Goal: Answer question/provide support: Share knowledge or assist other users

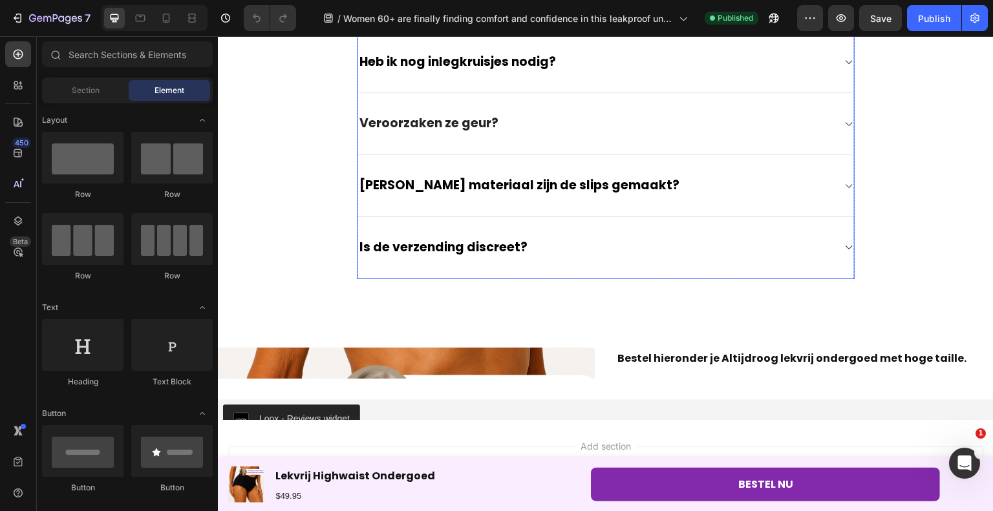
scroll to position [4087, 0]
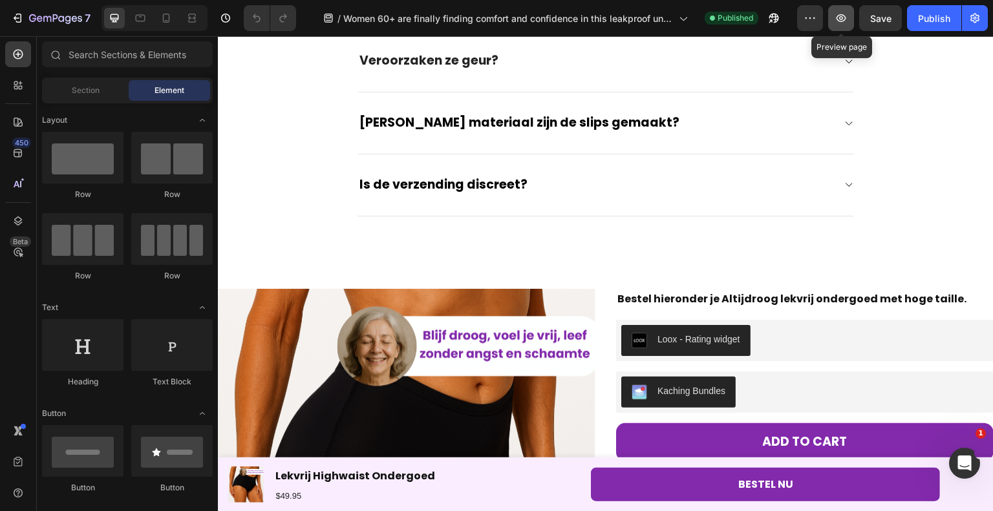
click at [847, 7] on button "button" at bounding box center [841, 18] width 26 height 26
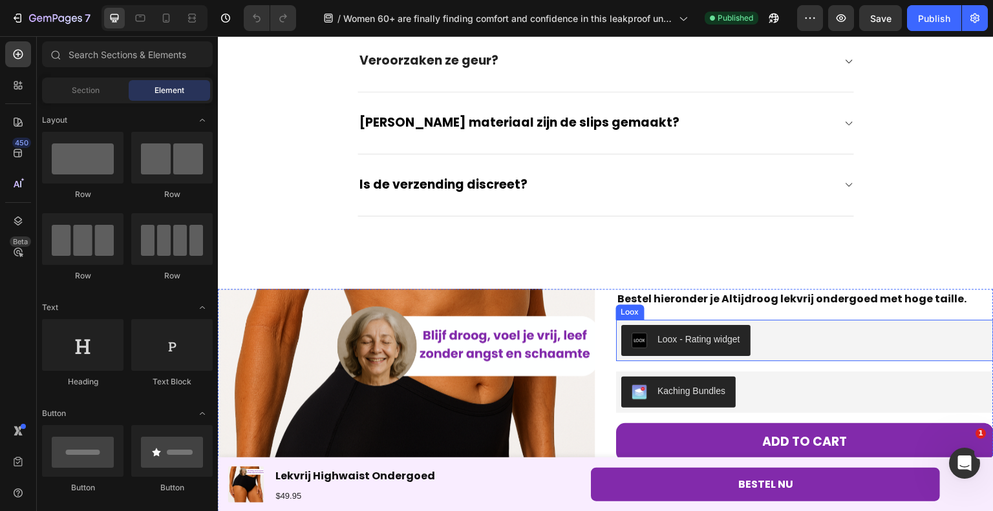
scroll to position [4410, 0]
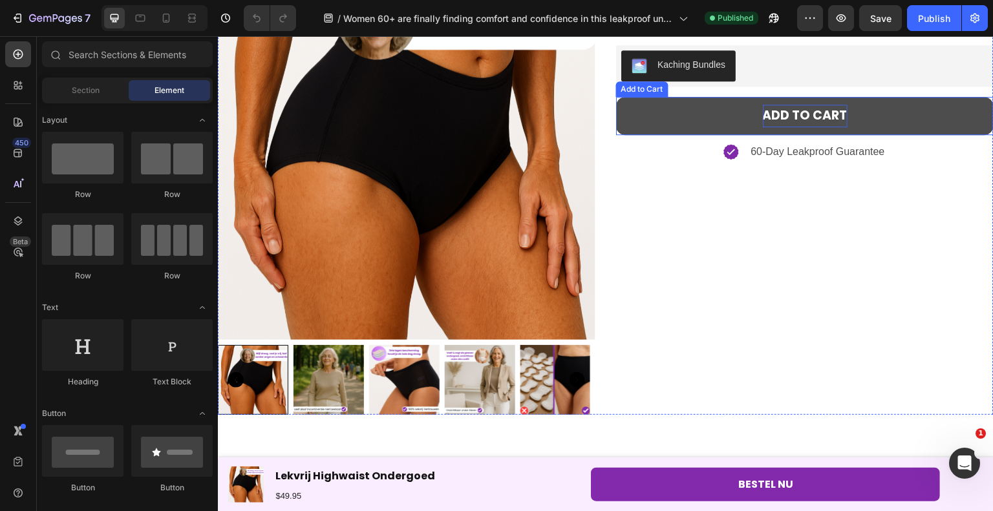
click at [790, 105] on div "Add to cart" at bounding box center [805, 116] width 85 height 22
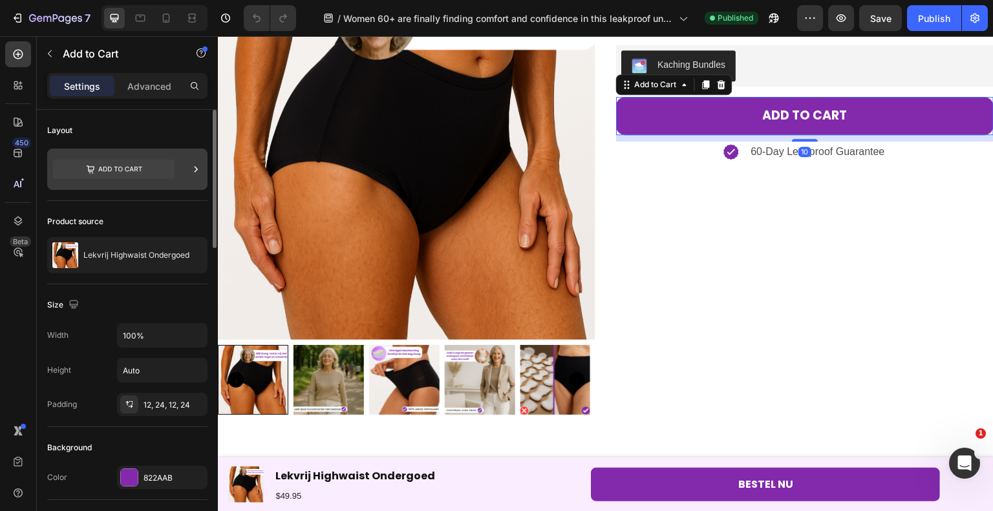
click at [115, 166] on icon at bounding box center [113, 169] width 121 height 19
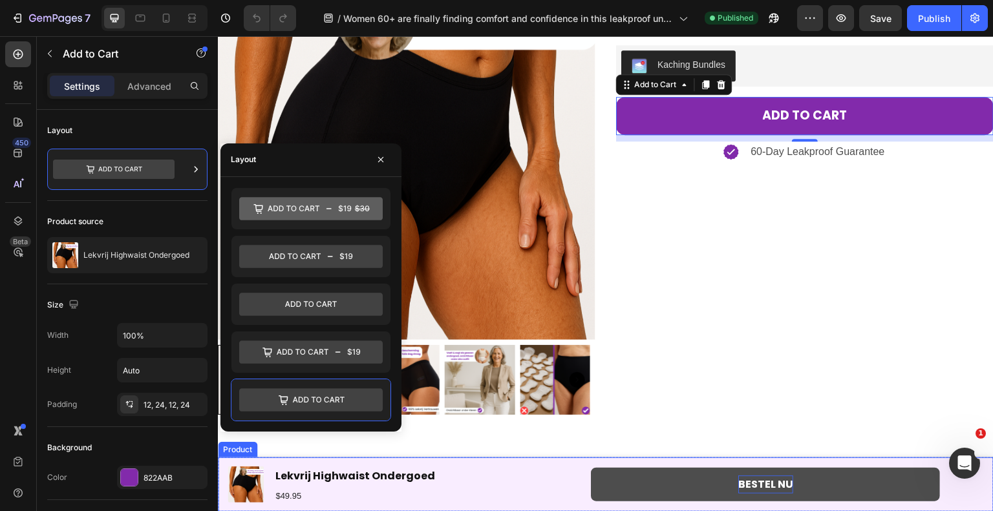
click at [738, 487] on p "BESTEL NU" at bounding box center [765, 485] width 55 height 19
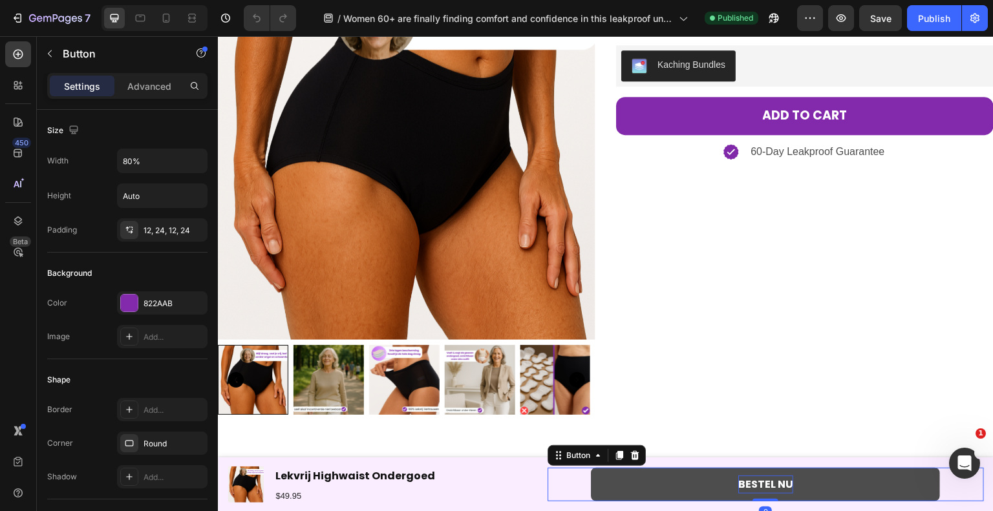
click at [738, 487] on p "BESTEL NU" at bounding box center [765, 485] width 55 height 19
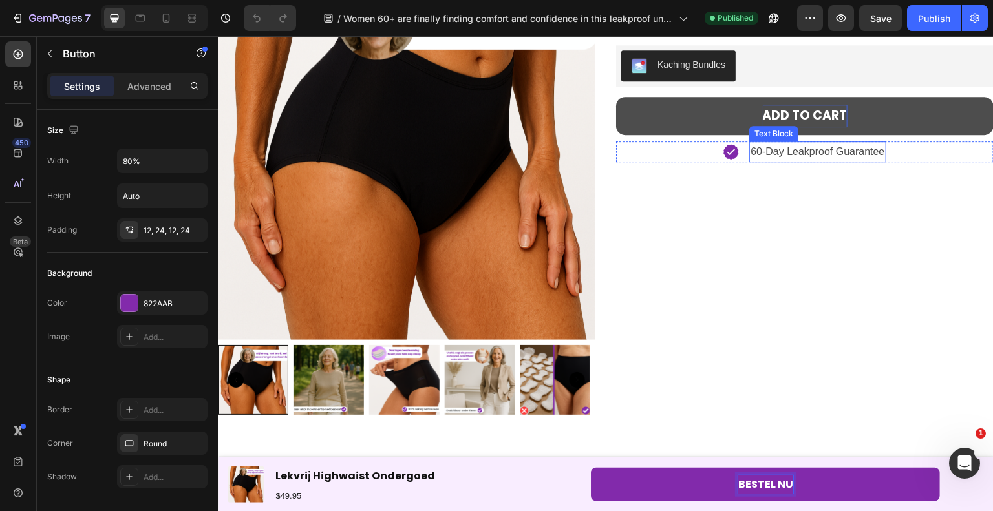
click at [784, 123] on div "Add to cart" at bounding box center [805, 116] width 85 height 22
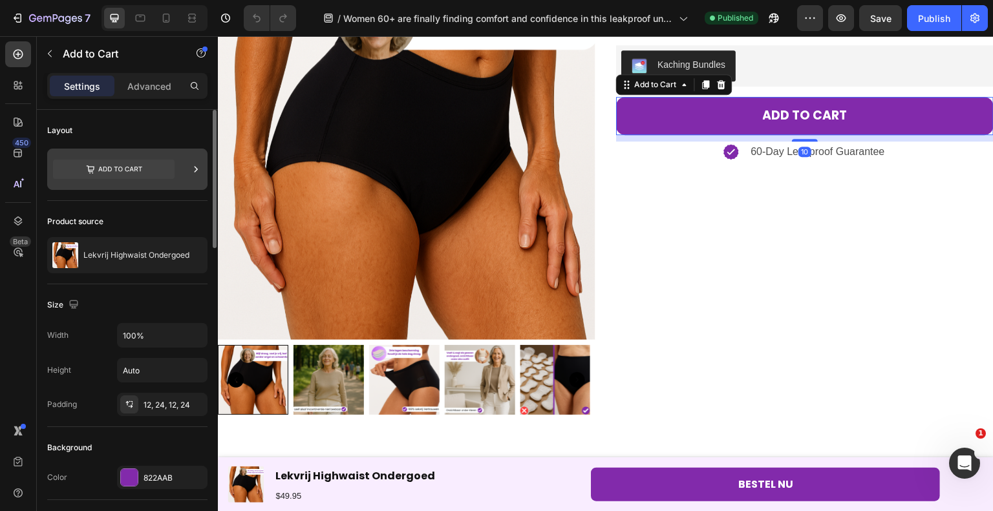
click at [120, 160] on icon at bounding box center [113, 169] width 121 height 19
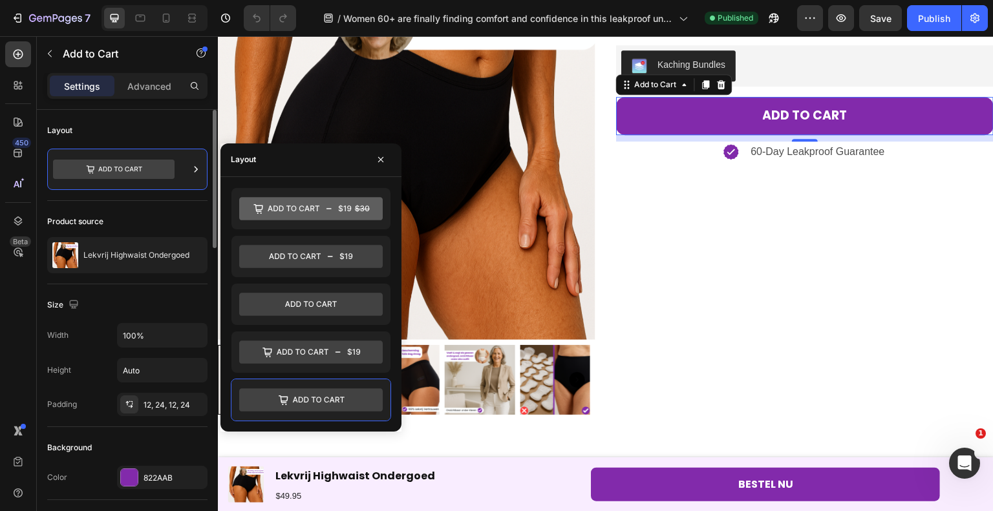
click at [153, 304] on div "Size" at bounding box center [127, 305] width 160 height 21
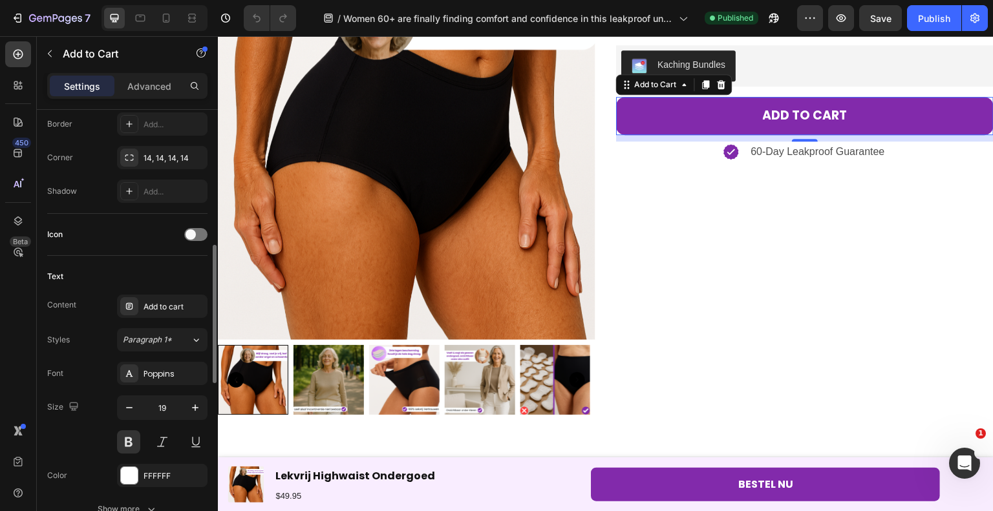
scroll to position [0, 0]
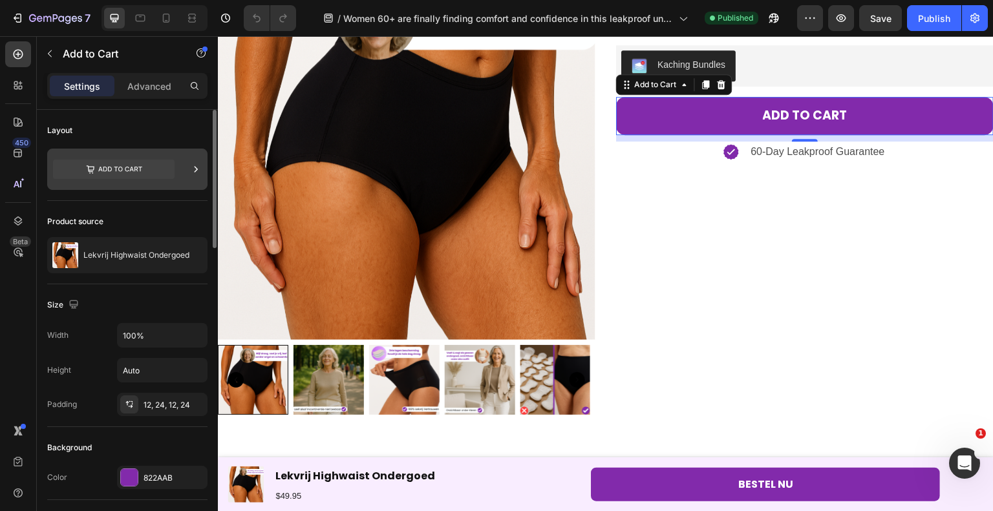
click at [150, 169] on icon at bounding box center [113, 169] width 121 height 19
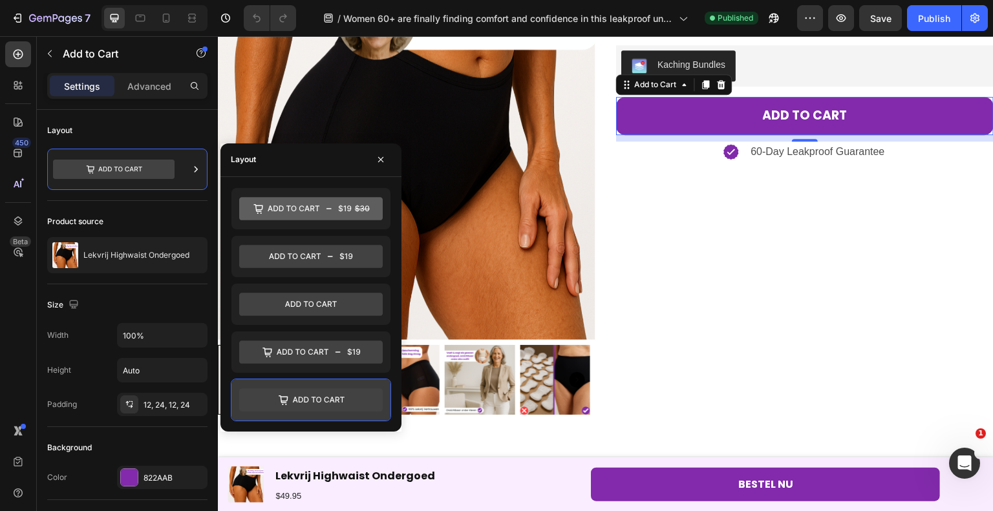
click at [339, 404] on icon at bounding box center [310, 399] width 143 height 23
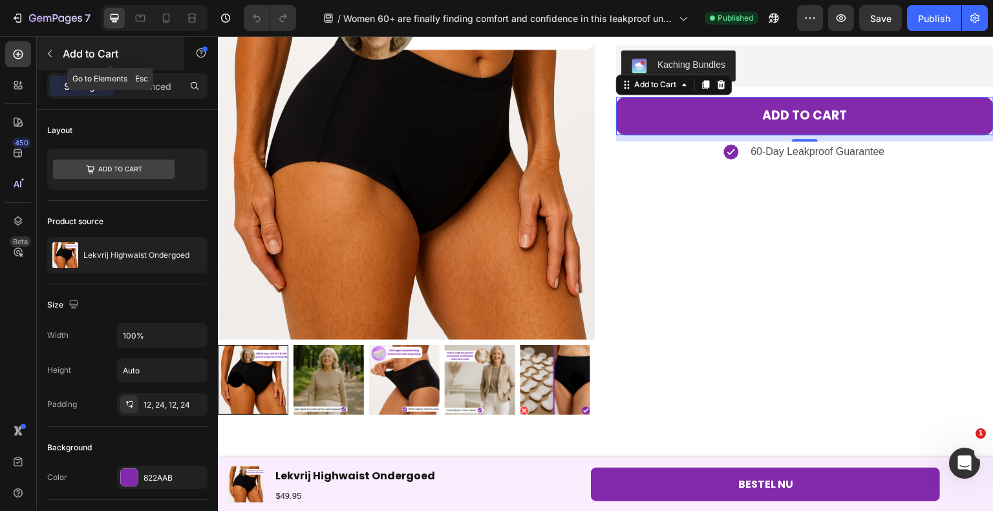
click at [54, 48] on icon "button" at bounding box center [50, 53] width 10 height 10
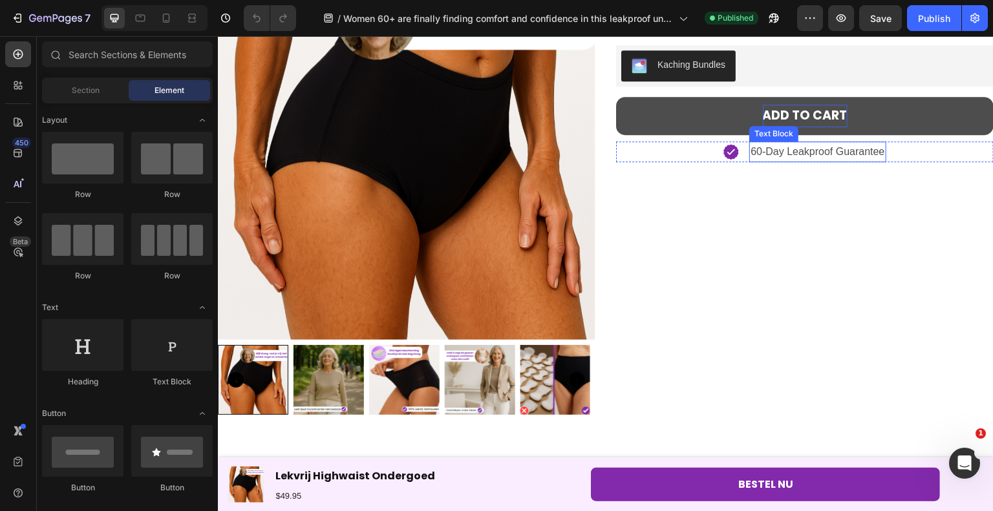
click at [763, 114] on div "Add to cart" at bounding box center [805, 116] width 85 height 22
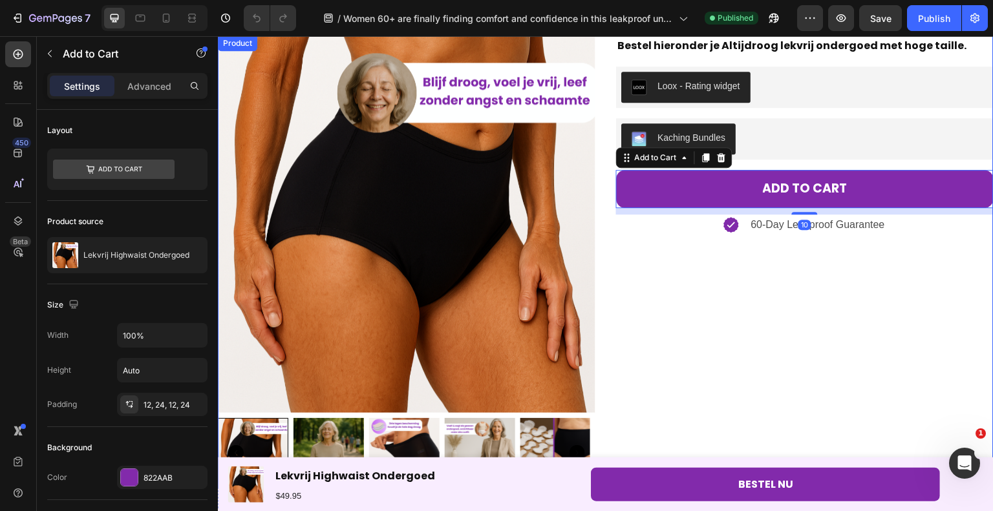
scroll to position [4281, 0]
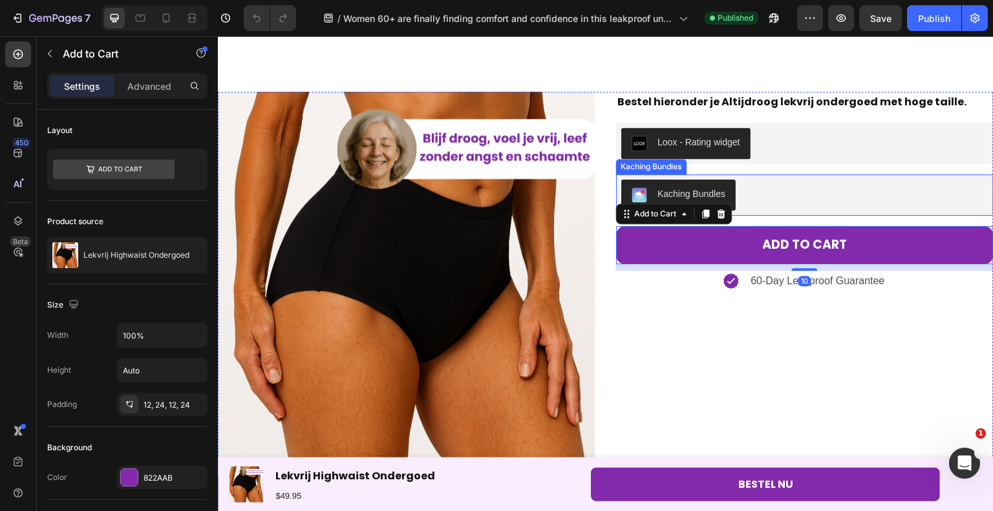
click at [754, 187] on div "Kaching Bundles" at bounding box center [804, 195] width 367 height 31
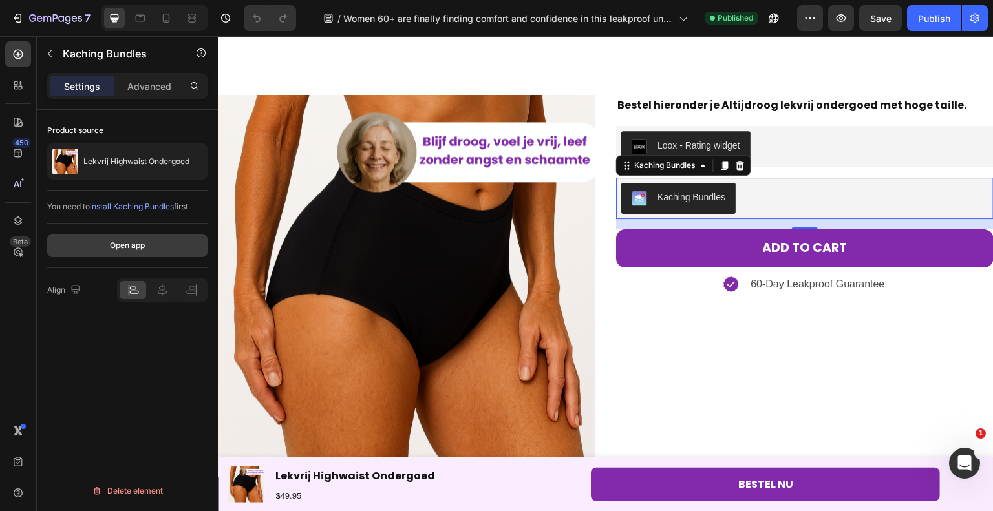
click at [120, 242] on div "Open app" at bounding box center [127, 246] width 35 height 12
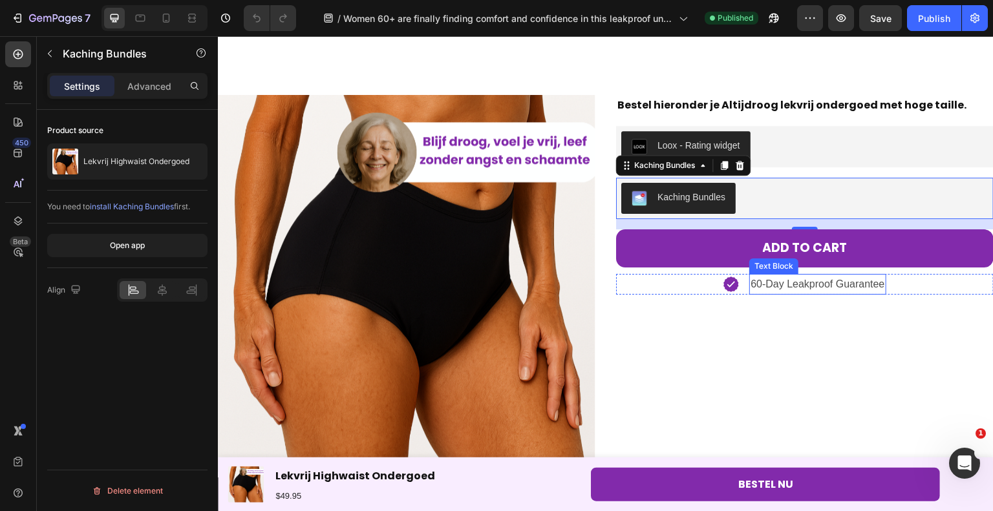
click at [762, 260] on div "Text Block" at bounding box center [774, 266] width 44 height 12
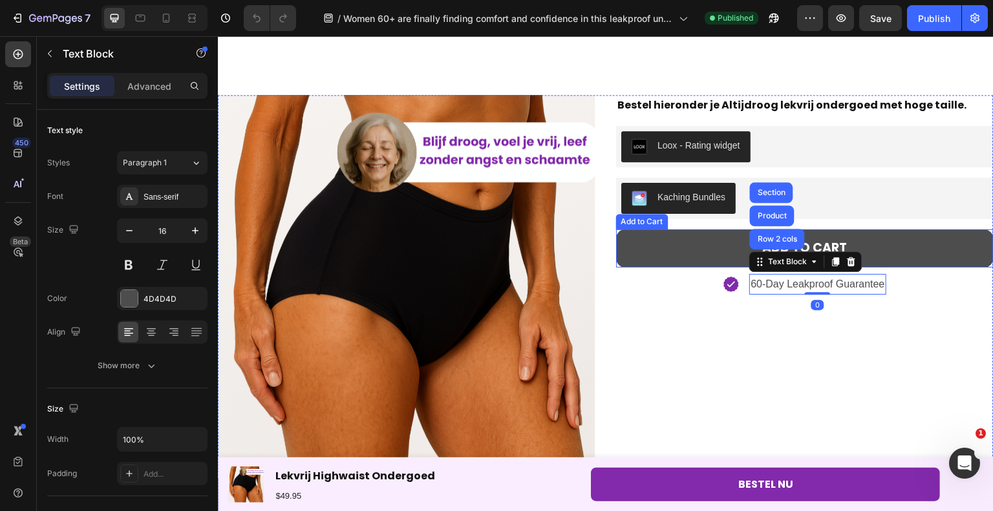
click at [717, 245] on button "Add to cart" at bounding box center [804, 247] width 377 height 37
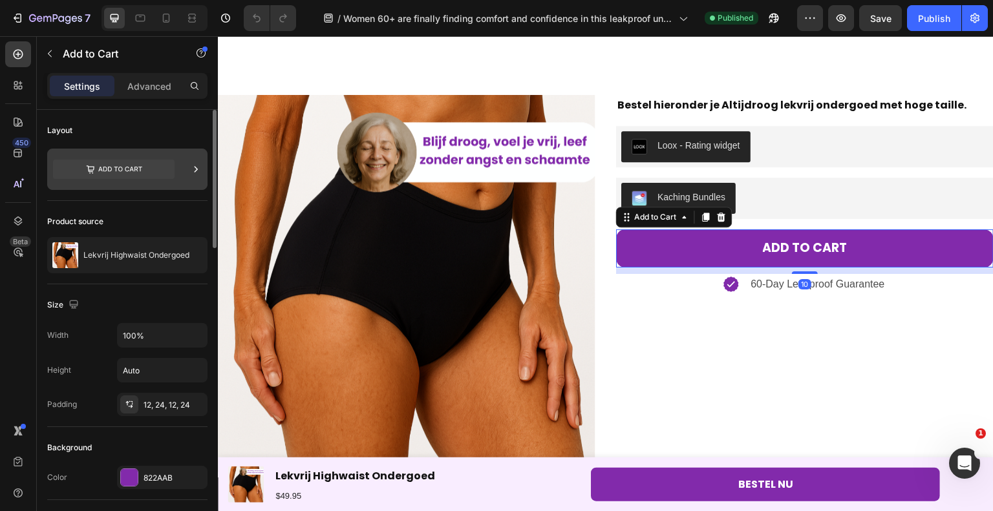
click at [156, 169] on icon at bounding box center [113, 169] width 121 height 19
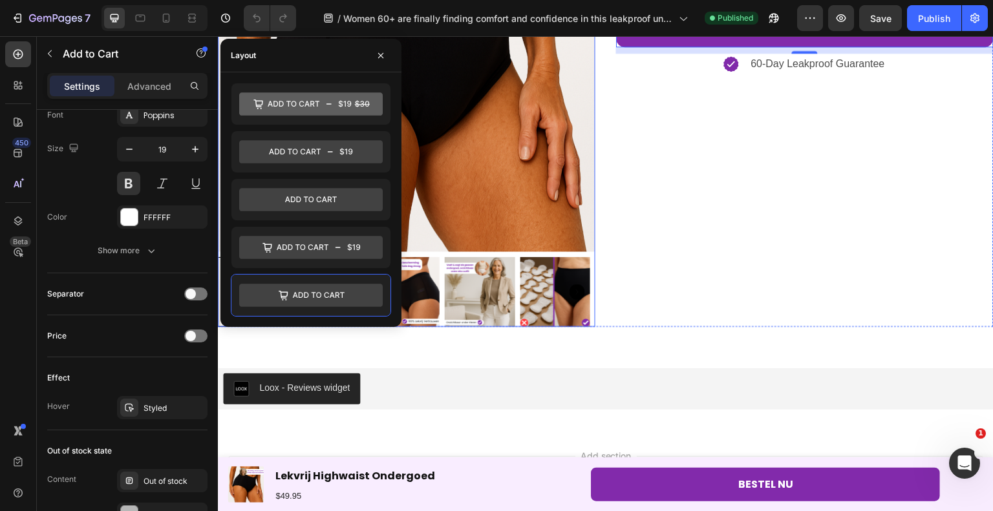
scroll to position [4567, 0]
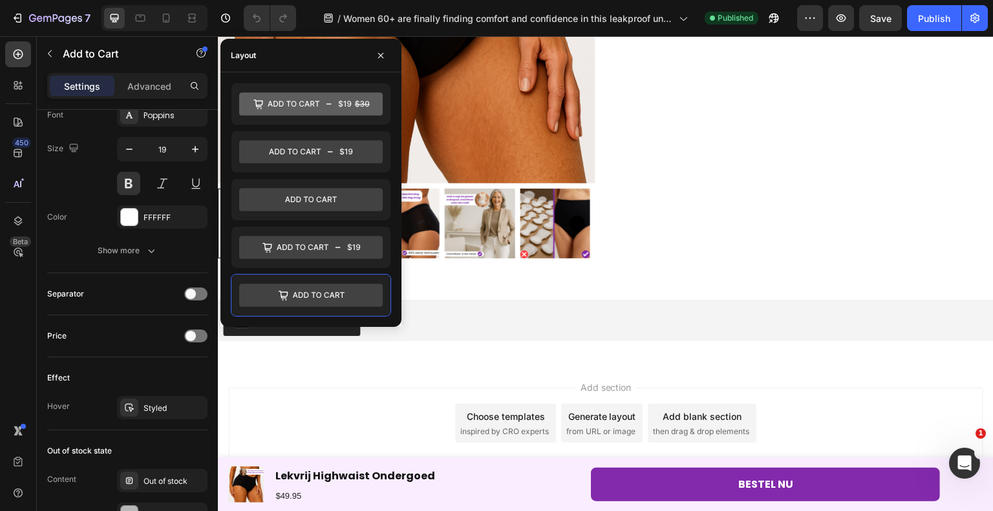
click at [445, 378] on div "Add section Choose templates inspired by CRO experts Generate layout from URL o…" at bounding box center [605, 426] width 775 height 128
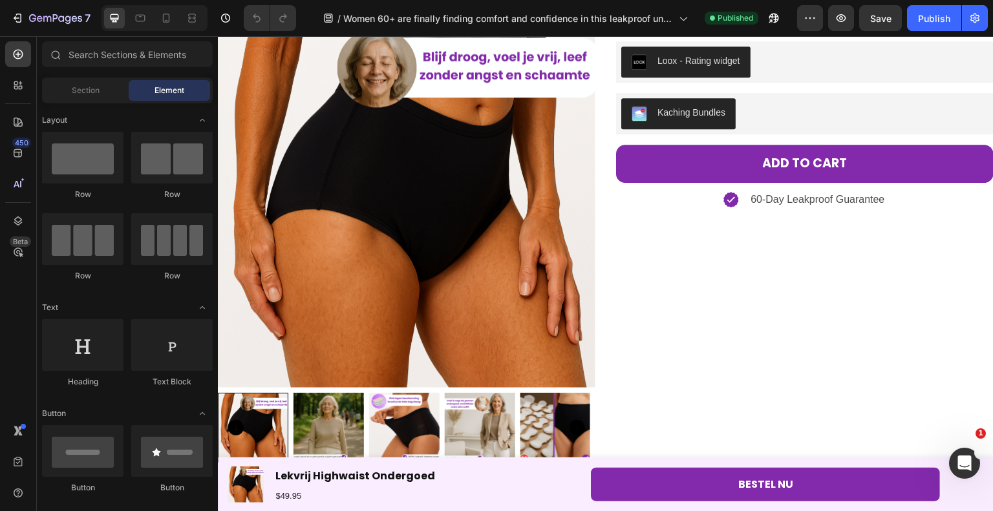
scroll to position [4308, 0]
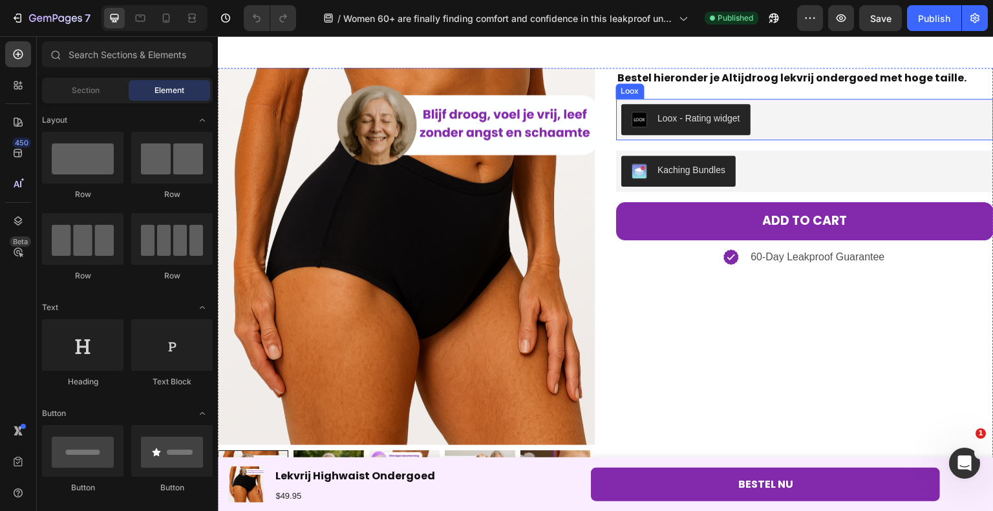
click at [769, 111] on div "Loox - Rating widget" at bounding box center [804, 119] width 367 height 31
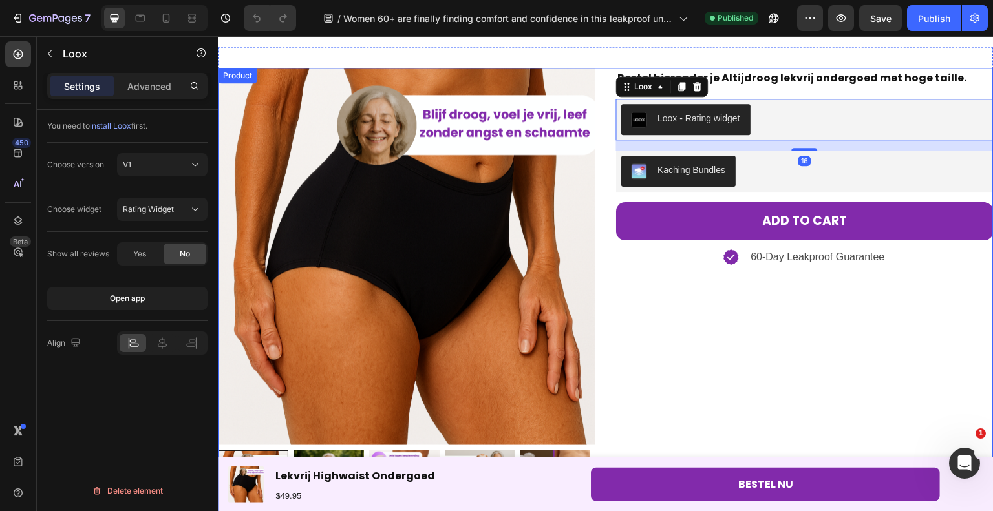
click at [686, 361] on div "Bestel hieronder je Altijdroog lekvrij ondergoed met [PERSON_NAME] taille. Text…" at bounding box center [804, 294] width 377 height 453
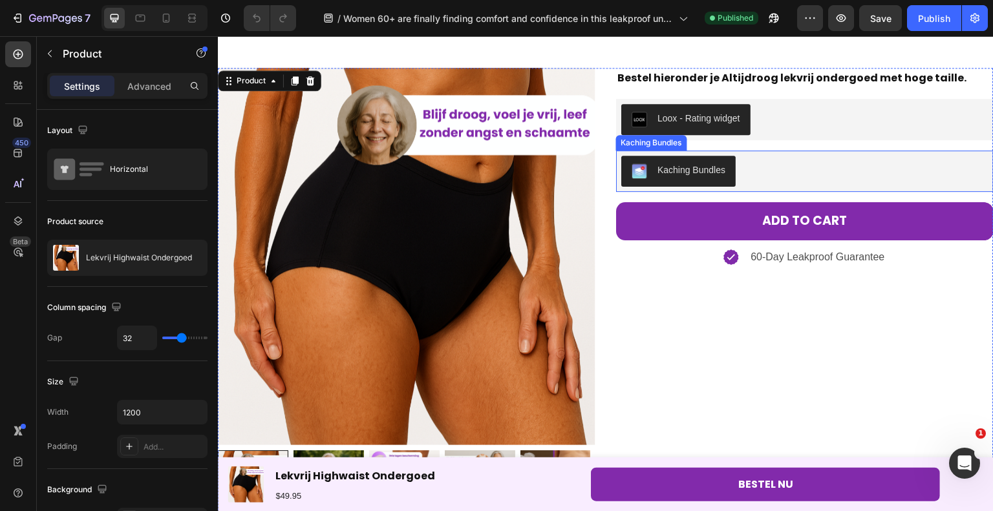
click at [763, 167] on div "Kaching Bundles" at bounding box center [804, 171] width 367 height 31
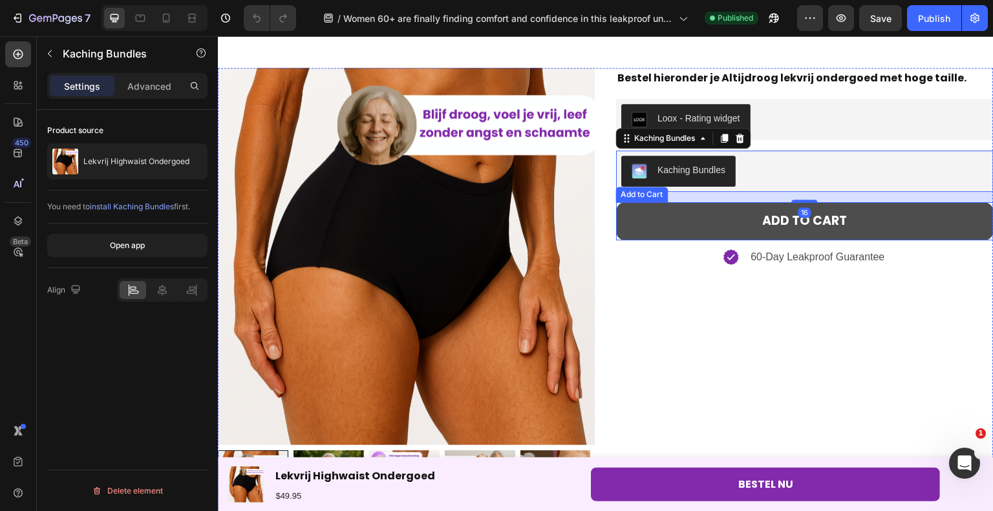
click at [754, 218] on button "Add to cart" at bounding box center [804, 220] width 377 height 37
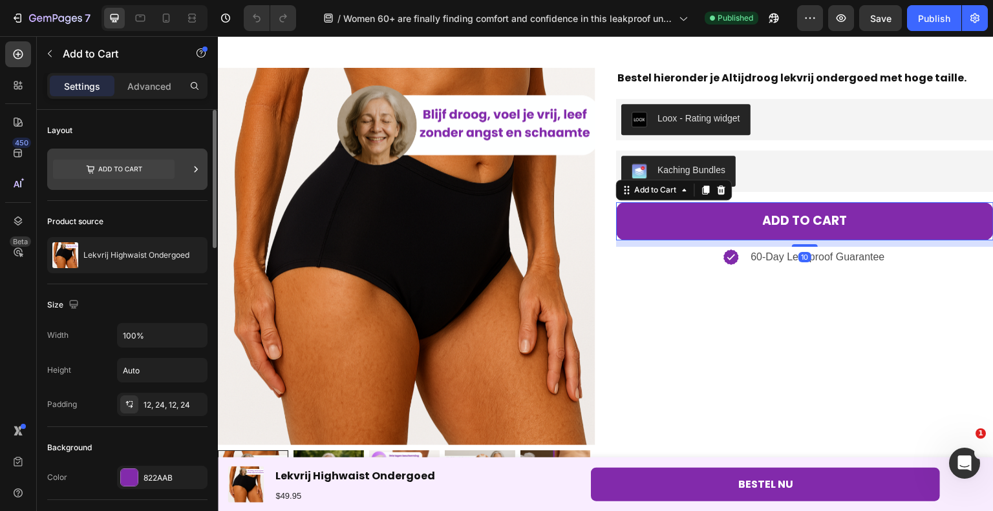
click at [157, 168] on icon at bounding box center [113, 169] width 121 height 19
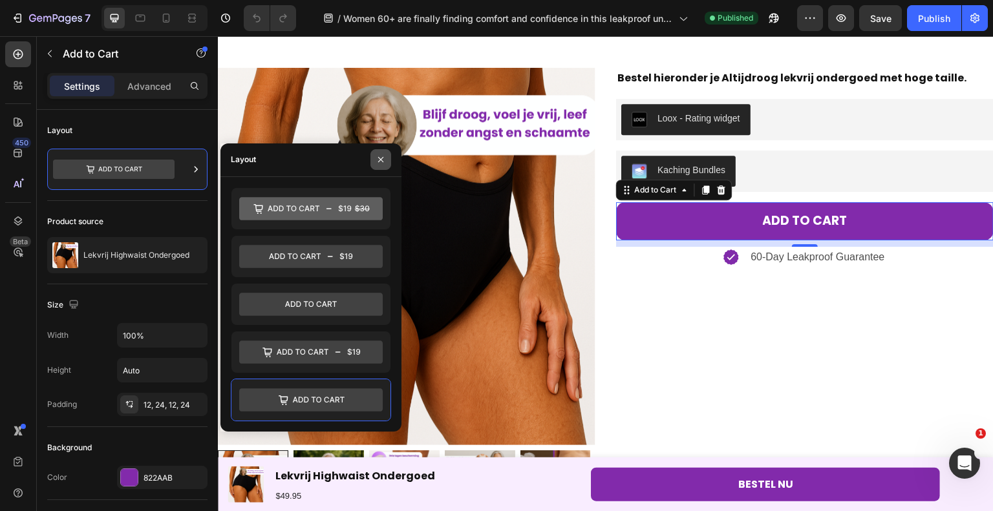
click at [385, 156] on icon "button" at bounding box center [380, 159] width 10 height 10
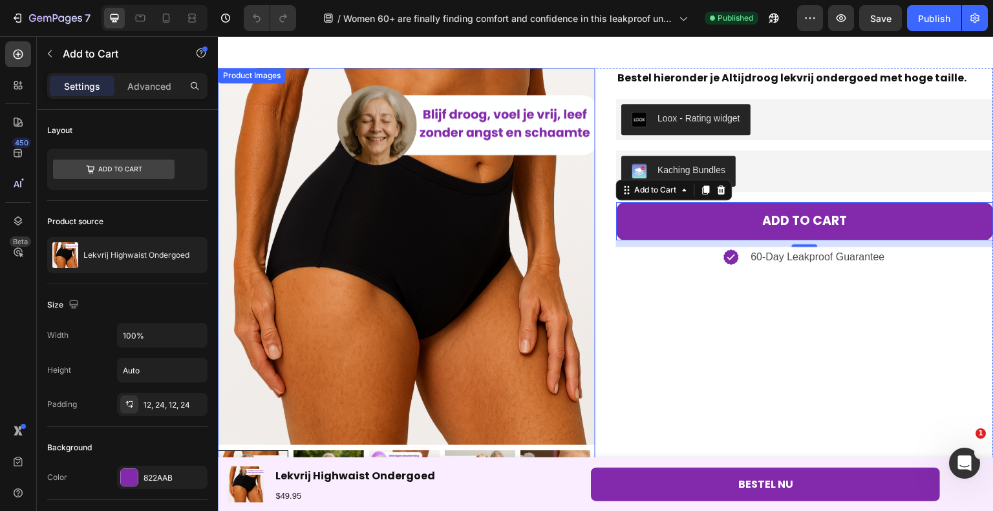
drag, startPoint x: 375, startPoint y: 197, endPoint x: 219, endPoint y: 167, distance: 159.3
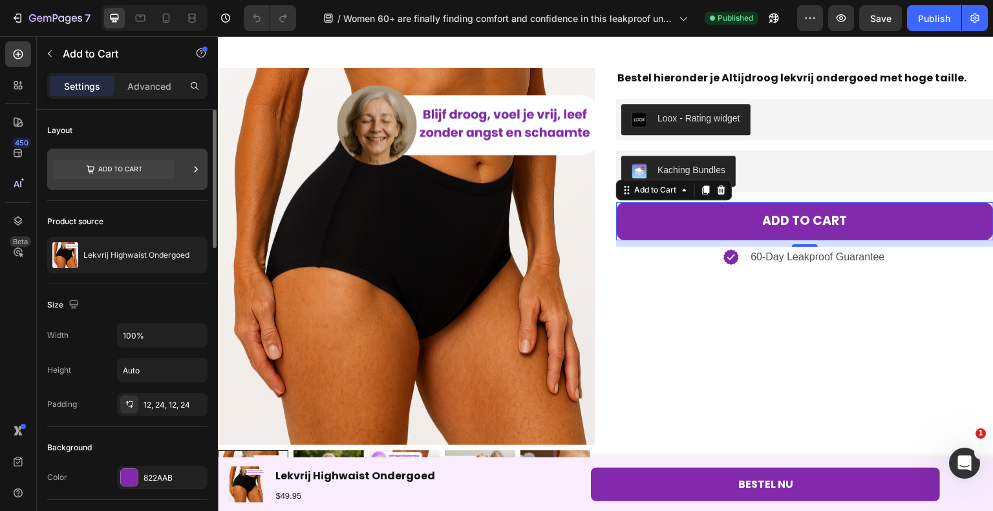
click at [184, 167] on div at bounding box center [127, 169] width 160 height 41
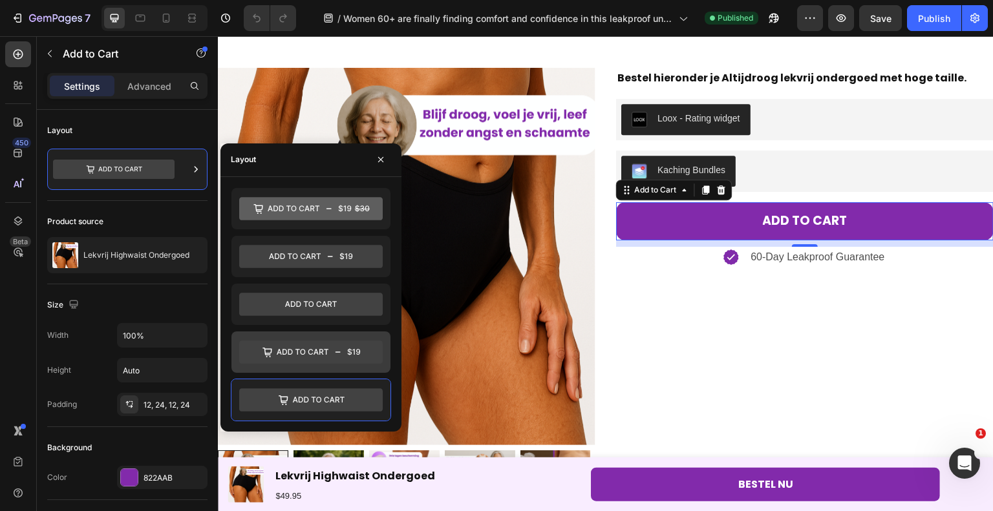
click at [291, 364] on div at bounding box center [310, 352] width 159 height 41
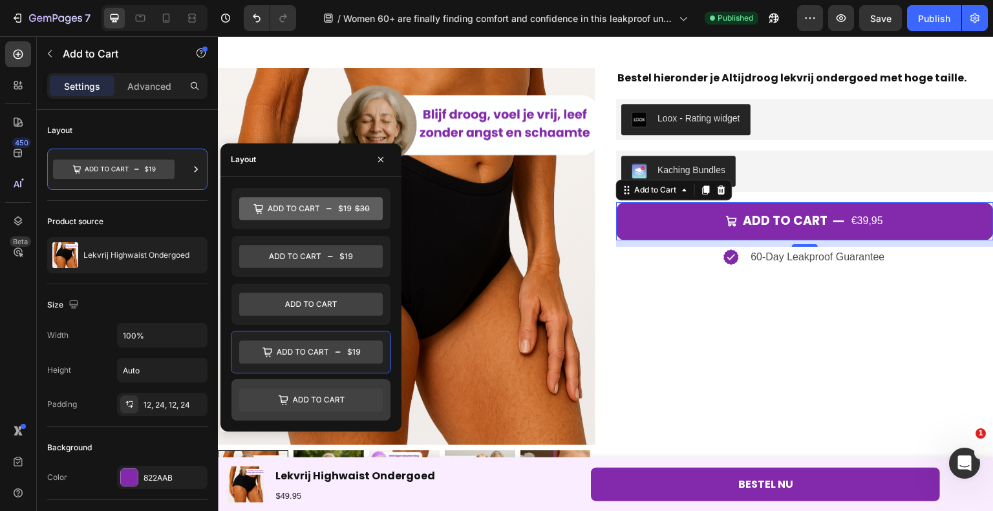
click at [300, 392] on icon at bounding box center [310, 399] width 143 height 23
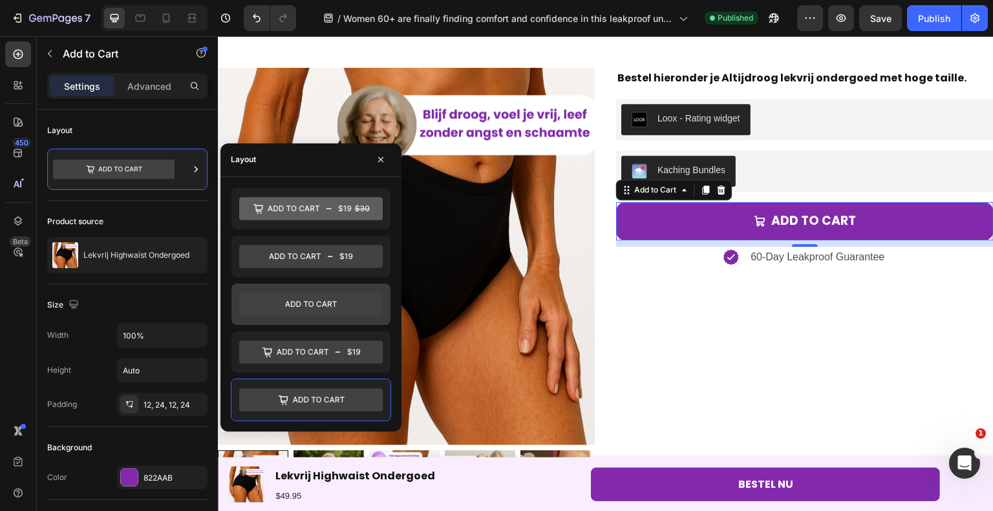
click at [304, 297] on icon at bounding box center [310, 304] width 143 height 23
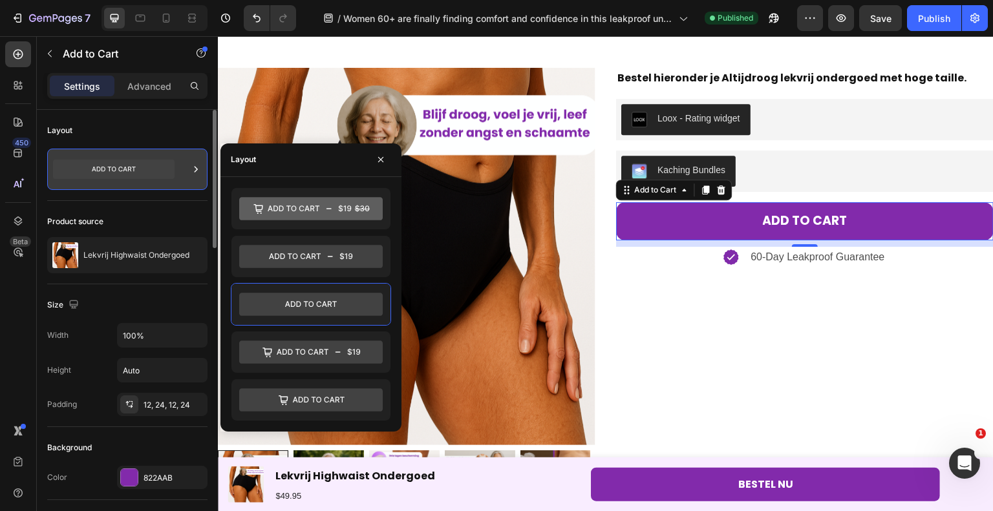
click at [103, 162] on icon at bounding box center [113, 169] width 121 height 19
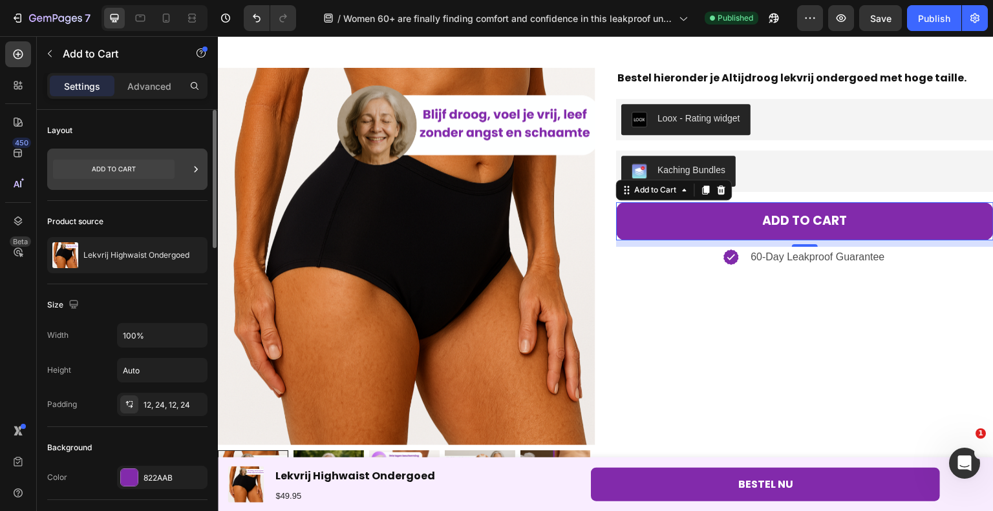
click at [103, 162] on icon at bounding box center [113, 169] width 121 height 19
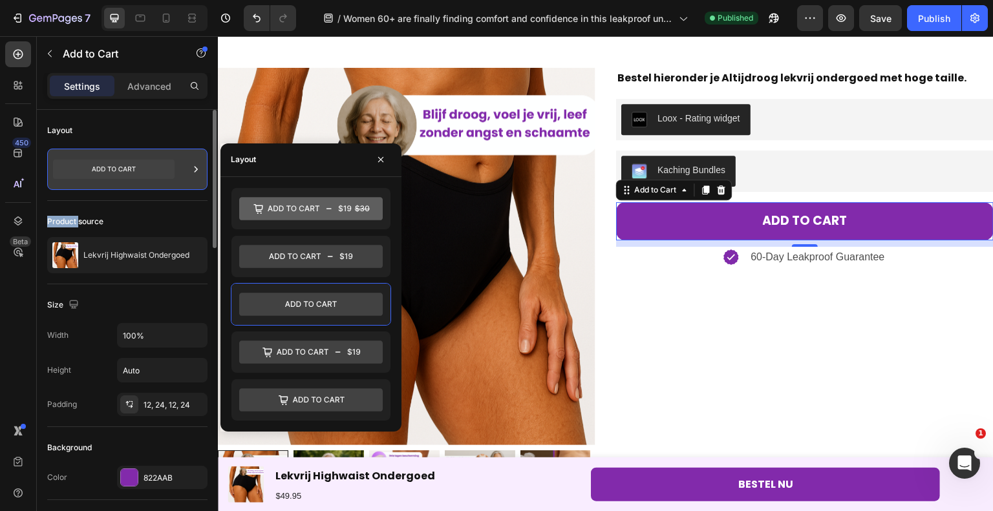
click at [103, 162] on icon at bounding box center [113, 169] width 121 height 19
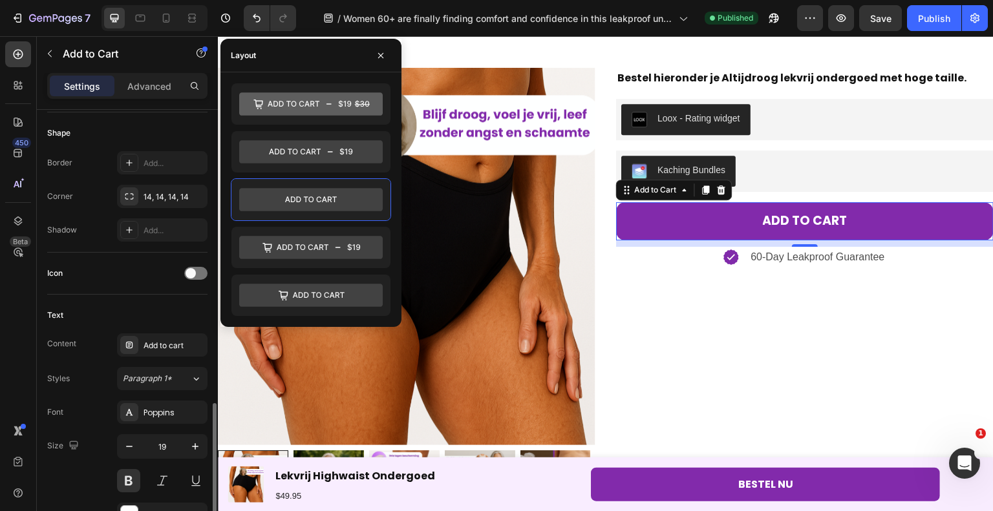
scroll to position [517, 0]
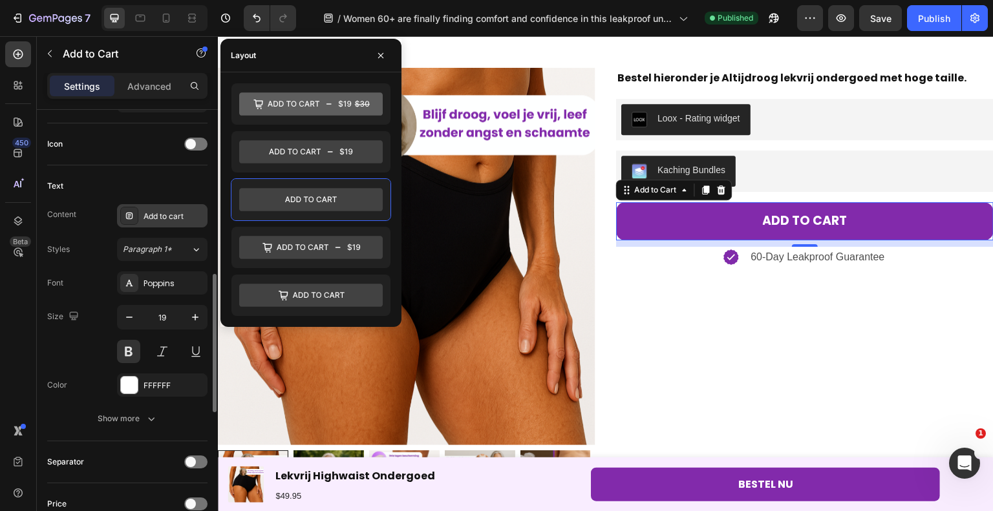
click at [156, 216] on div "Add to cart" at bounding box center [173, 217] width 61 height 12
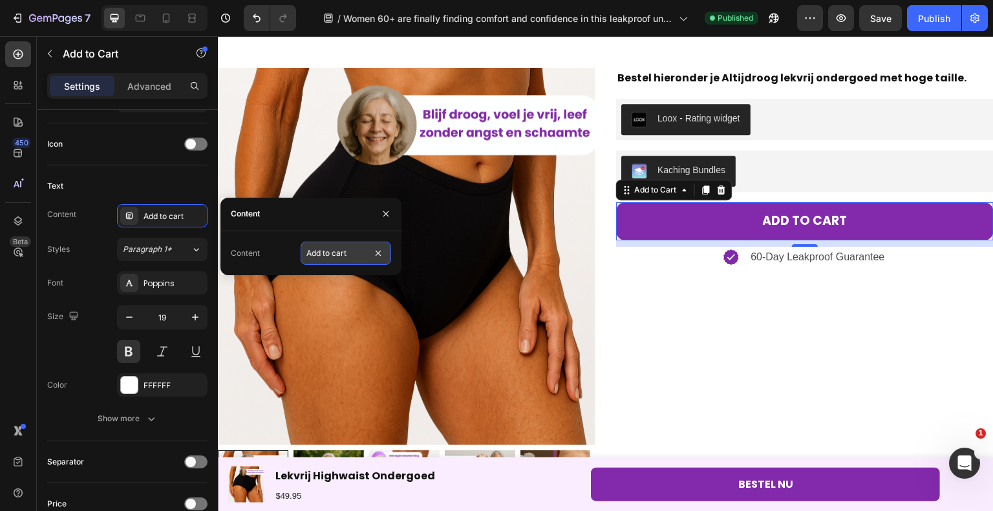
click at [341, 254] on input "Add to cart" at bounding box center [345, 253] width 90 height 23
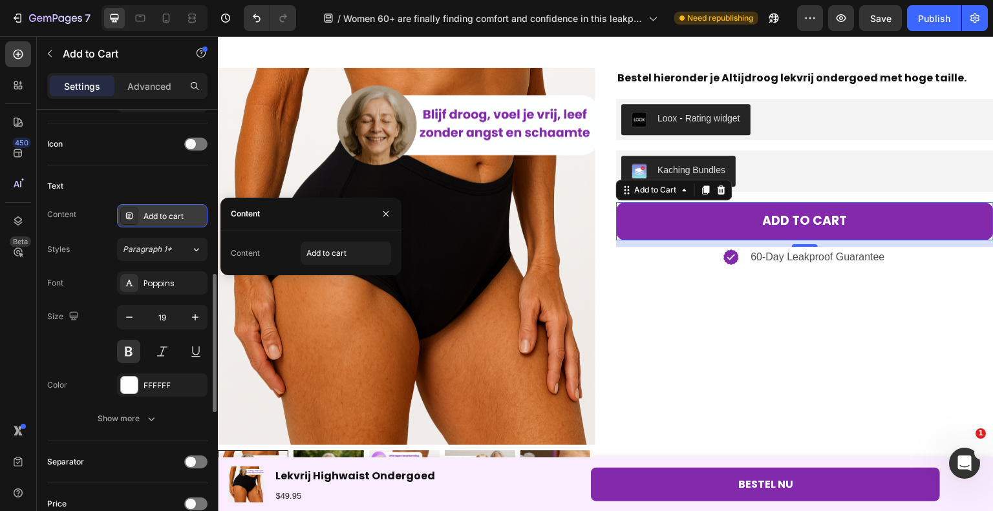
click at [173, 218] on div "Add to cart" at bounding box center [173, 217] width 61 height 12
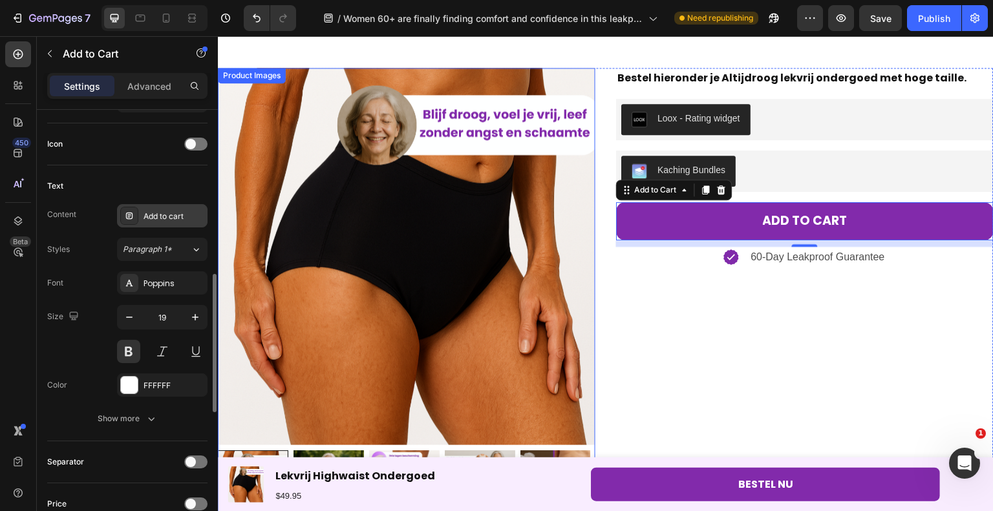
drag, startPoint x: 177, startPoint y: 209, endPoint x: 190, endPoint y: 214, distance: 13.9
click at [176, 208] on div "Add to cart" at bounding box center [162, 215] width 90 height 23
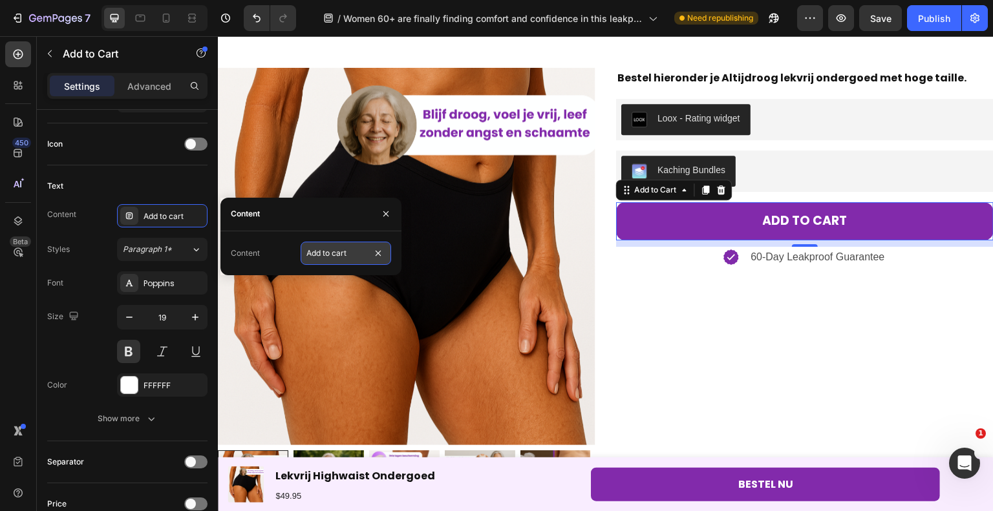
click at [355, 257] on input "Add to cart" at bounding box center [345, 253] width 90 height 23
type input "IN WINKELWAGEN"
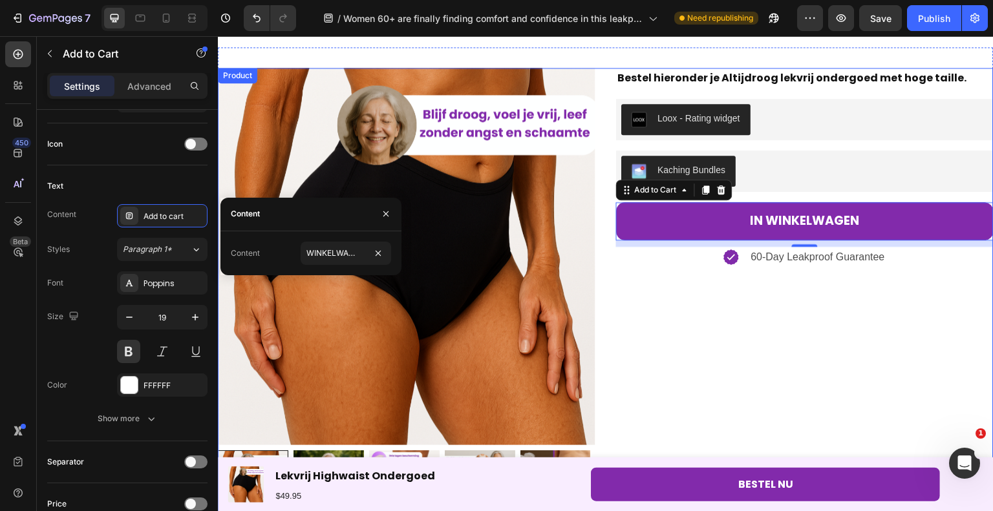
click at [667, 336] on div "Bestel hieronder je Altijdroog lekvrij ondergoed met [PERSON_NAME] taille. Text…" at bounding box center [804, 294] width 377 height 453
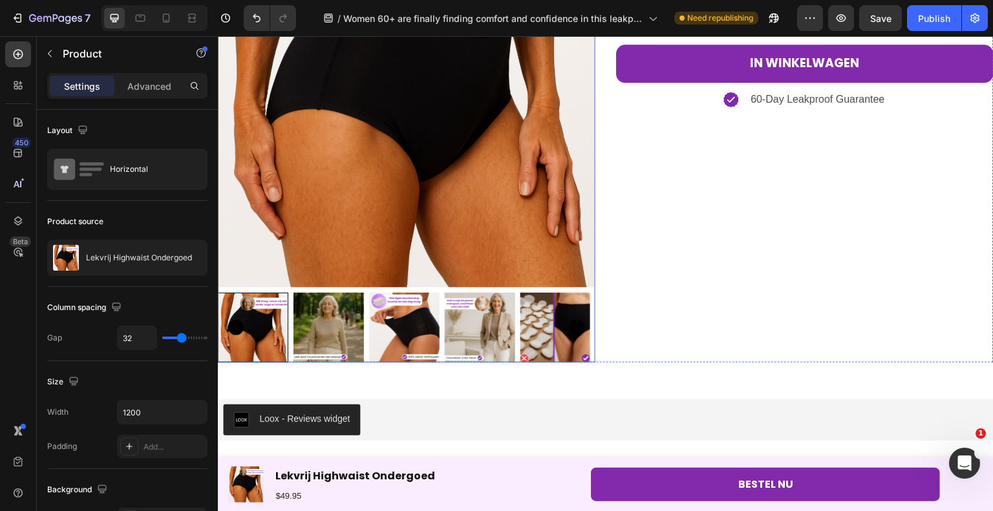
scroll to position [4567, 0]
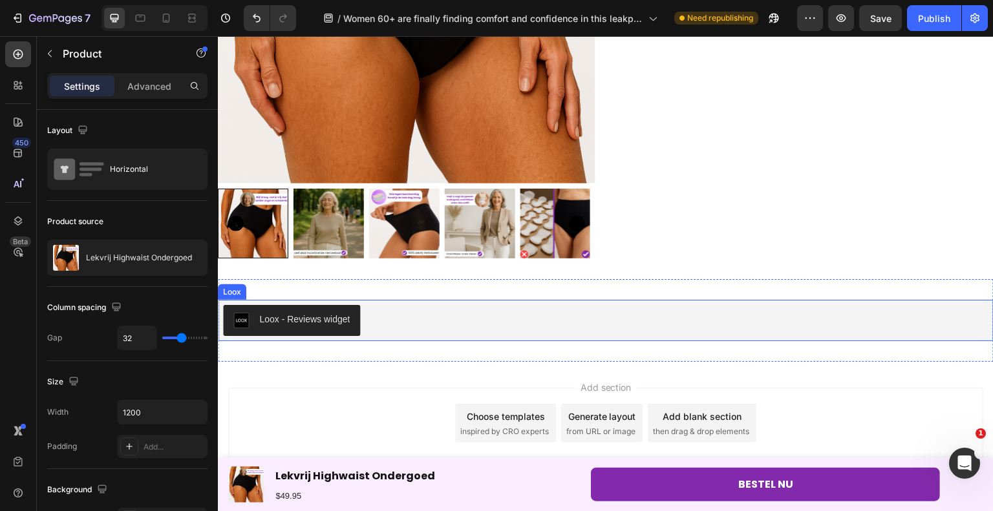
click at [334, 313] on div "Loox - Reviews widget" at bounding box center [304, 320] width 90 height 14
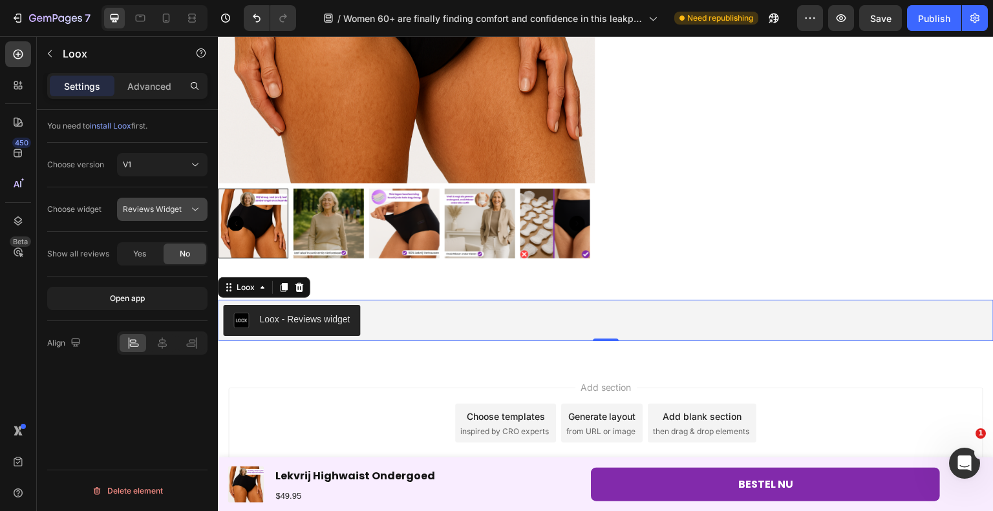
click at [182, 211] on div "Reviews Widget" at bounding box center [156, 210] width 66 height 12
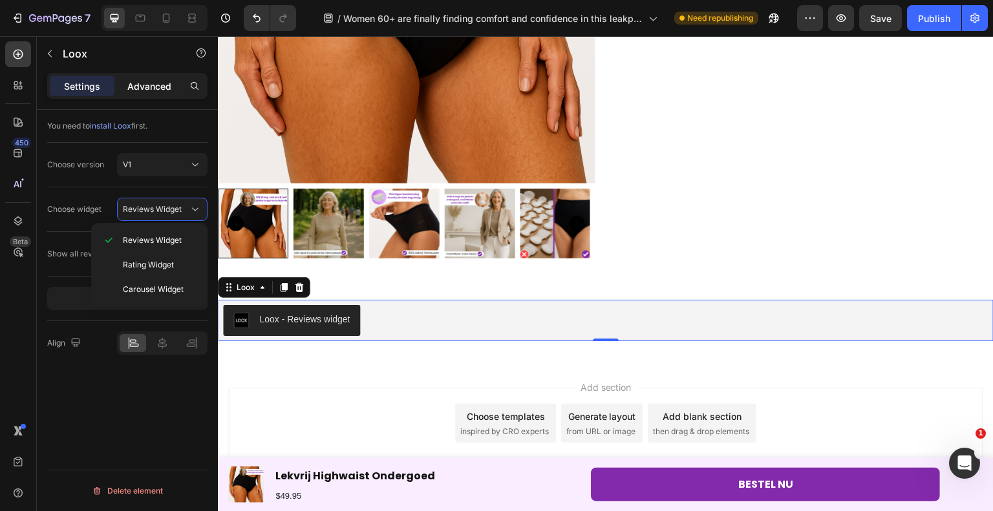
click at [165, 79] on p "Advanced" at bounding box center [149, 86] width 44 height 14
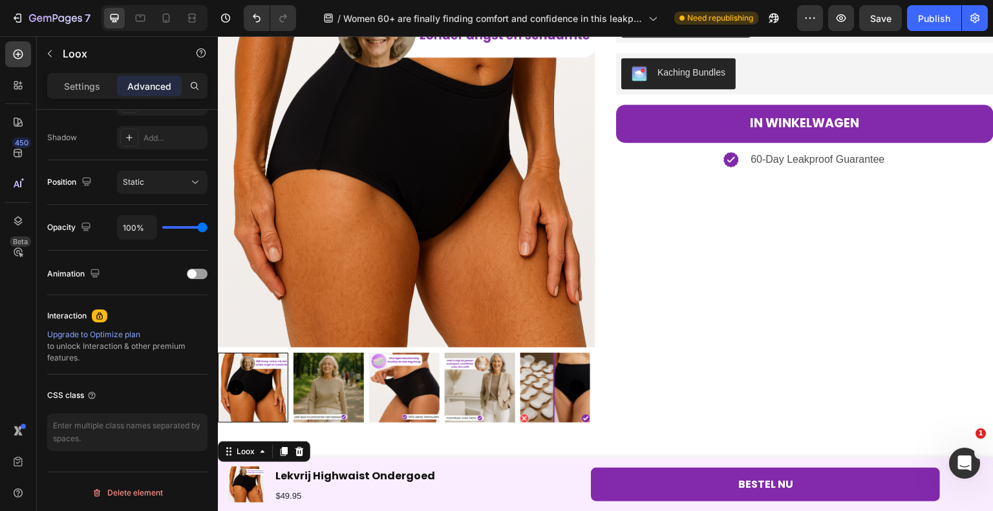
scroll to position [4373, 0]
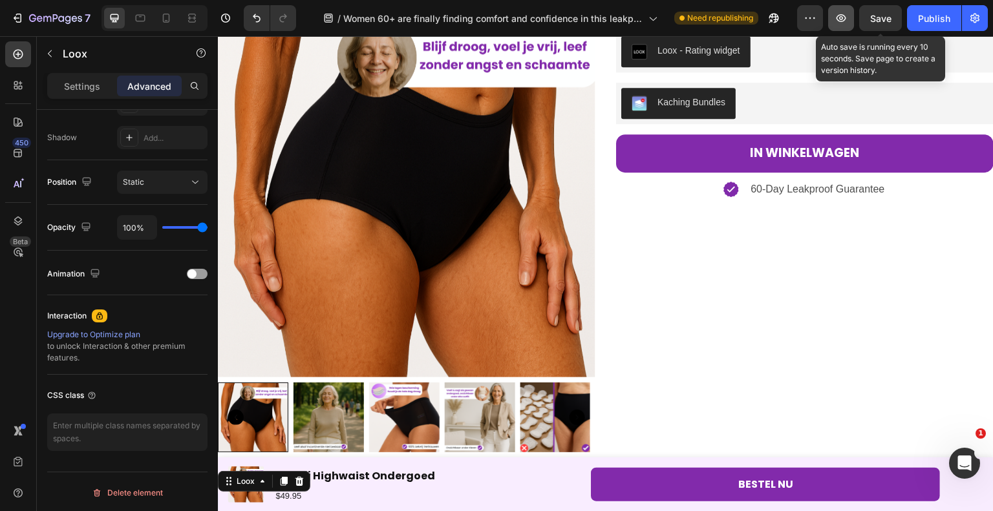
click at [845, 14] on icon "button" at bounding box center [840, 18] width 13 height 13
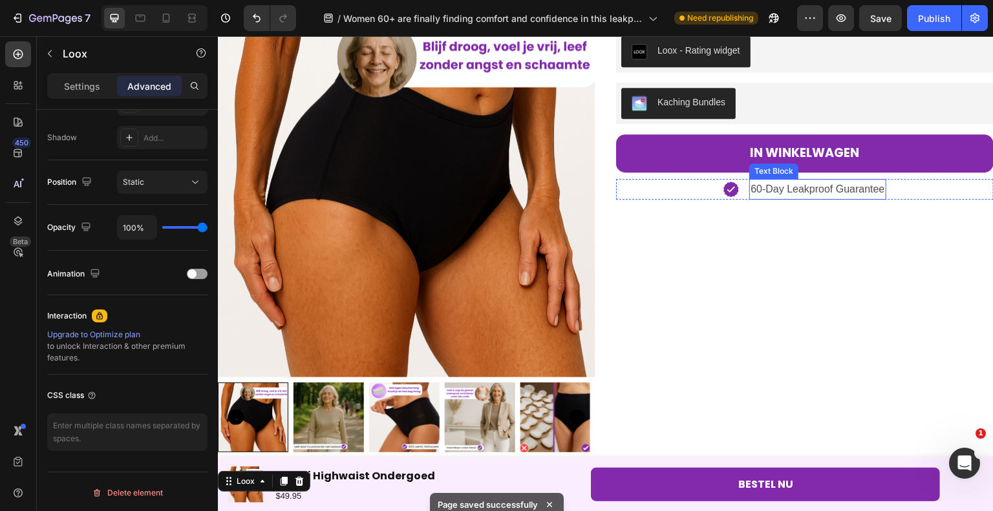
click at [772, 189] on p "60-Day Leakproof Guarantee" at bounding box center [817, 189] width 134 height 19
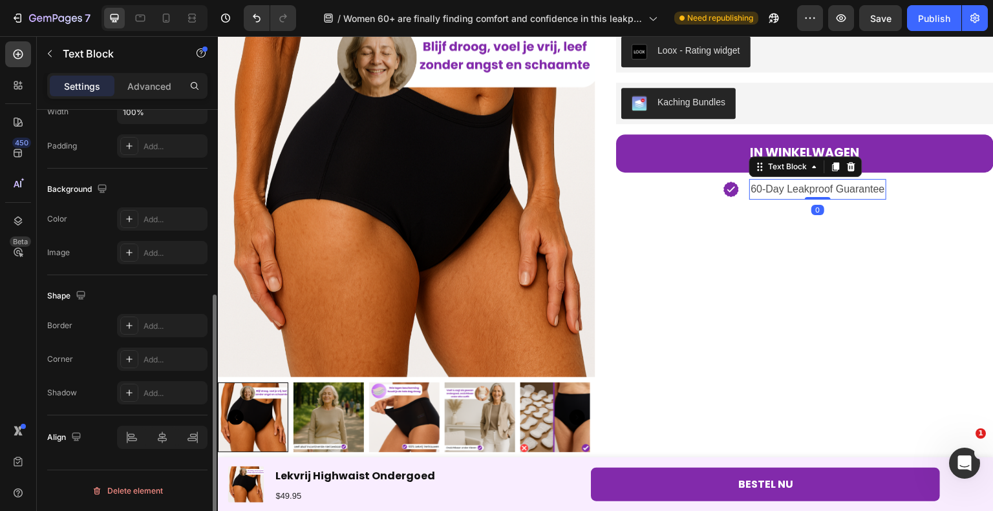
scroll to position [0, 0]
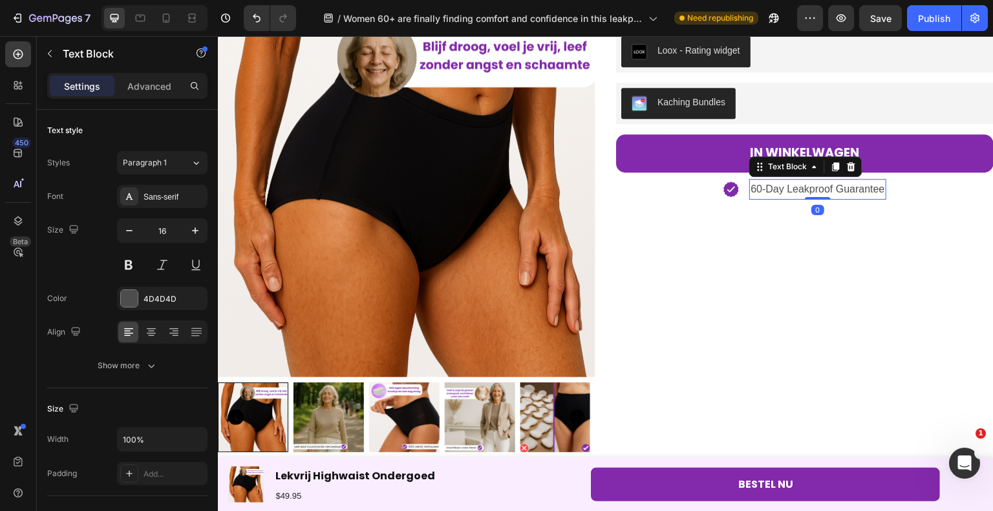
click at [772, 190] on p "60-Day Leakproof Guarantee" at bounding box center [817, 189] width 134 height 19
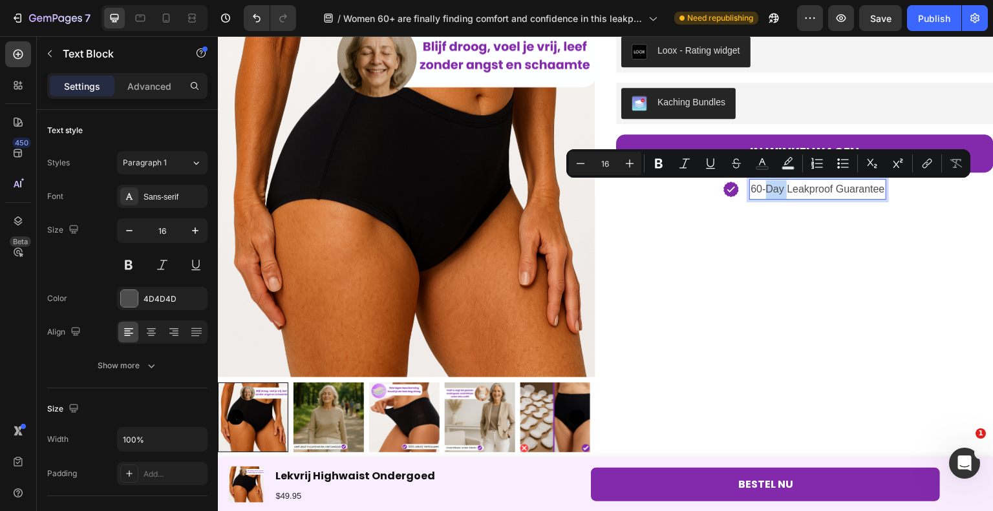
click at [780, 187] on p "60-Day Leakproof Guarantee" at bounding box center [817, 189] width 134 height 19
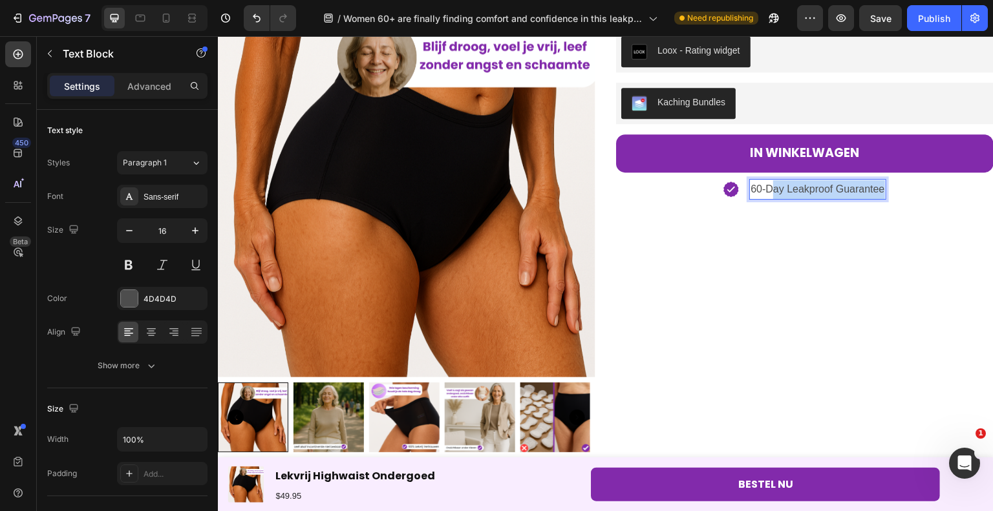
drag, startPoint x: 764, startPoint y: 187, endPoint x: 878, endPoint y: 193, distance: 113.2
click at [878, 193] on div "60-Day Leakproof Guarantee" at bounding box center [817, 189] width 136 height 21
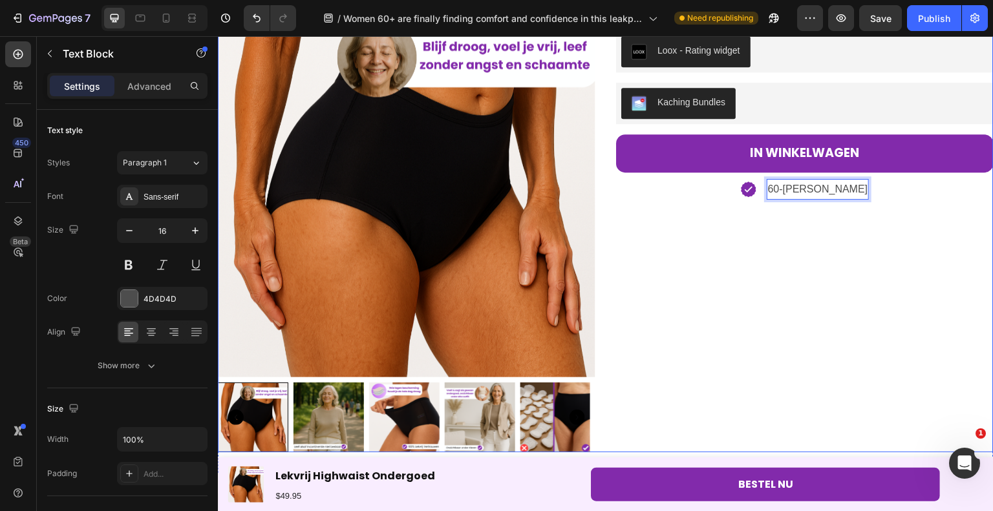
click at [808, 251] on div "Bestel hieronder je Altijdroog lekvrij ondergoed met [PERSON_NAME] taille. Text…" at bounding box center [804, 226] width 377 height 453
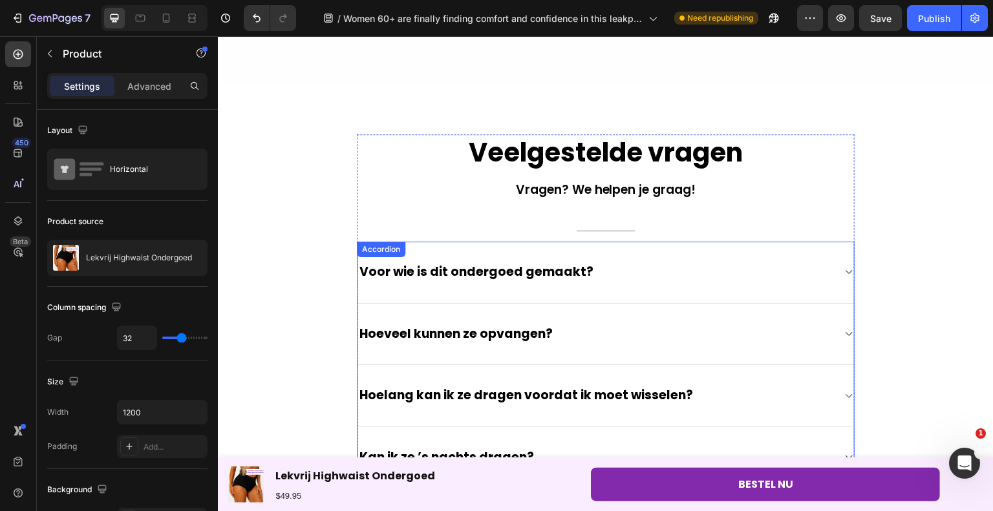
scroll to position [3533, 0]
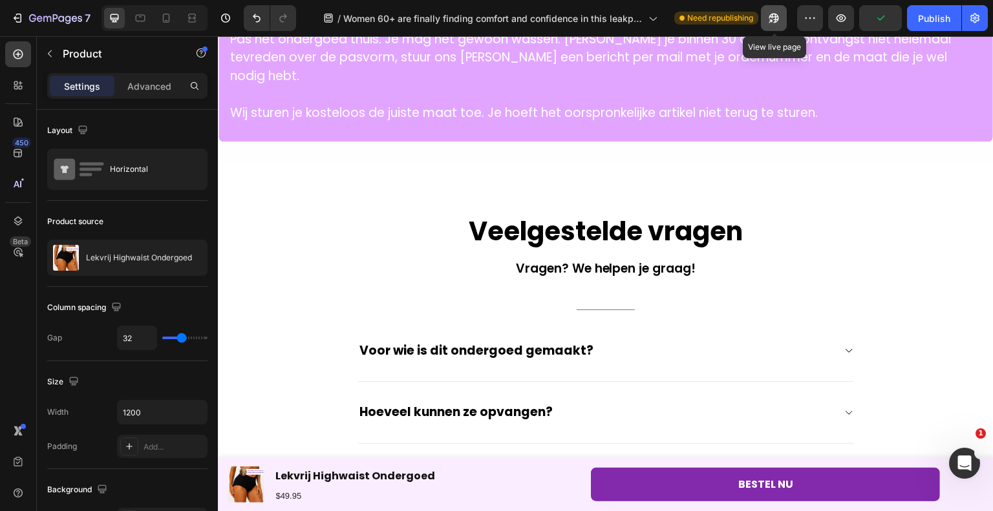
click at [778, 18] on icon "button" at bounding box center [773, 18] width 13 height 13
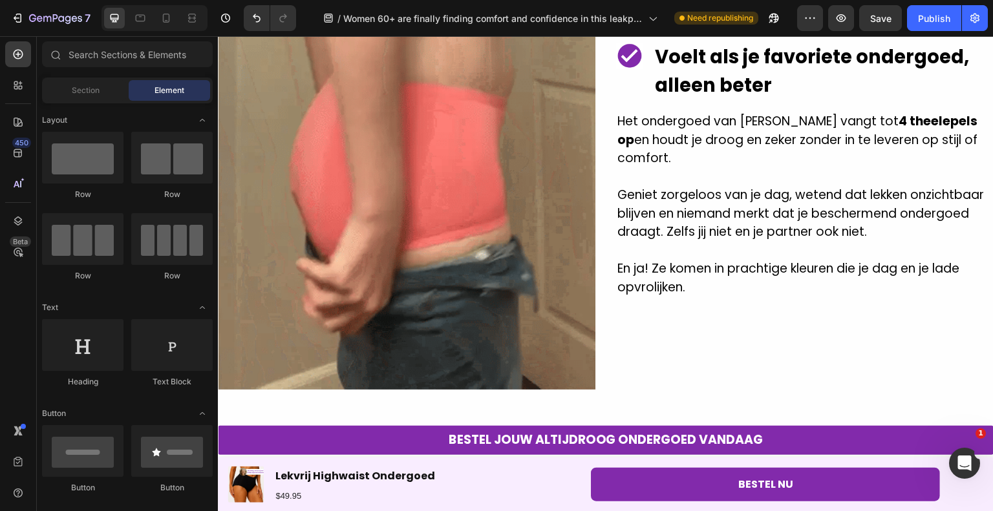
scroll to position [0, 0]
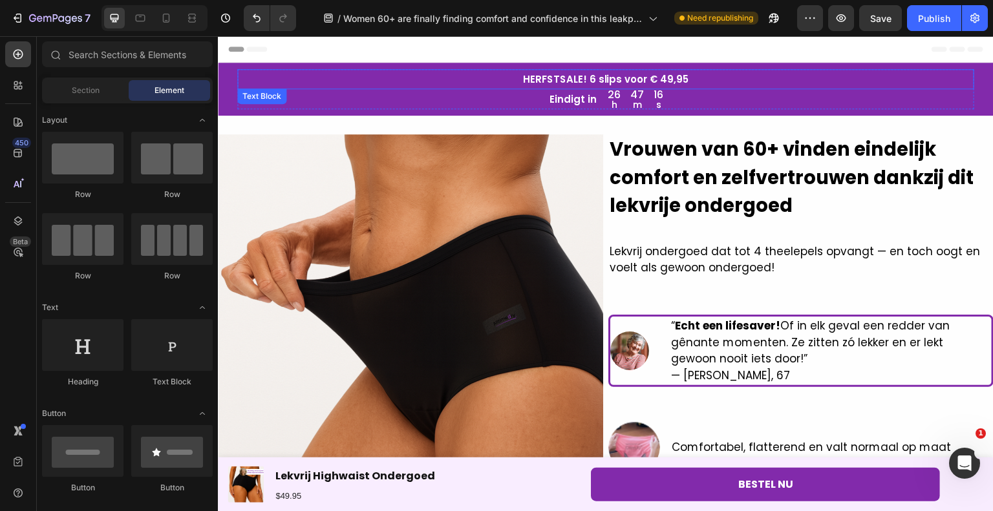
click at [673, 78] on p "HERFSTSALE! 6 slips voor € 49,95" at bounding box center [605, 78] width 734 height 17
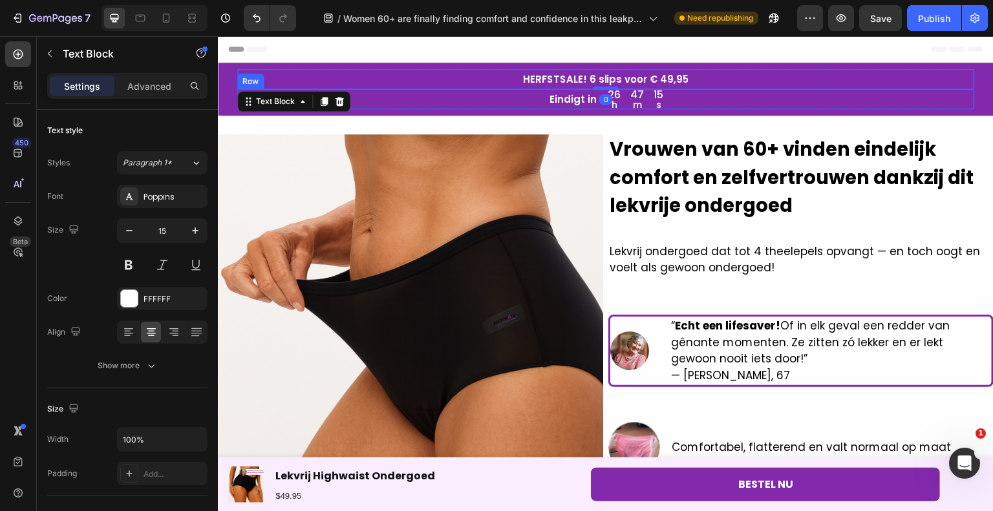
click at [658, 99] on div "15" at bounding box center [659, 95] width 10 height 10
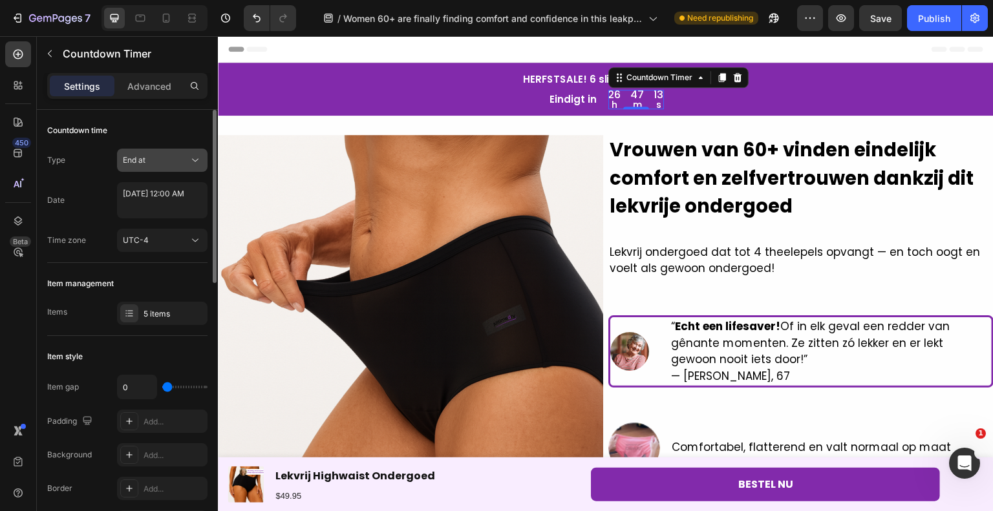
click at [178, 156] on div "End at" at bounding box center [156, 160] width 66 height 12
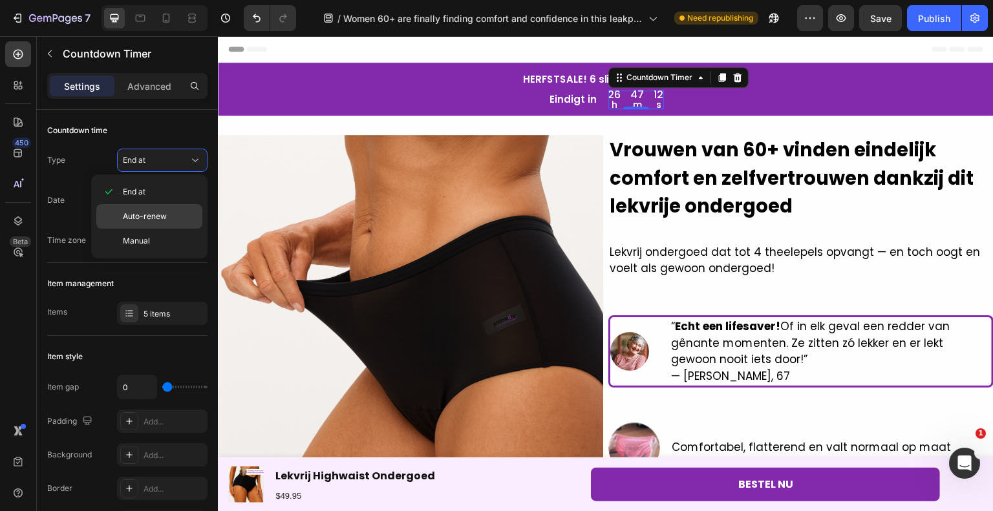
click at [160, 208] on div "Auto-renew" at bounding box center [149, 216] width 106 height 25
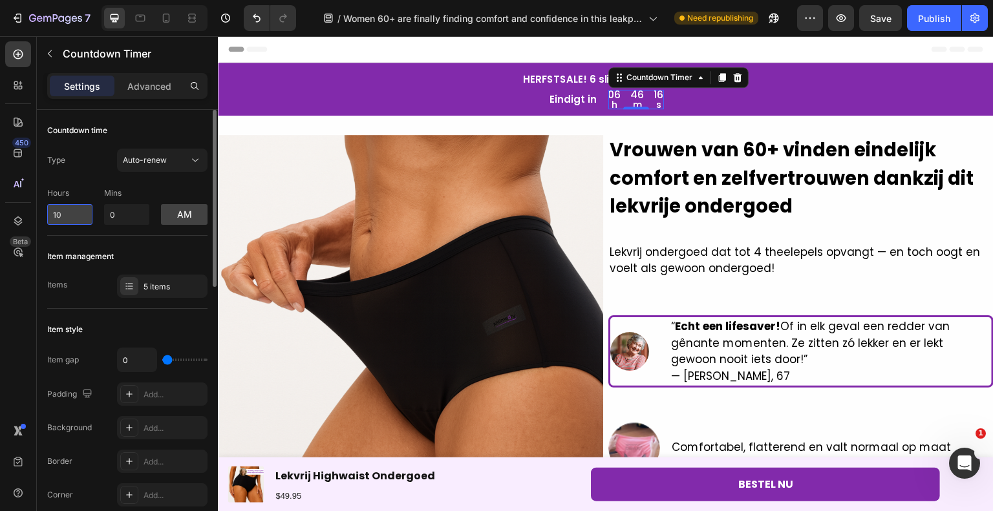
click at [83, 216] on input "10" at bounding box center [69, 214] width 45 height 21
drag, startPoint x: 83, startPoint y: 216, endPoint x: 65, endPoint y: 215, distance: 18.1
click at [65, 215] on input "10" at bounding box center [69, 214] width 45 height 21
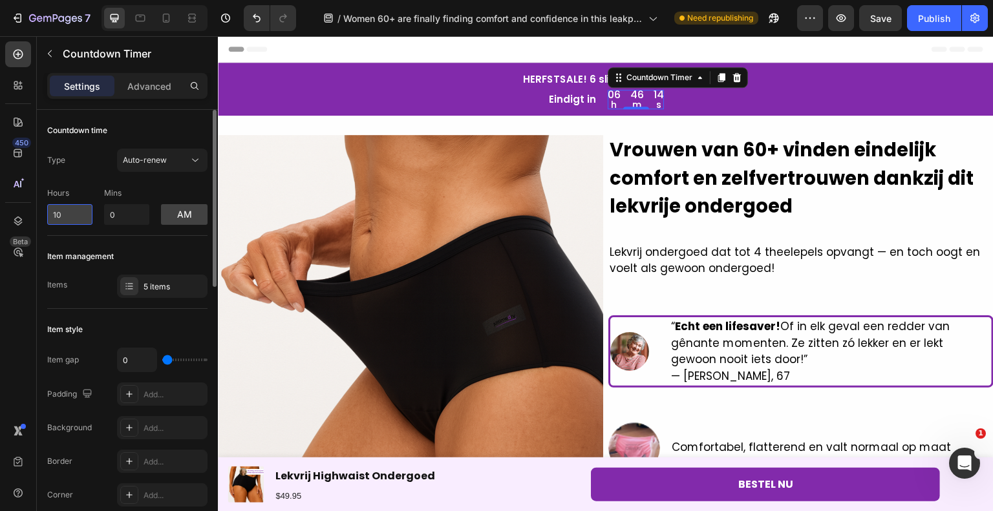
click at [64, 215] on input "10" at bounding box center [69, 214] width 45 height 21
drag, startPoint x: 62, startPoint y: 214, endPoint x: 47, endPoint y: 211, distance: 15.7
click at [47, 212] on input "1" at bounding box center [69, 214] width 45 height 21
click at [69, 216] on input "1" at bounding box center [69, 214] width 45 height 21
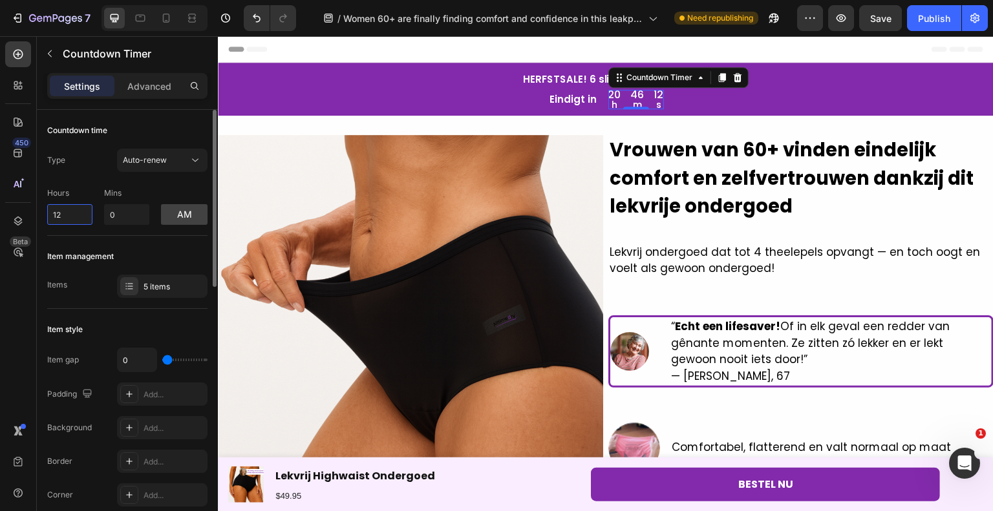
type input "12"
click at [100, 188] on div "Hours 12 Mins 0 am" at bounding box center [127, 203] width 160 height 43
click at [931, 9] on button "Publish" at bounding box center [934, 18] width 54 height 26
click at [620, 105] on div "20 h 46 m 07 s" at bounding box center [635, 99] width 59 height 19
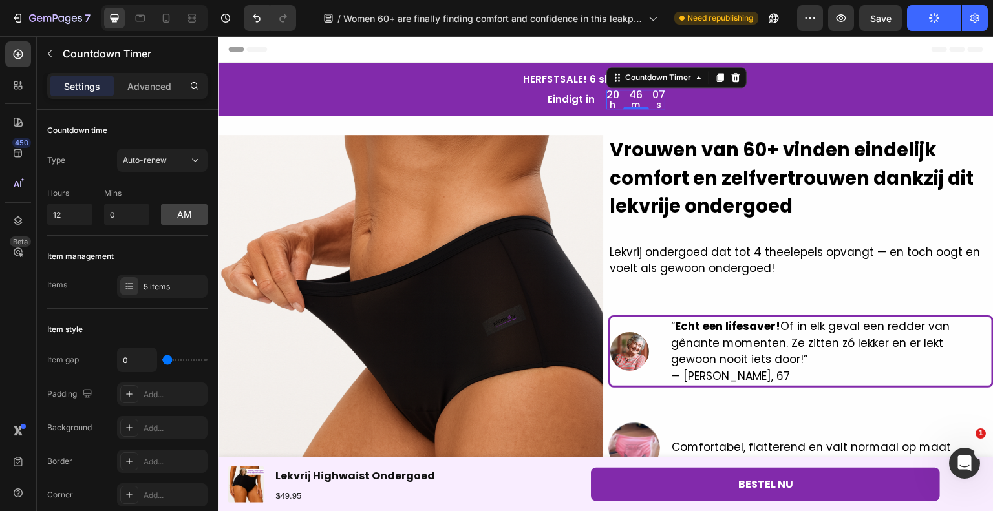
click at [616, 103] on div "20 h 46 m 07 s" at bounding box center [635, 99] width 59 height 19
click at [635, 101] on p "m" at bounding box center [636, 104] width 14 height 9
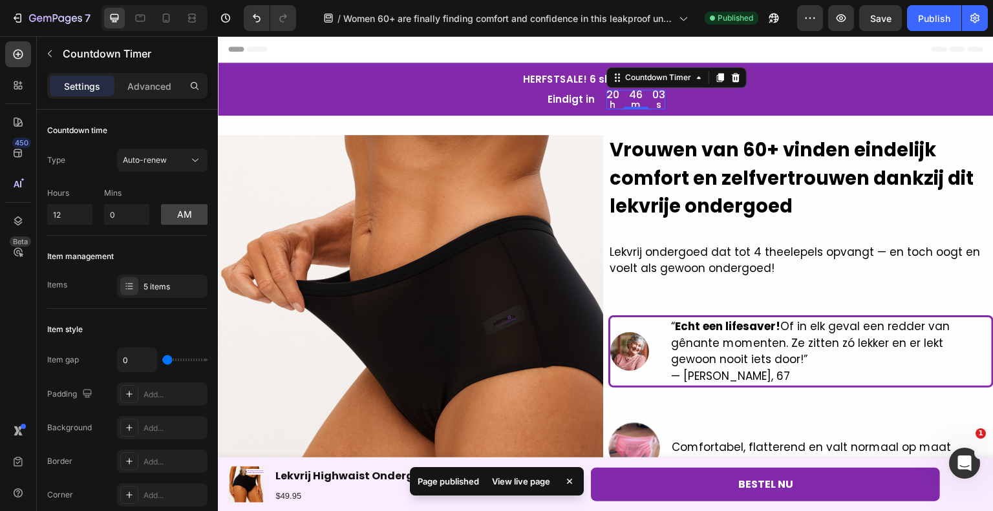
click at [635, 101] on p "m" at bounding box center [636, 104] width 14 height 9
click at [774, 100] on div "Eindigt in Text Block 20 h 46 m 02 s Countdown Timer 0 Row" at bounding box center [605, 99] width 737 height 20
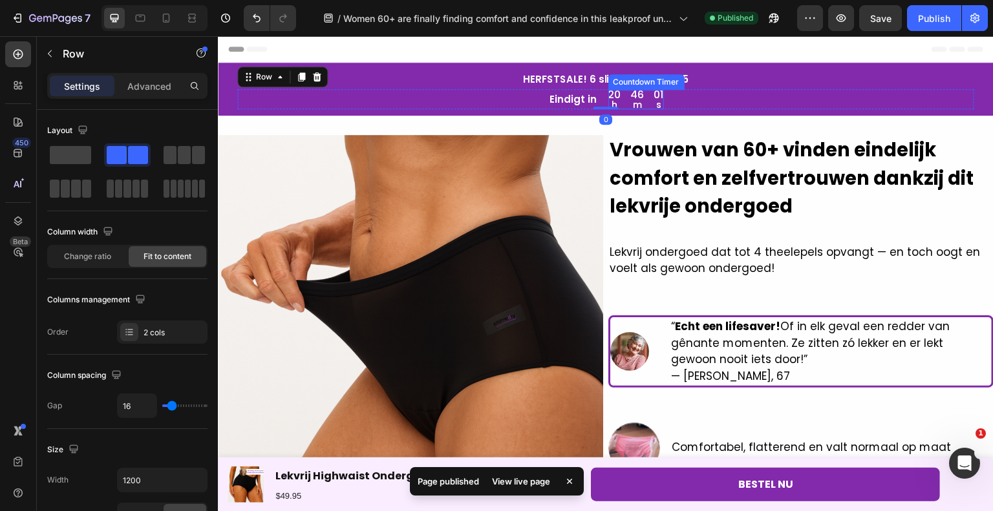
click at [638, 104] on div "20 h 46 m 01 s" at bounding box center [636, 99] width 56 height 19
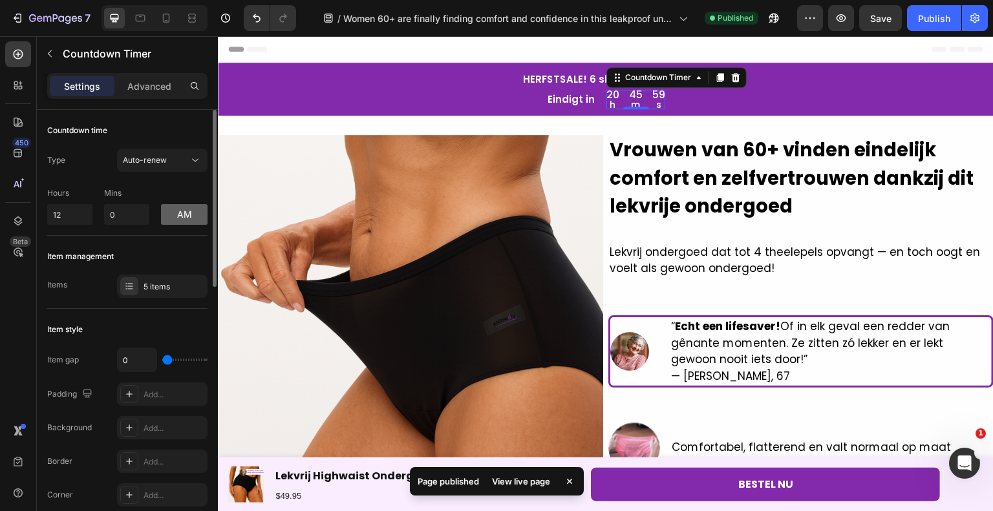
click at [188, 216] on button "am" at bounding box center [184, 214] width 47 height 21
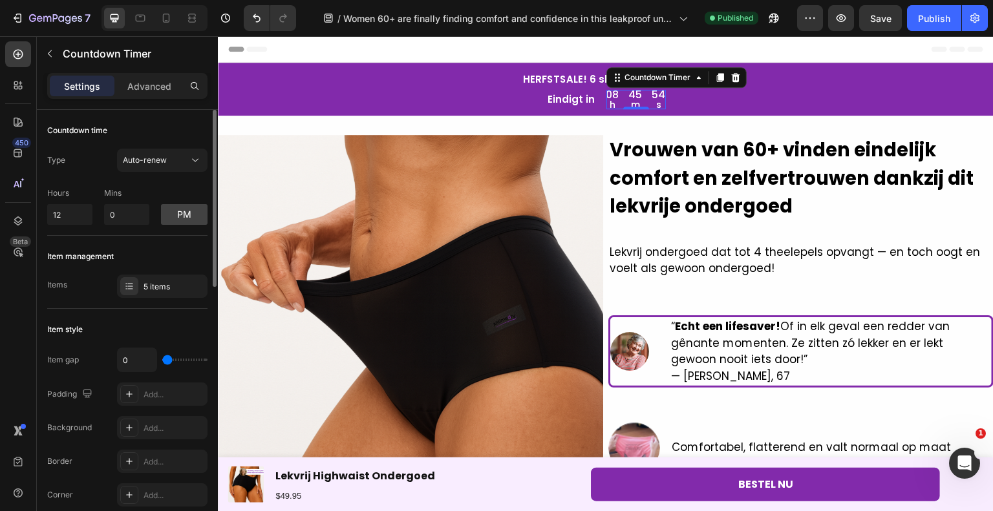
drag, startPoint x: 162, startPoint y: 284, endPoint x: 150, endPoint y: 104, distance: 180.1
click at [150, 107] on div "Settings Advanced" at bounding box center [127, 91] width 181 height 37
click at [142, 89] on p "Advanced" at bounding box center [149, 86] width 44 height 14
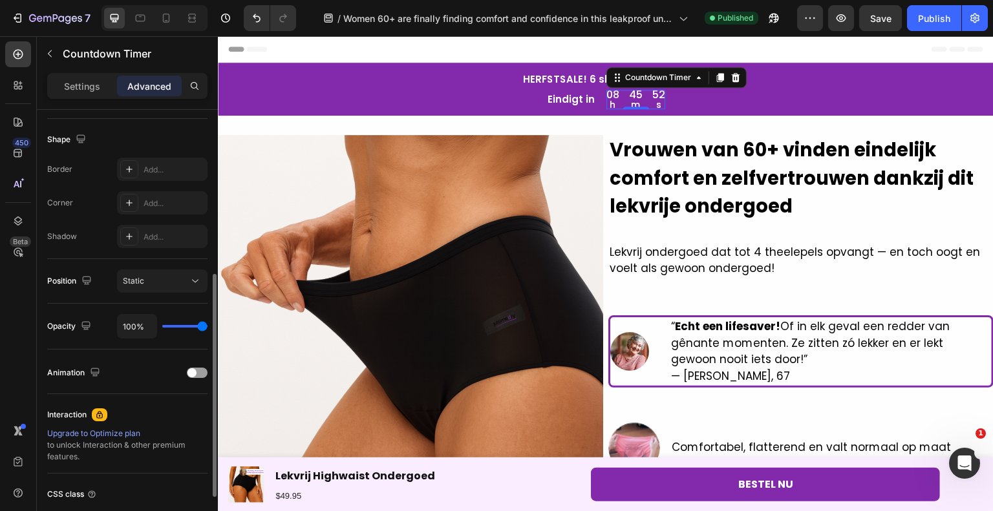
scroll to position [422, 0]
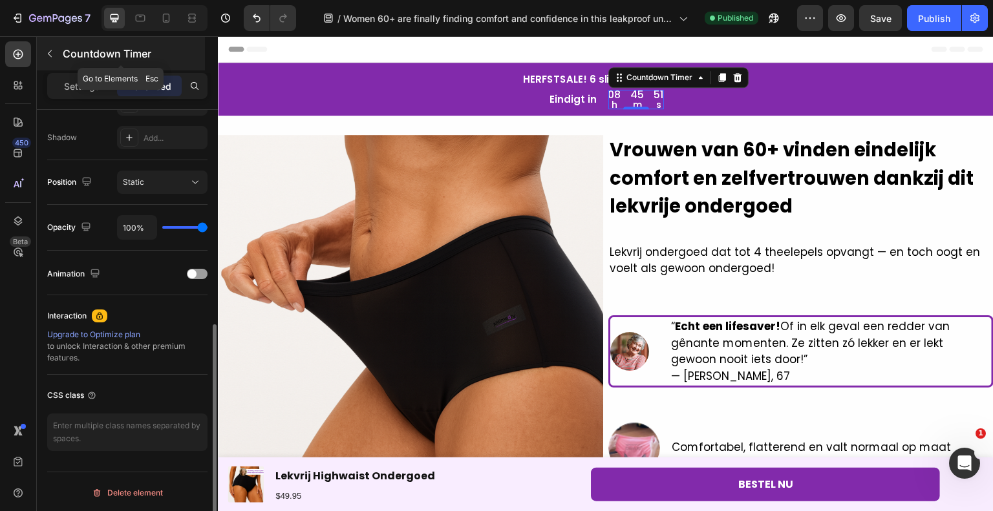
click at [48, 48] on icon "button" at bounding box center [50, 53] width 10 height 10
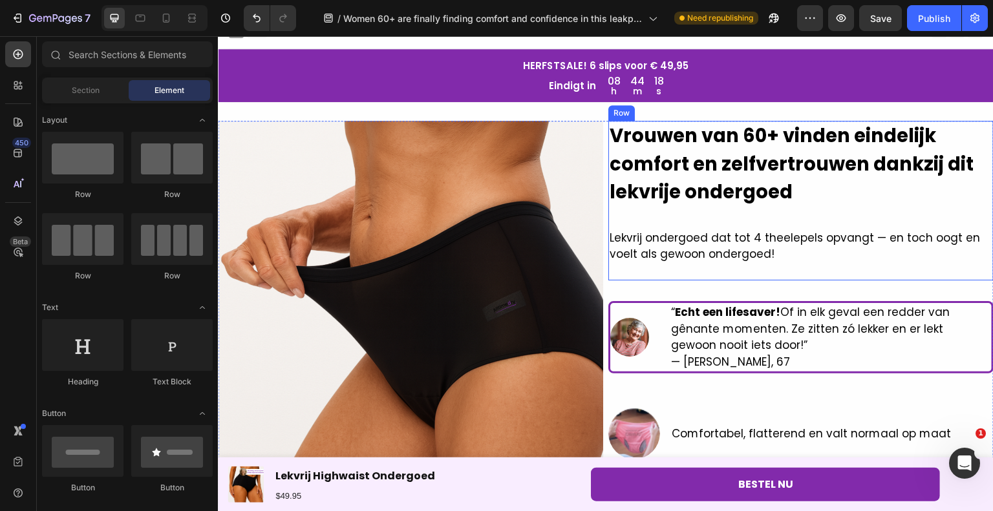
scroll to position [0, 0]
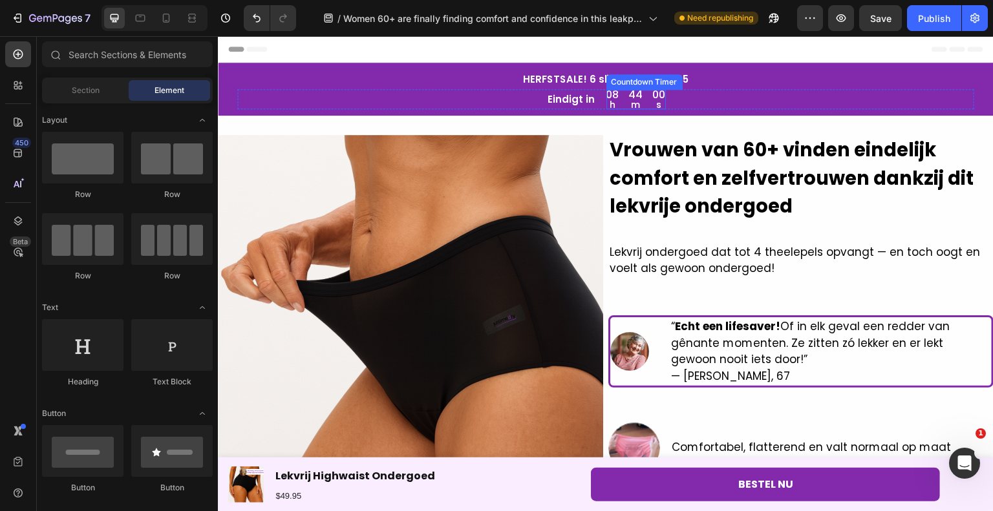
click at [624, 87] on div "Countdown Timer" at bounding box center [644, 82] width 76 height 16
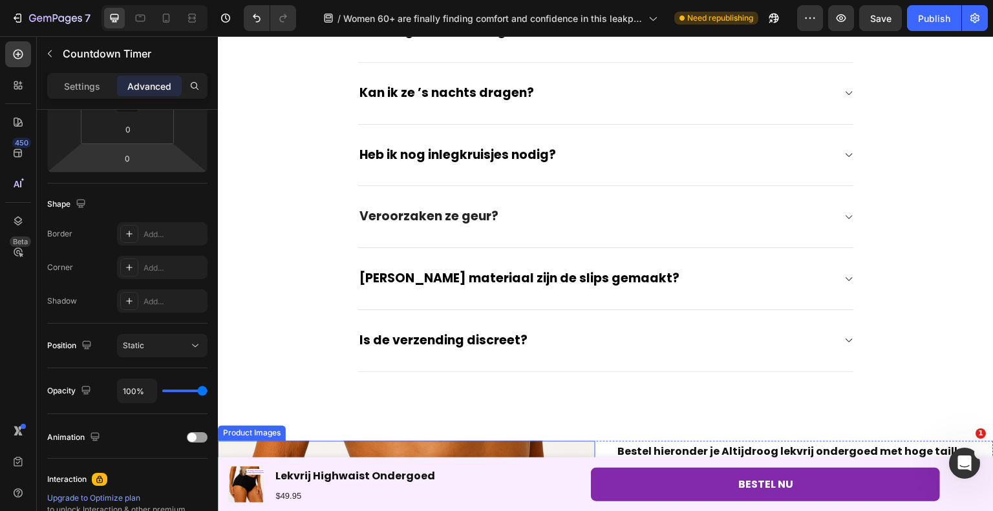
scroll to position [4523, 0]
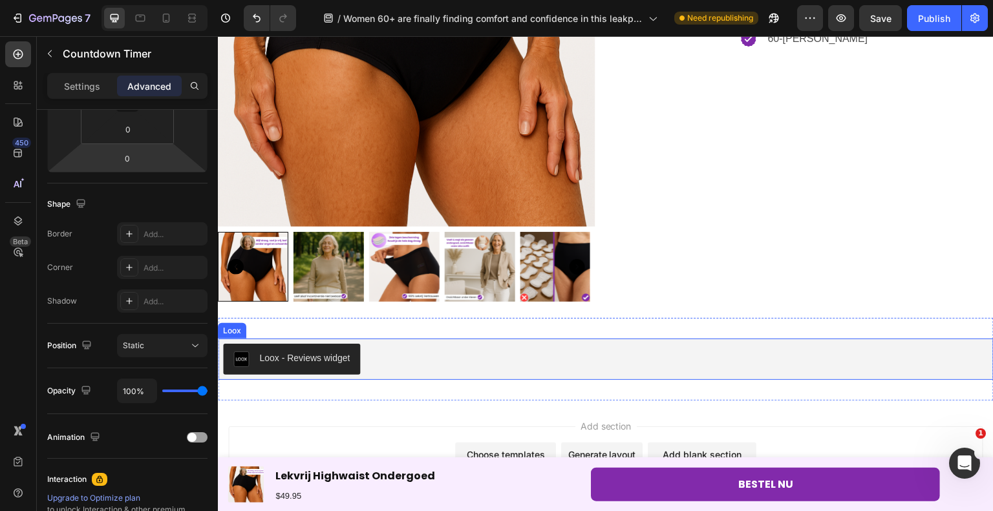
click at [417, 372] on div "Loox - Reviews widget" at bounding box center [605, 359] width 765 height 31
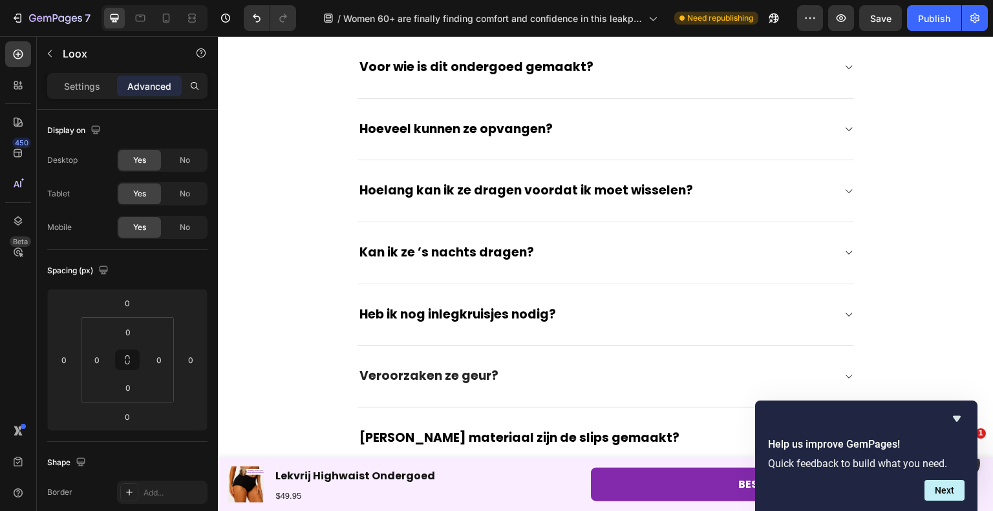
scroll to position [3080, 0]
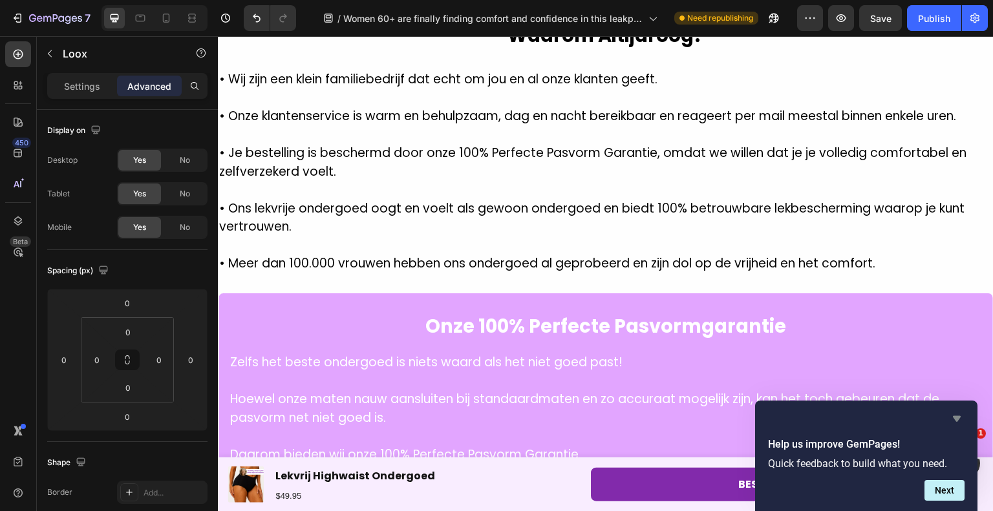
click at [959, 421] on icon "Hide survey" at bounding box center [957, 419] width 16 height 16
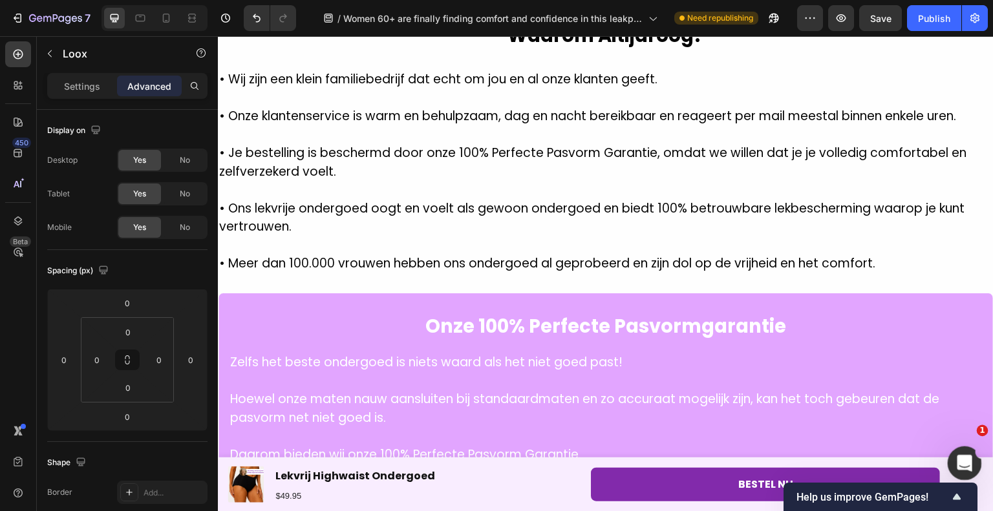
click at [965, 450] on div "Open Intercom Messenger" at bounding box center [962, 461] width 43 height 43
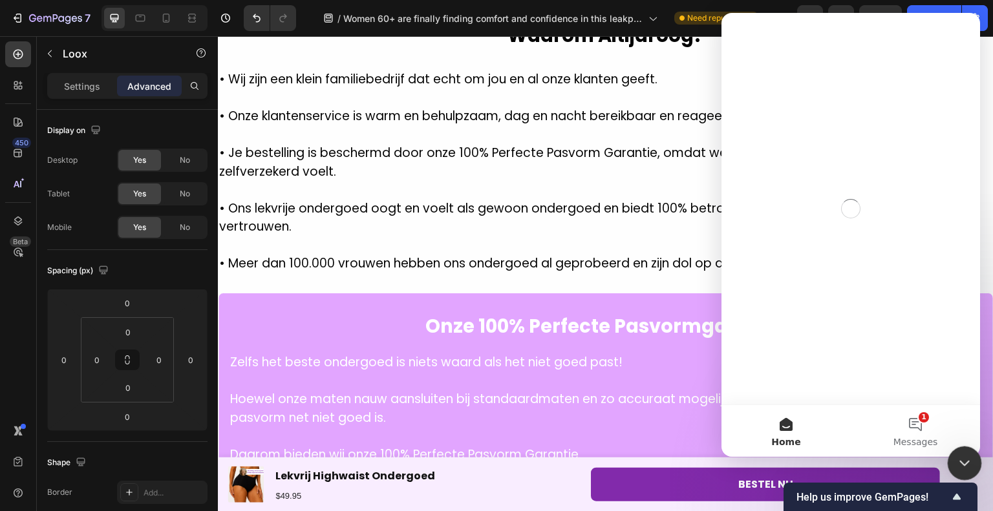
scroll to position [0, 0]
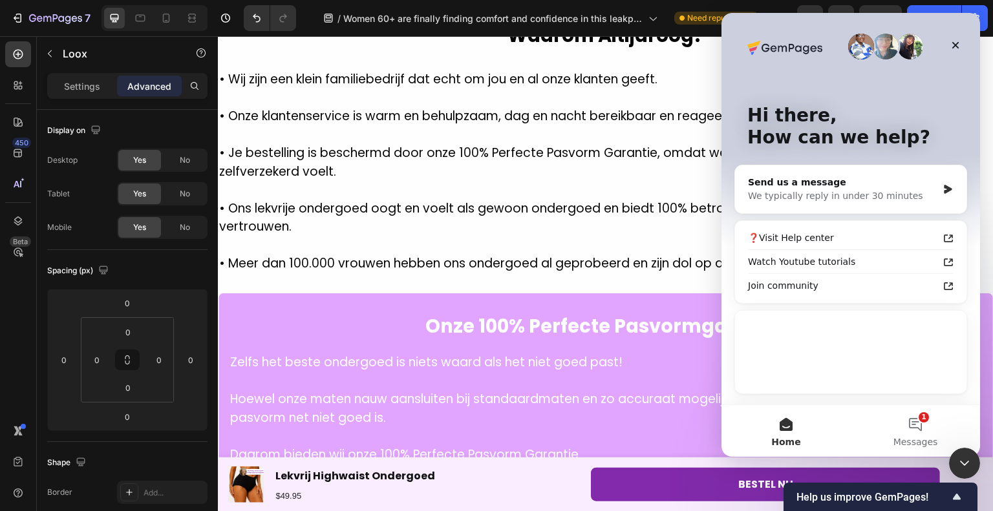
click at [869, 162] on div "Hi there, How can we help?" at bounding box center [850, 129] width 233 height 233
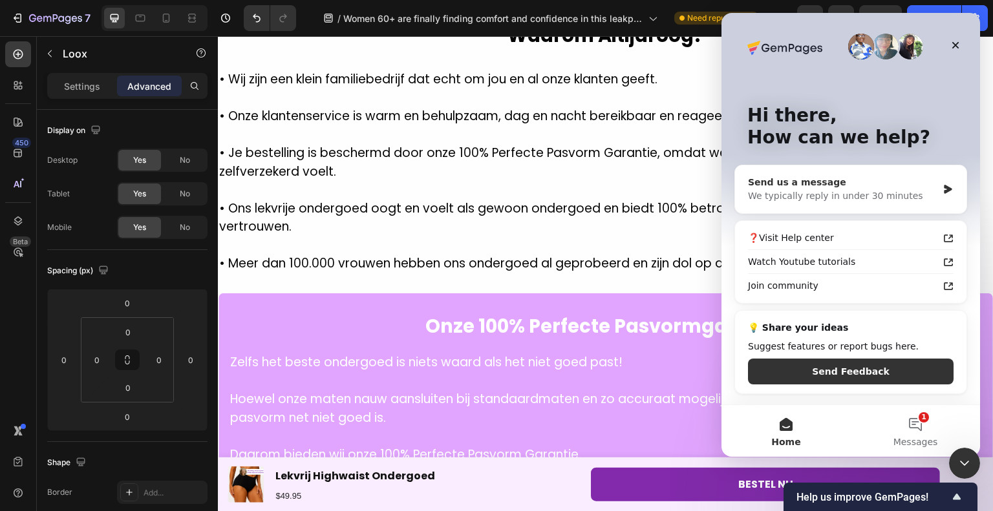
click at [867, 176] on div "Send us a message" at bounding box center [842, 183] width 189 height 14
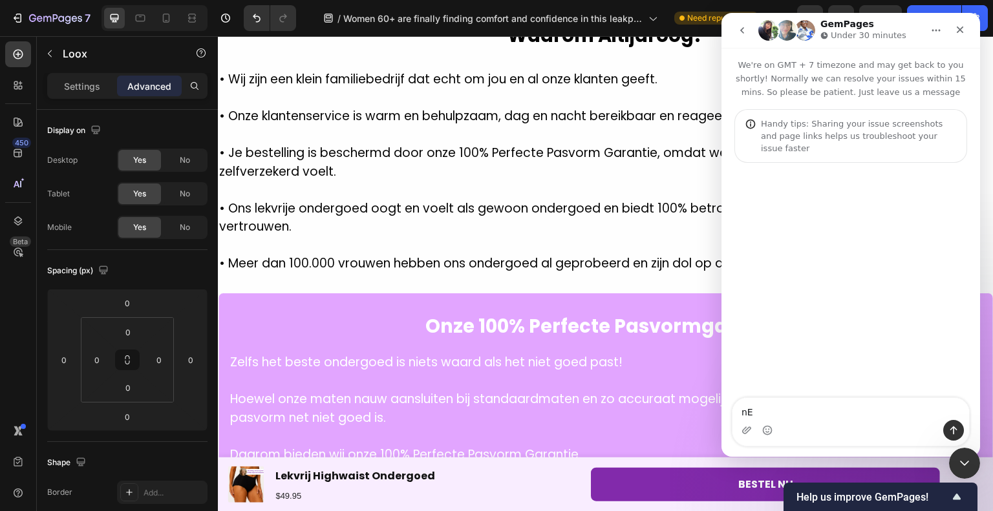
type textarea "n"
type textarea "NEED URGENT HELP RIGHT NOW!!!"
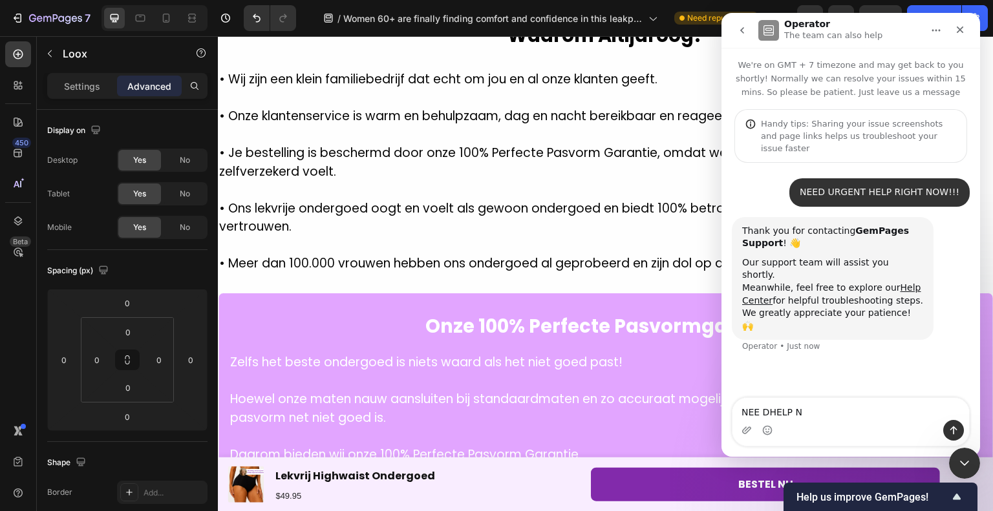
type textarea "NEE DHELP NW"
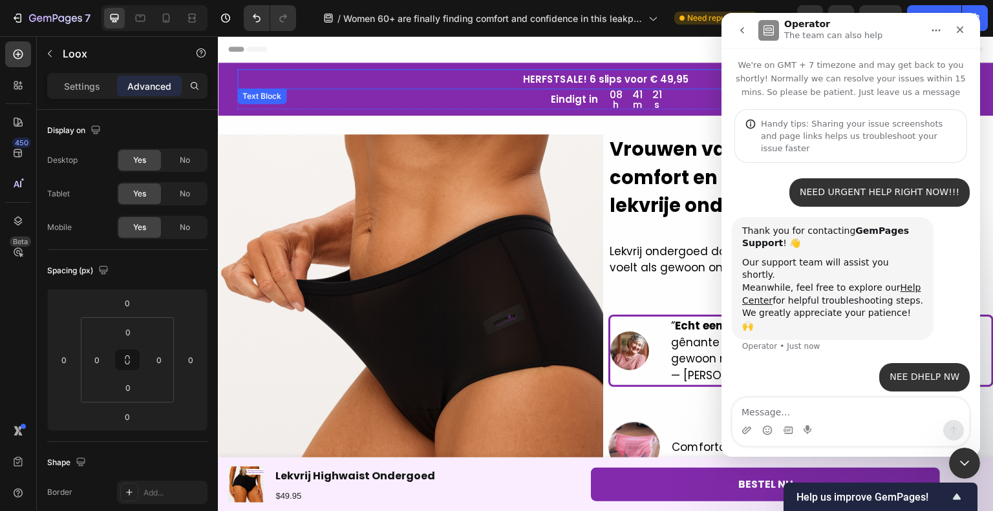
click at [615, 95] on div "08" at bounding box center [615, 95] width 13 height 10
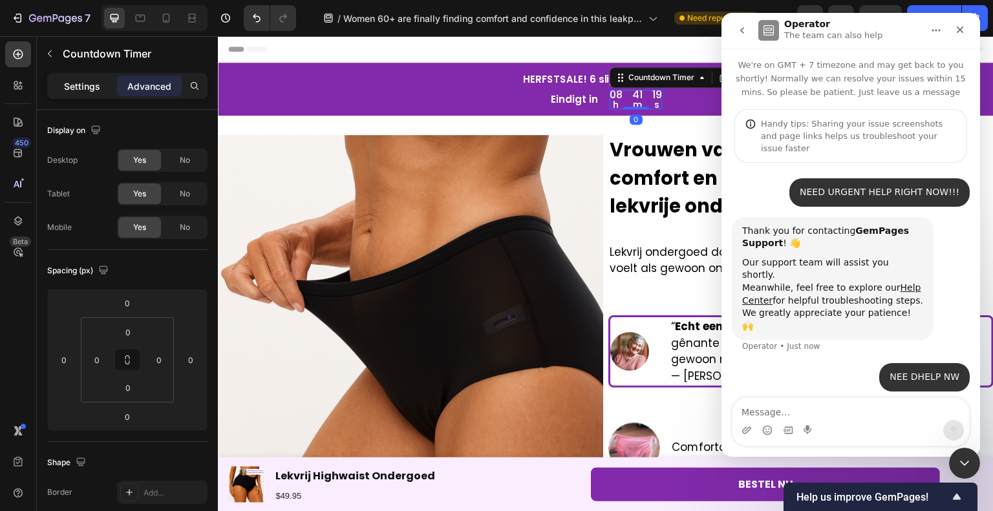
click at [86, 92] on p "Settings" at bounding box center [82, 86] width 36 height 14
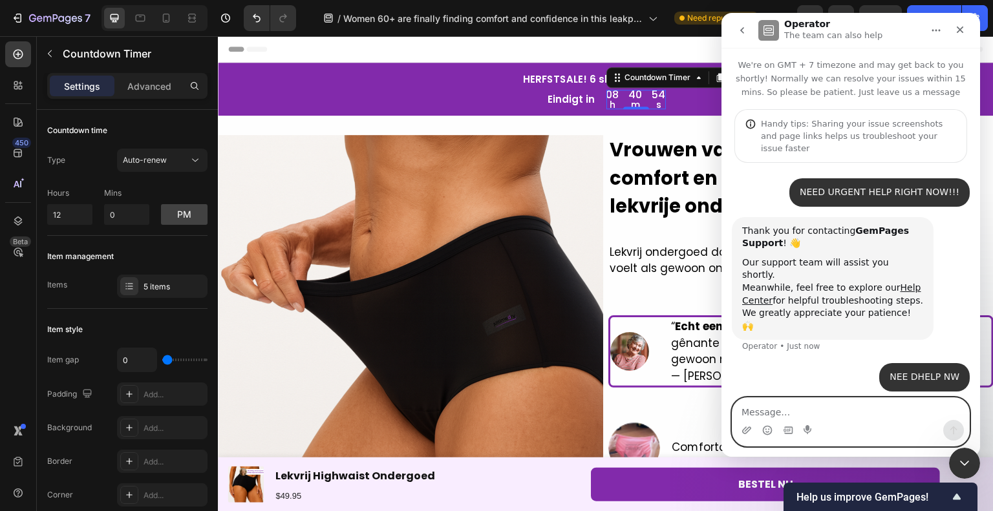
click at [848, 418] on textarea "Message…" at bounding box center [850, 409] width 237 height 22
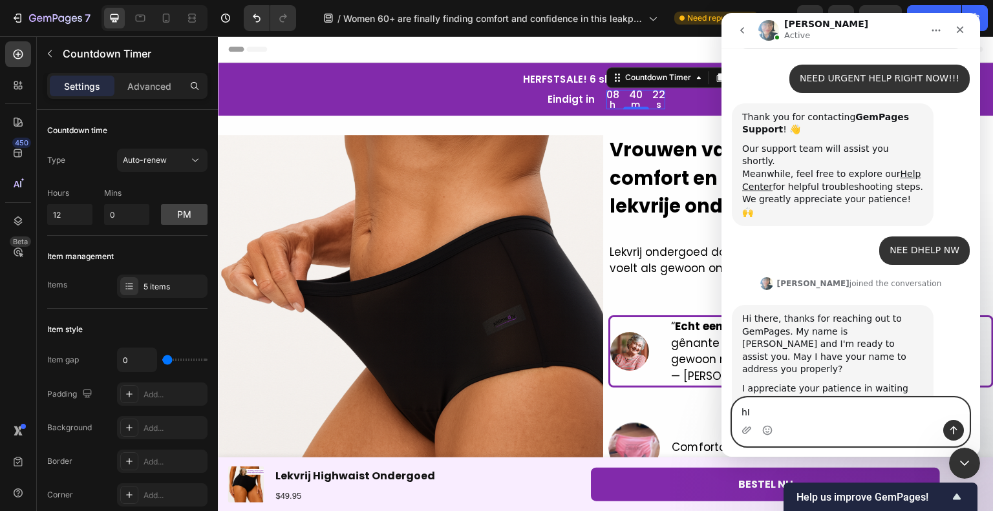
type textarea "h"
click at [748, 428] on icon "Upload attachment" at bounding box center [746, 429] width 9 height 7
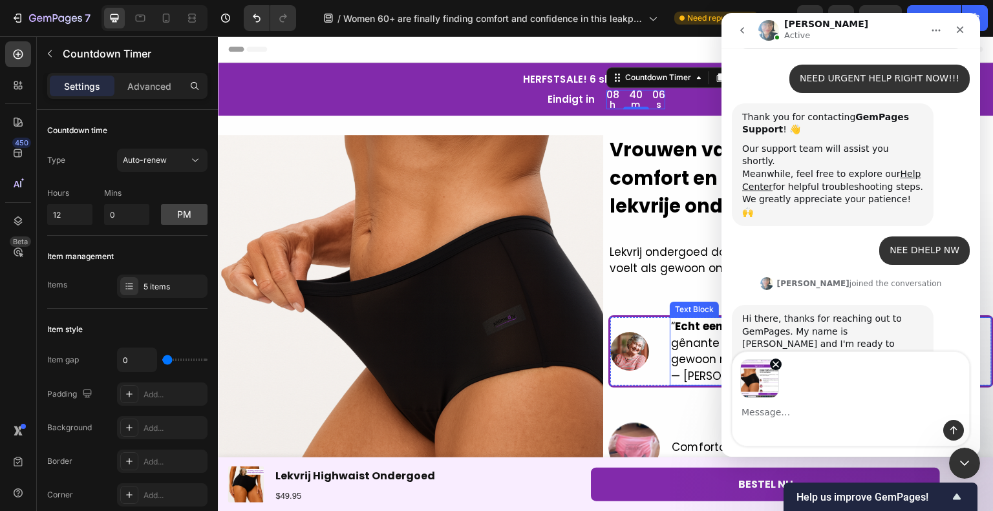
scroll to position [160, 0]
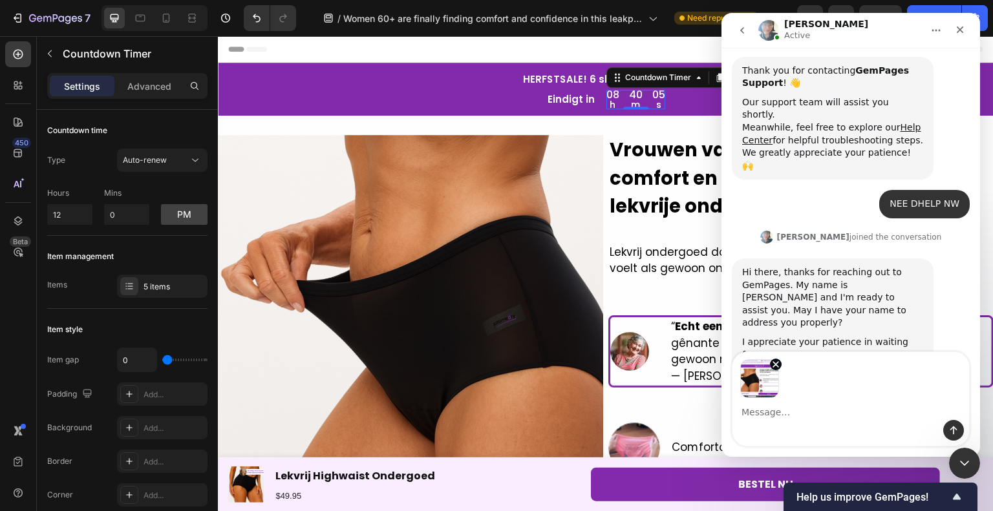
type textarea "t"
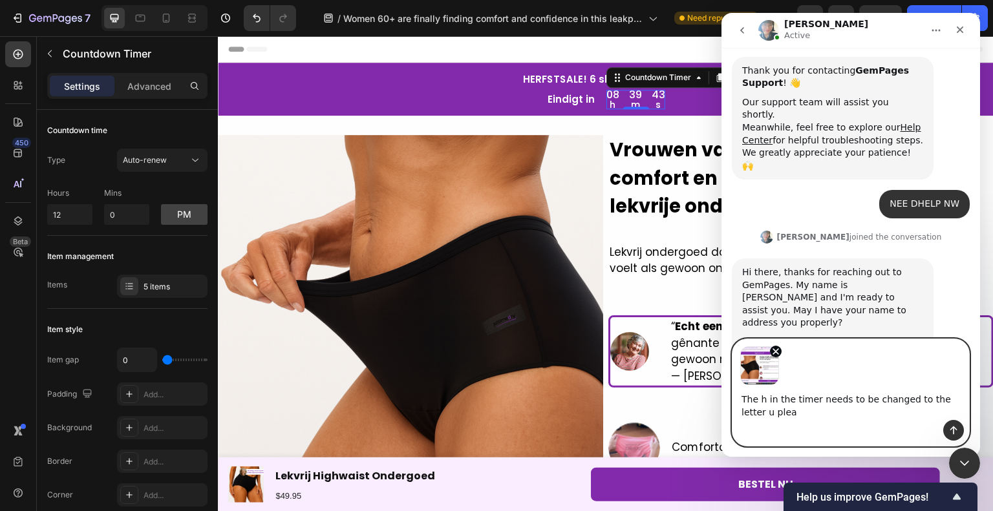
scroll to position [173, 0]
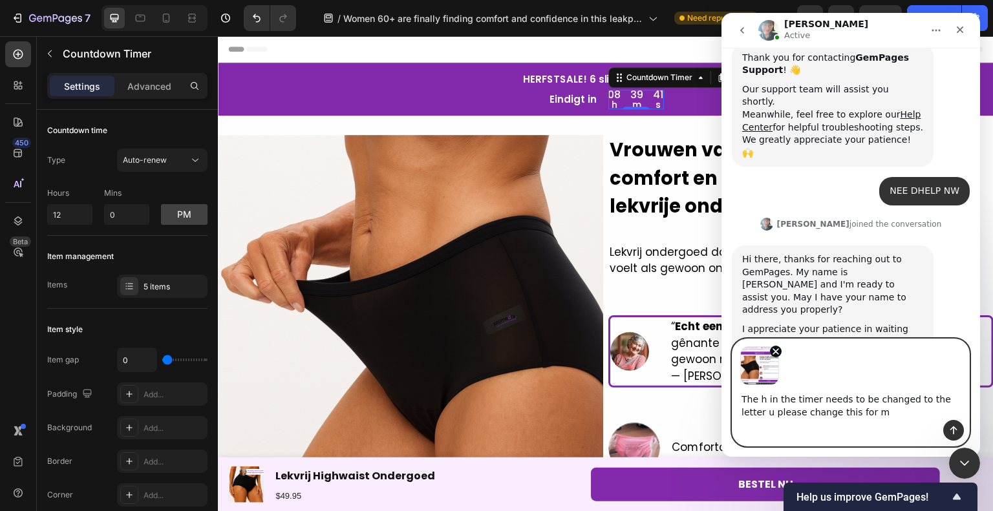
type textarea "The h in the timer needs to be changed to the letter u please change this for me"
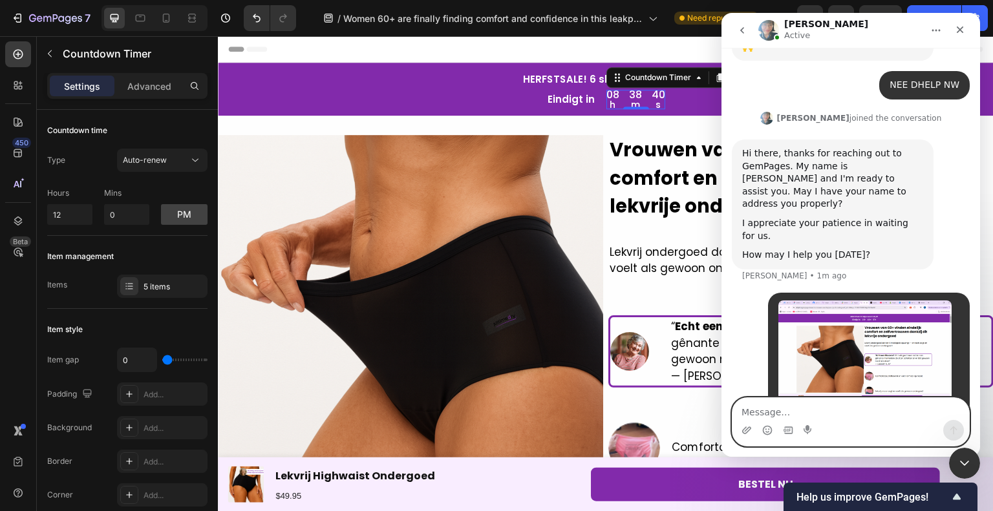
scroll to position [330, 0]
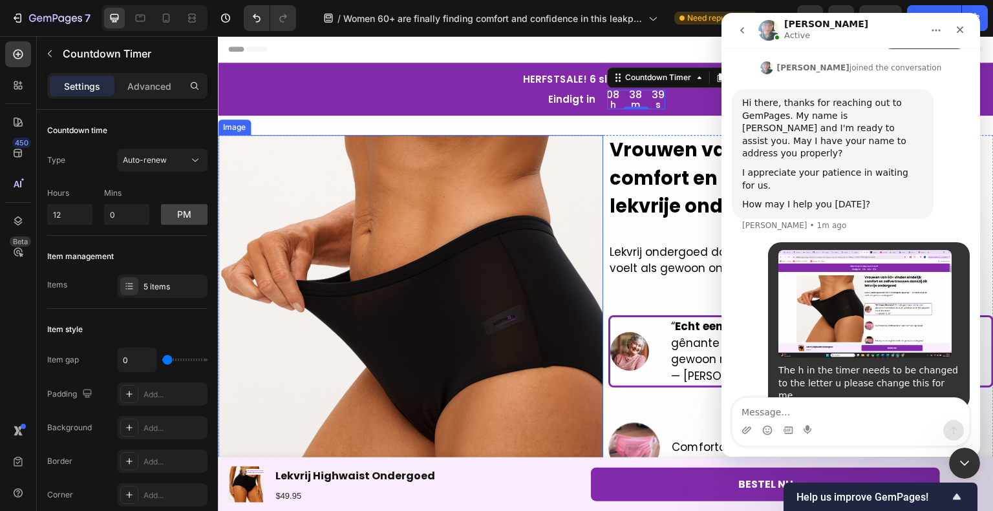
click at [478, 238] on img at bounding box center [410, 327] width 385 height 385
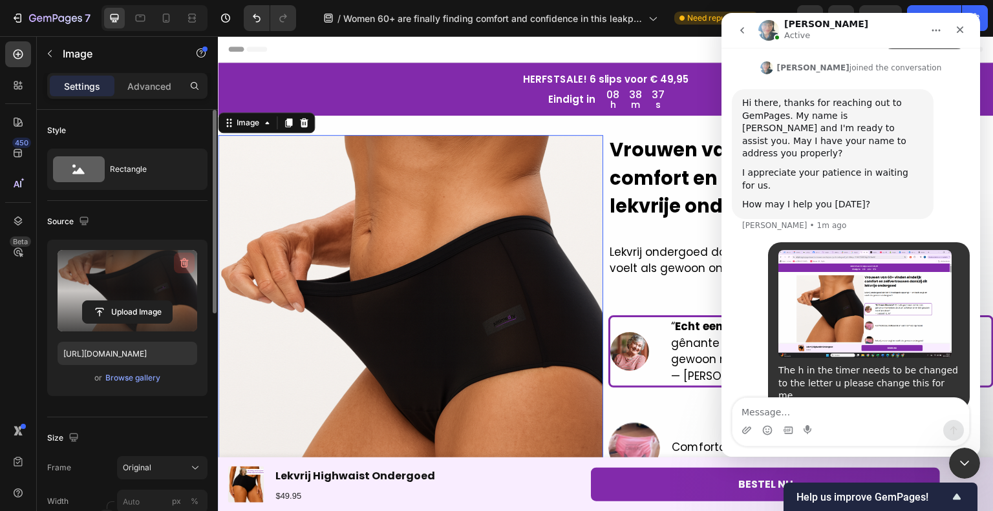
click at [186, 268] on icon "button" at bounding box center [184, 263] width 13 height 13
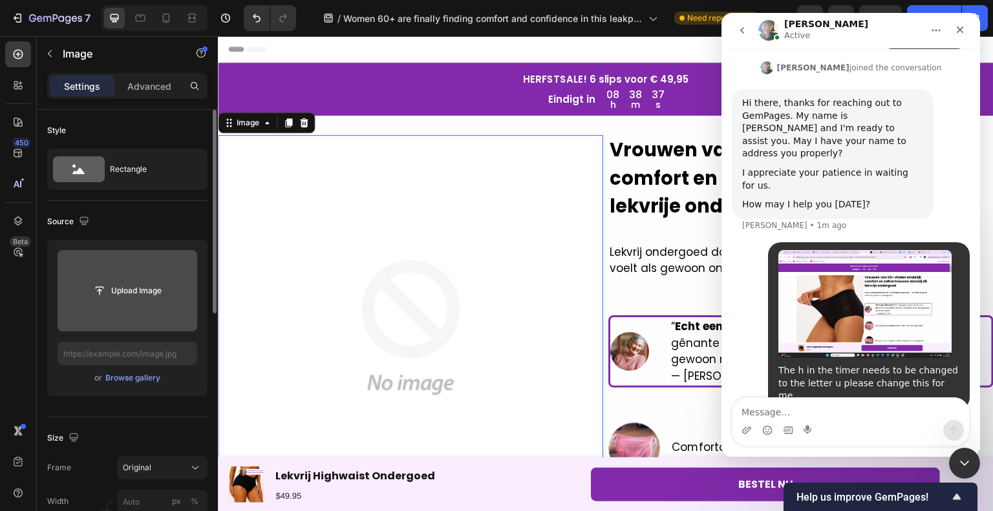
click at [131, 296] on input "file" at bounding box center [127, 291] width 89 height 22
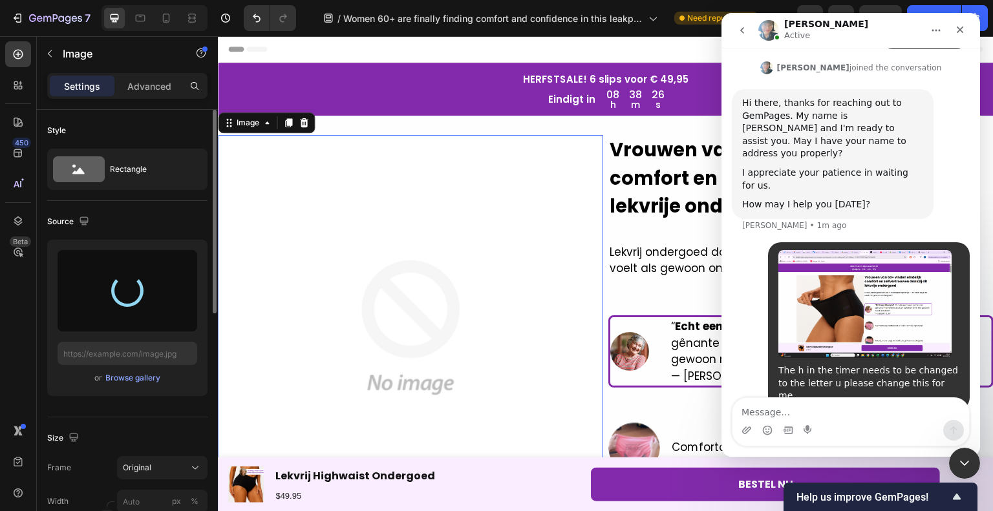
scroll to position [279, 0]
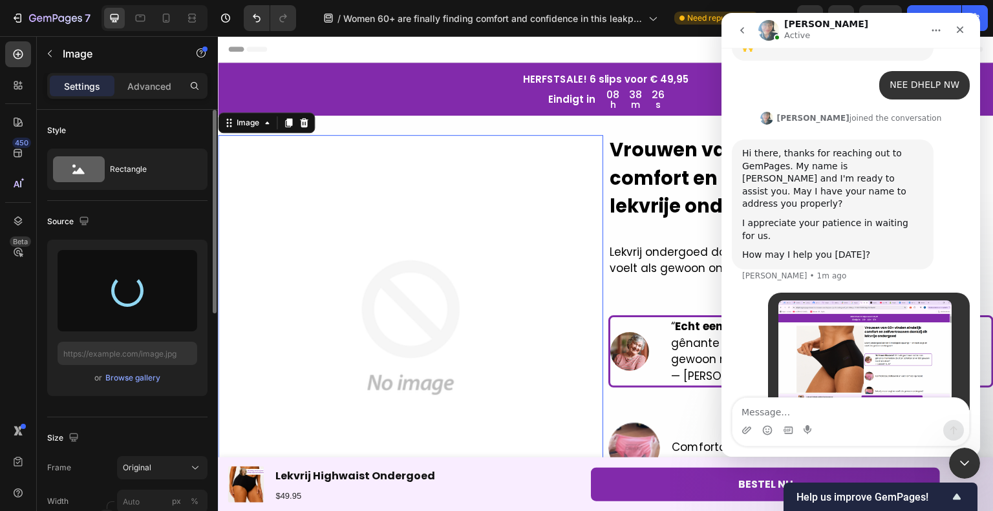
type input "[URL][DOMAIN_NAME]"
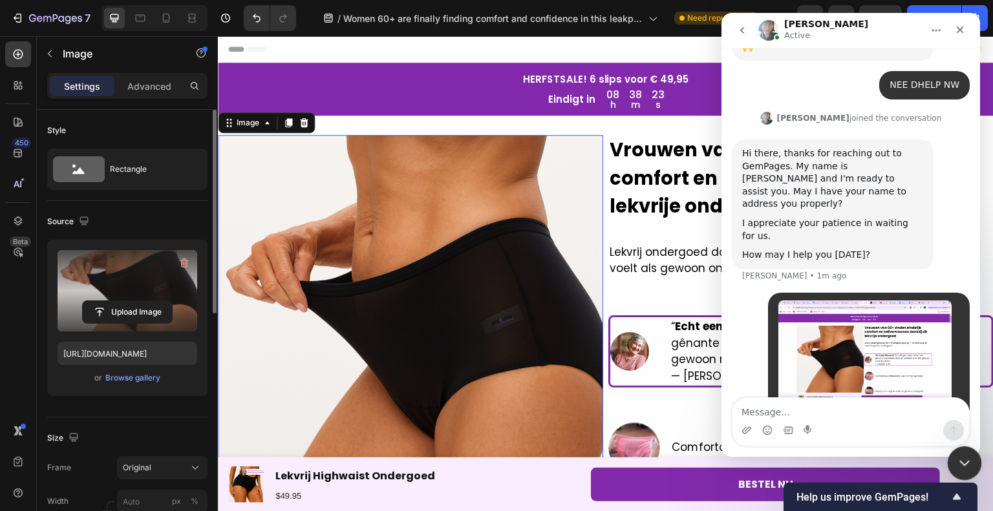
click at [956, 463] on icon "Close Intercom Messenger" at bounding box center [962, 462] width 16 height 16
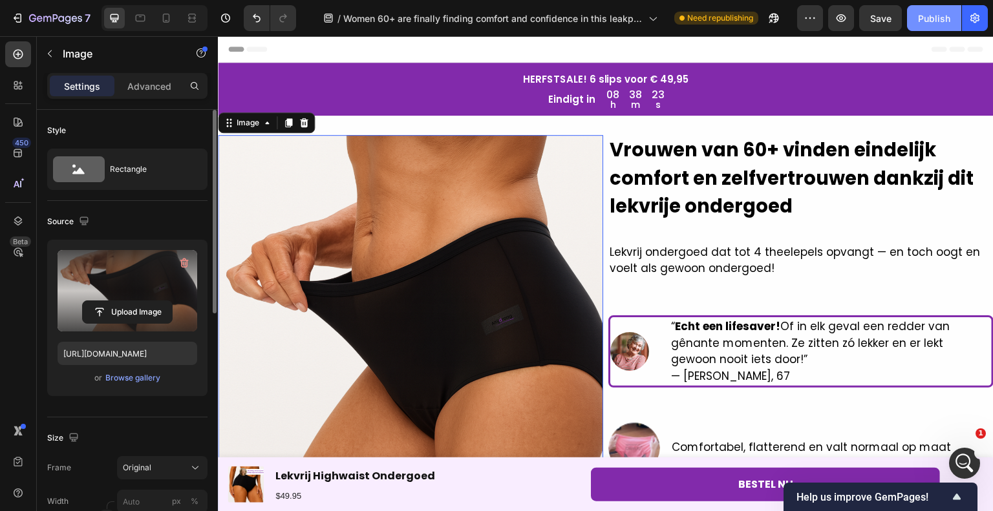
drag, startPoint x: 946, startPoint y: 18, endPoint x: 744, endPoint y: 3, distance: 202.8
click at [946, 18] on div "Publish" at bounding box center [934, 19] width 32 height 14
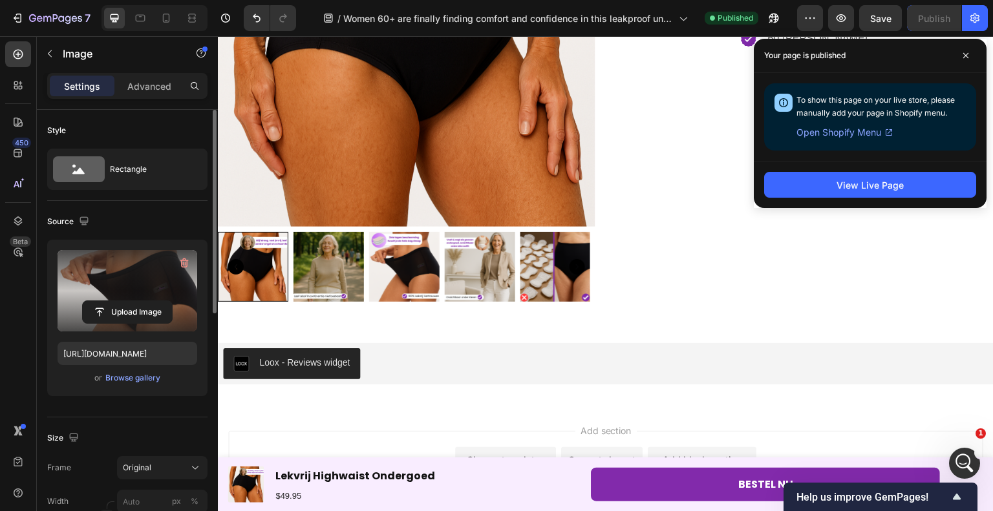
scroll to position [329, 0]
click at [709, 264] on div "Bestel hieronder je Altijdroog lekvrij ondergoed met [PERSON_NAME] taille. Text…" at bounding box center [804, 75] width 377 height 453
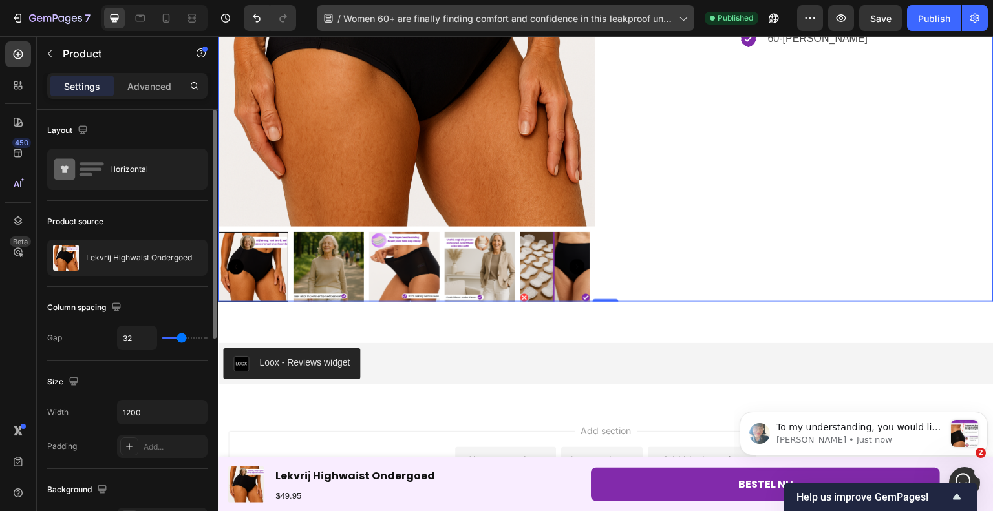
scroll to position [443, 0]
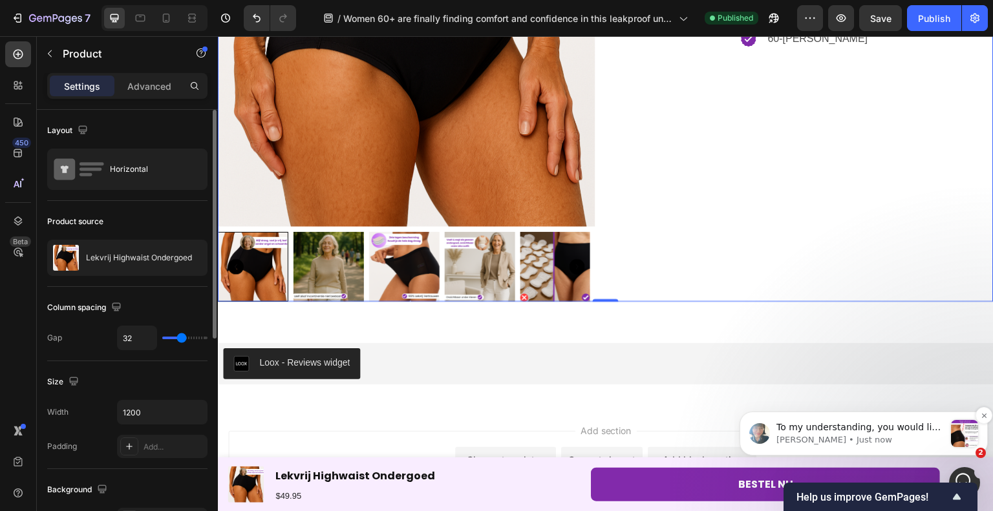
click at [897, 420] on div "To my understanding, you would like to change the text in the countdown timer h…" at bounding box center [863, 433] width 229 height 27
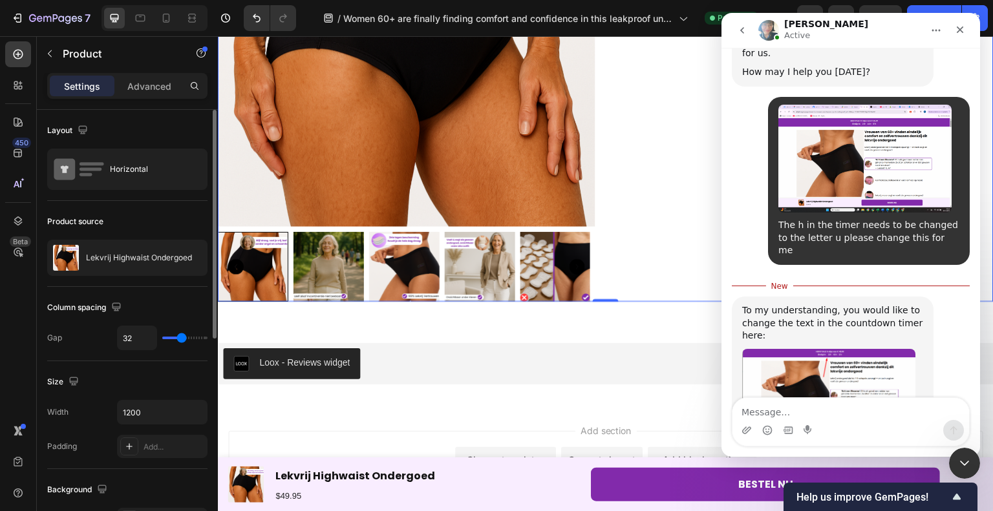
scroll to position [465, 0]
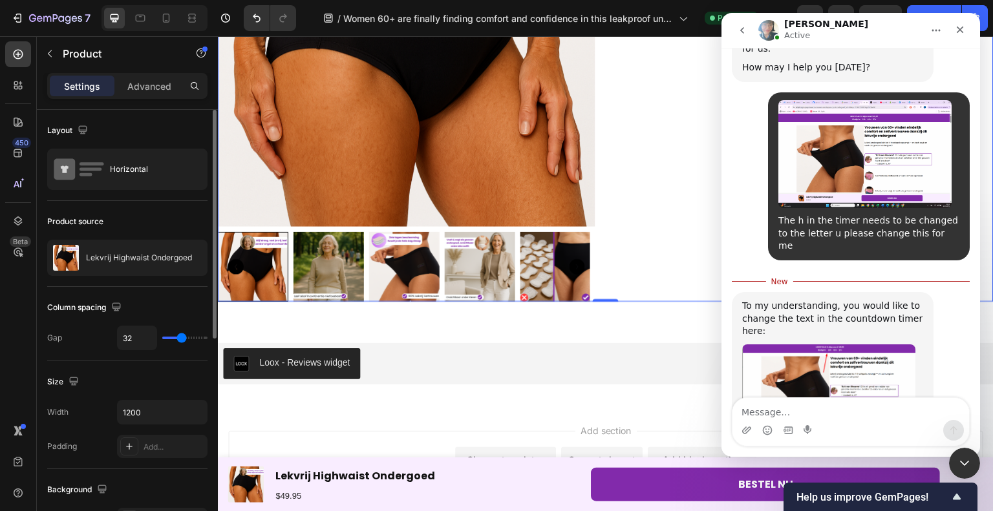
click at [850, 402] on textarea "Message…" at bounding box center [850, 409] width 237 height 22
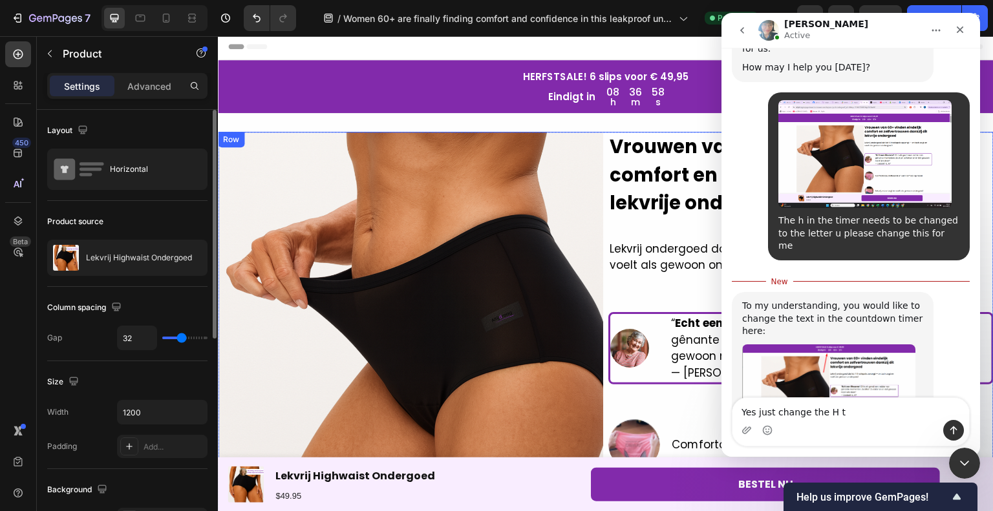
scroll to position [0, 0]
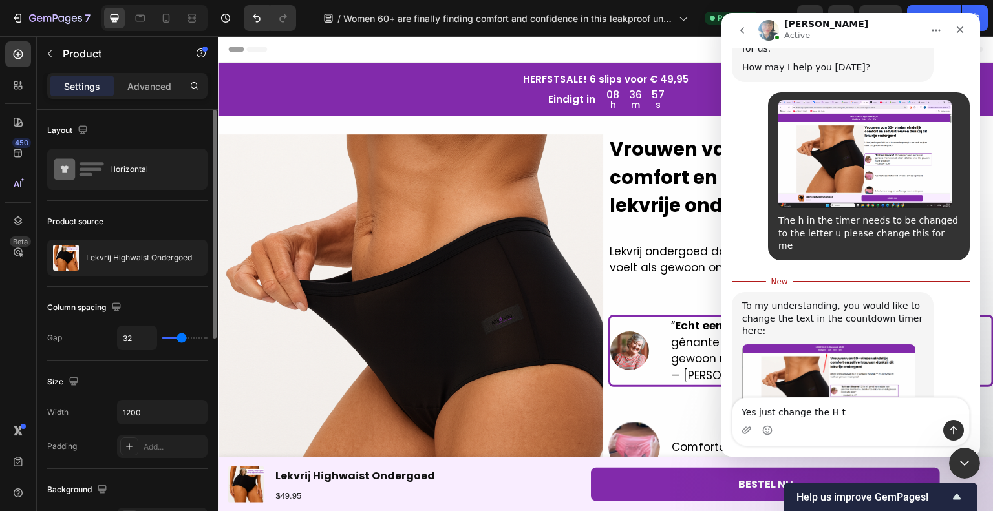
click at [835, 410] on textarea "Yes just change the H t" at bounding box center [850, 409] width 237 height 22
type textarea "Yes just change the h to the u please"
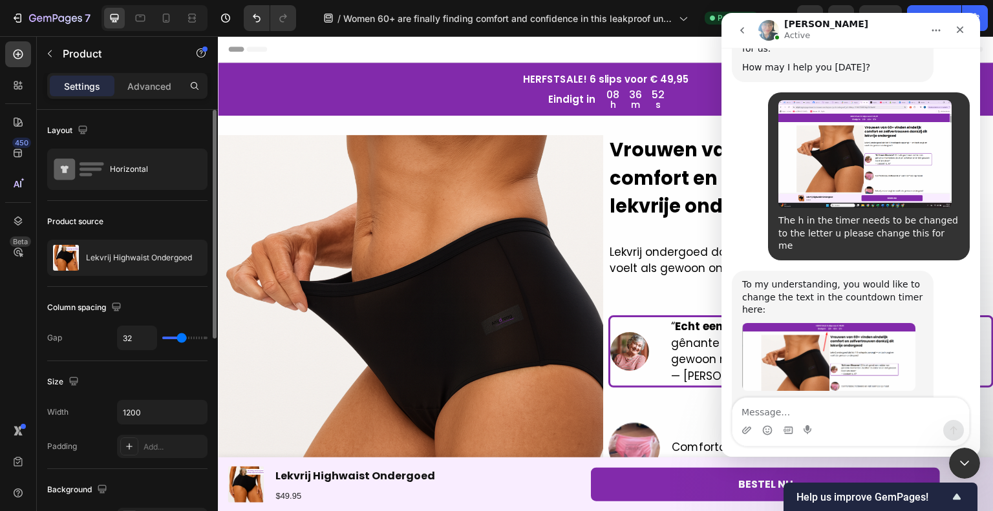
scroll to position [481, 0]
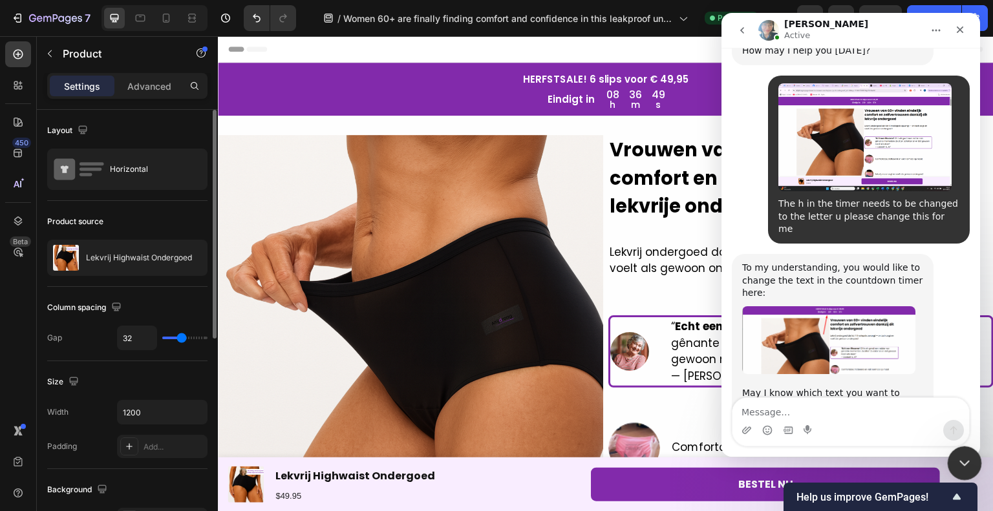
click at [961, 470] on div "Close Intercom Messenger" at bounding box center [962, 461] width 31 height 31
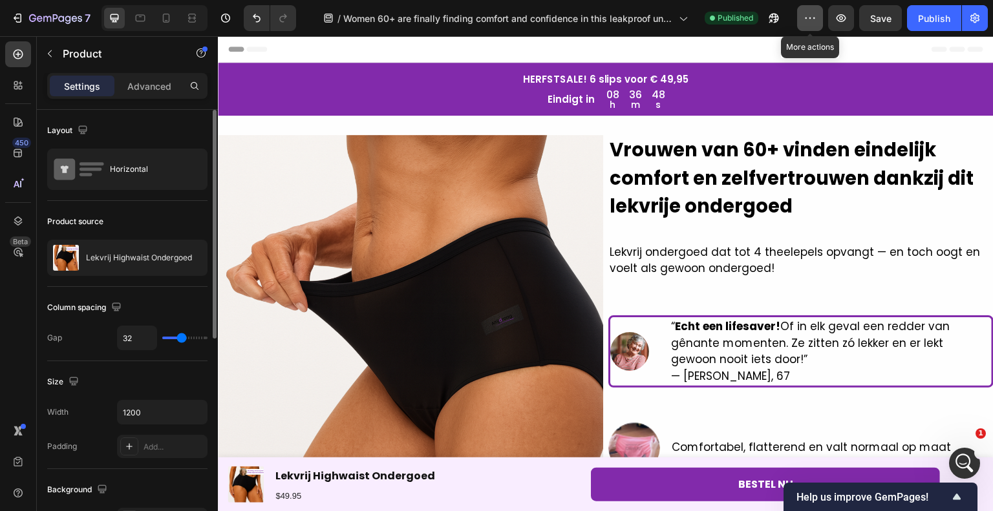
click at [814, 17] on icon "button" at bounding box center [809, 18] width 13 height 13
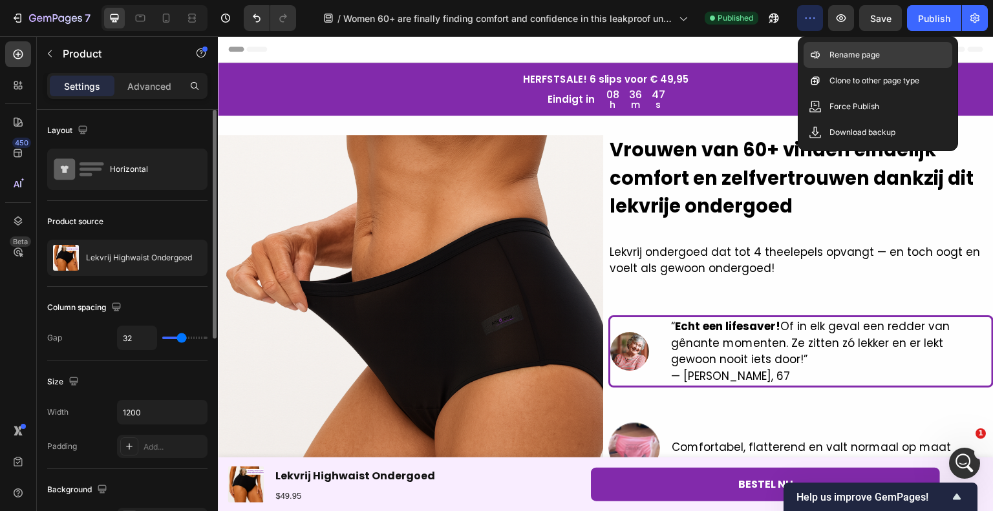
click at [826, 50] on div "Rename page" at bounding box center [877, 55] width 149 height 26
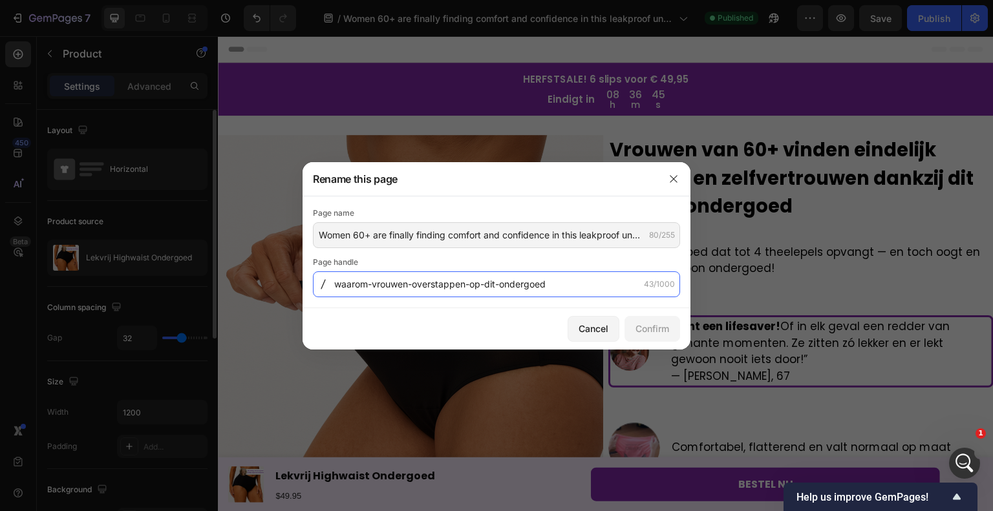
click at [415, 286] on input "waarom-vrouwen-overstappen-op-dit-ondergoed" at bounding box center [496, 284] width 367 height 26
click at [416, 287] on input "waarom-vrouwen-overstappen-op-dit-ondergoed" at bounding box center [496, 284] width 367 height 26
click at [463, 282] on input "waarom-vrouwen-van-60-overstappen-op-dit-ondergoed" at bounding box center [496, 284] width 367 height 26
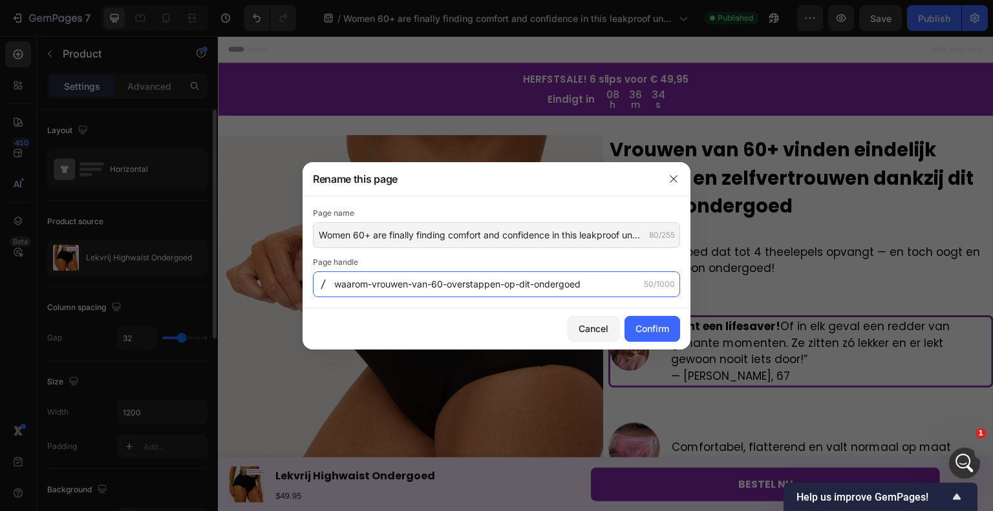
type input "waarom-vrouwen-van-60-overstappen-op-dit-ondergoed"
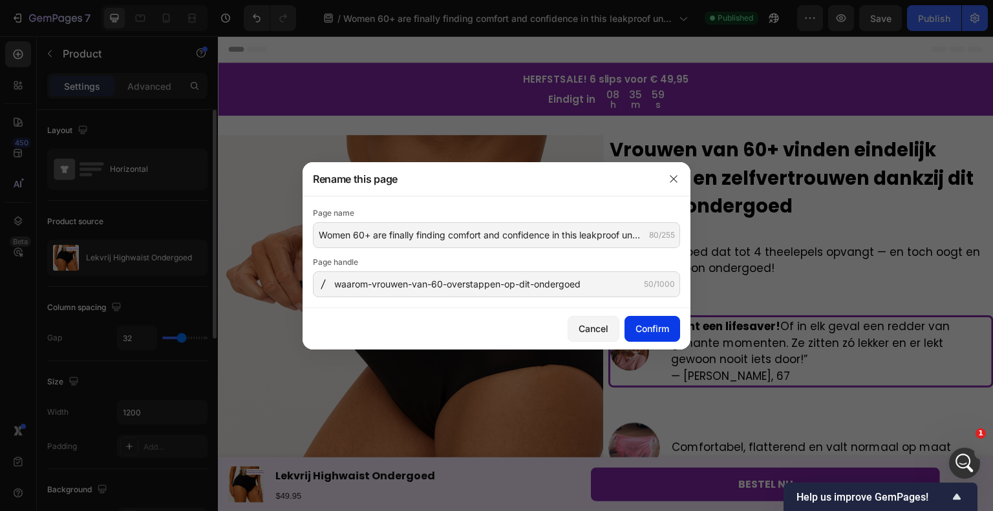
click at [645, 316] on button "Confirm" at bounding box center [652, 329] width 56 height 26
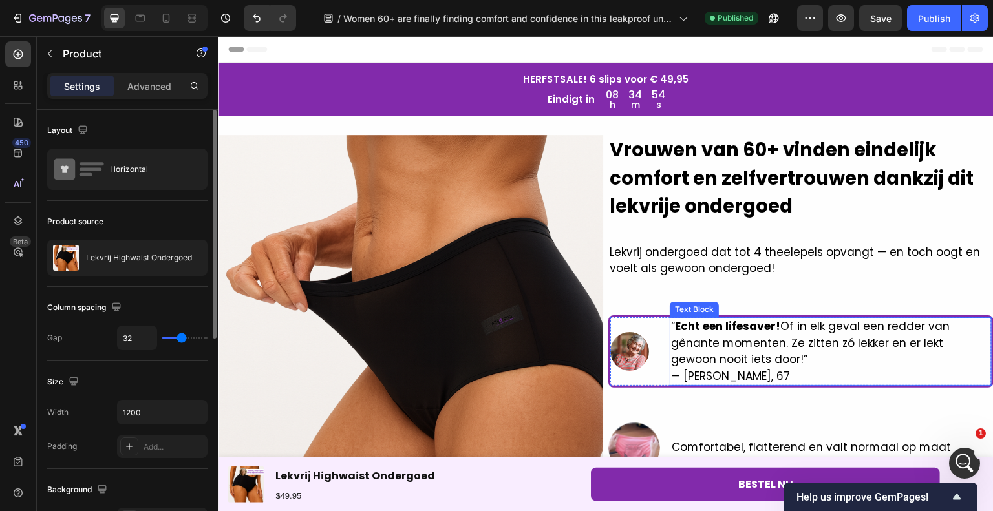
scroll to position [531, 0]
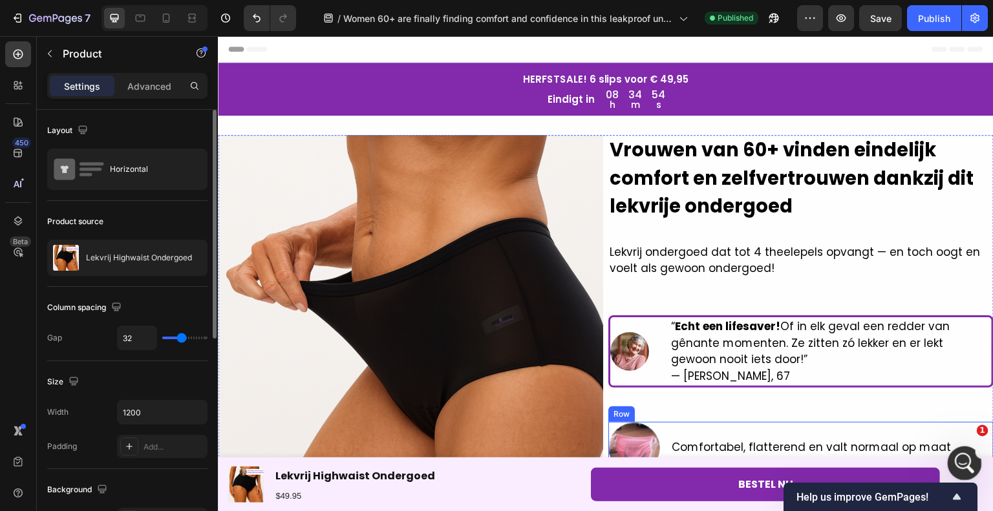
click at [962, 447] on div "Open Intercom Messenger" at bounding box center [962, 461] width 43 height 43
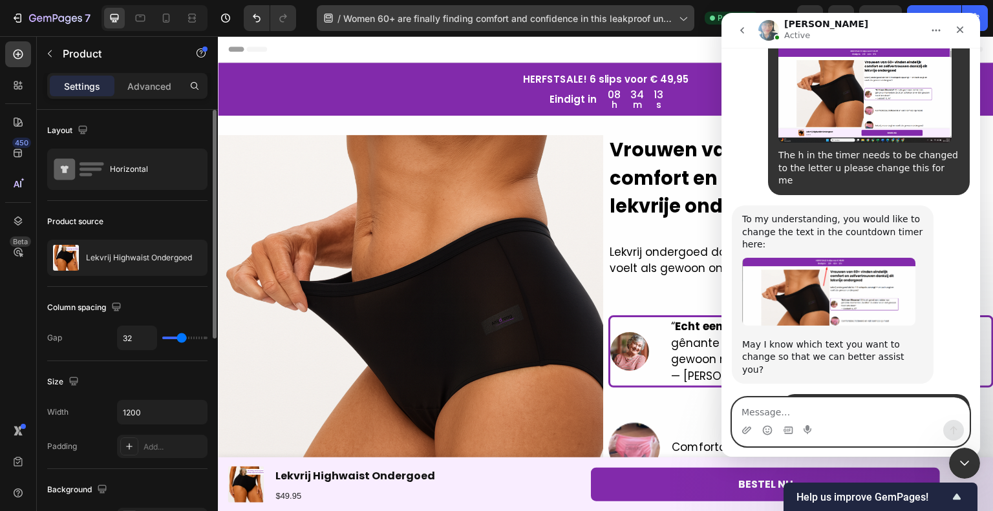
scroll to position [647, 0]
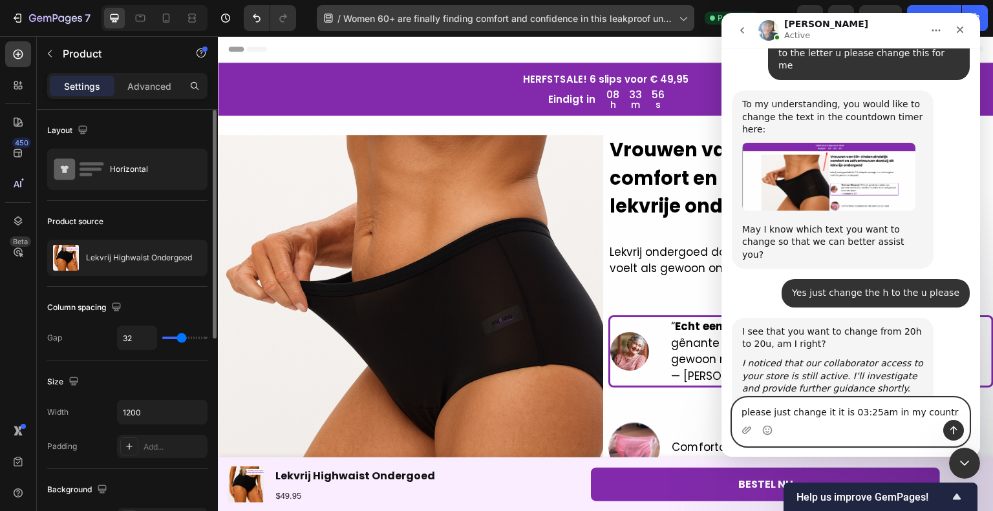
type textarea "please just change it it is 03:25am in my country"
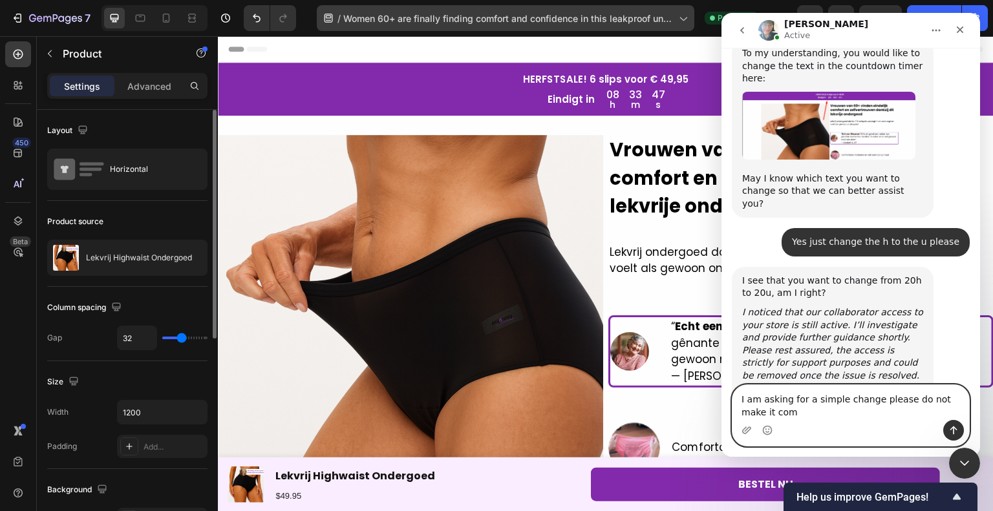
scroll to position [711, 0]
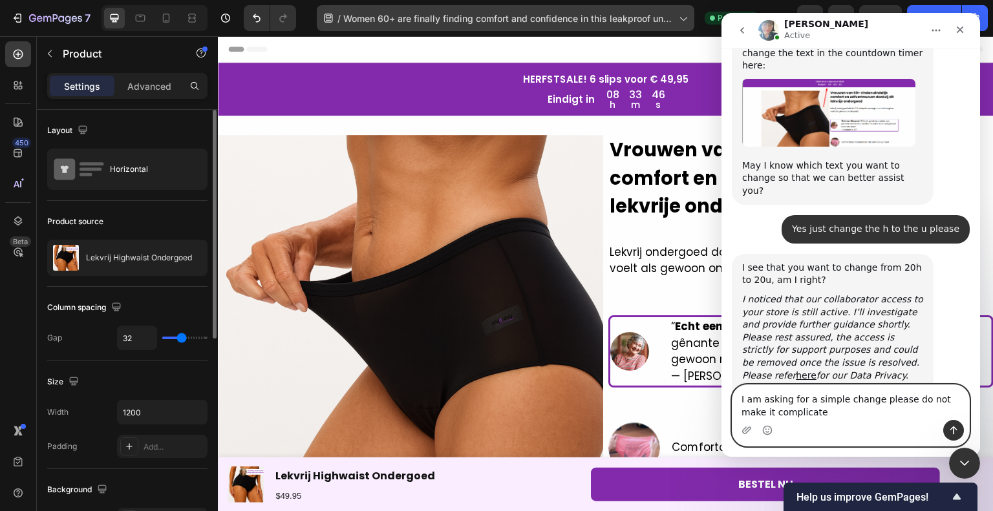
type textarea "I am asking for a simple change please do not make it complicated"
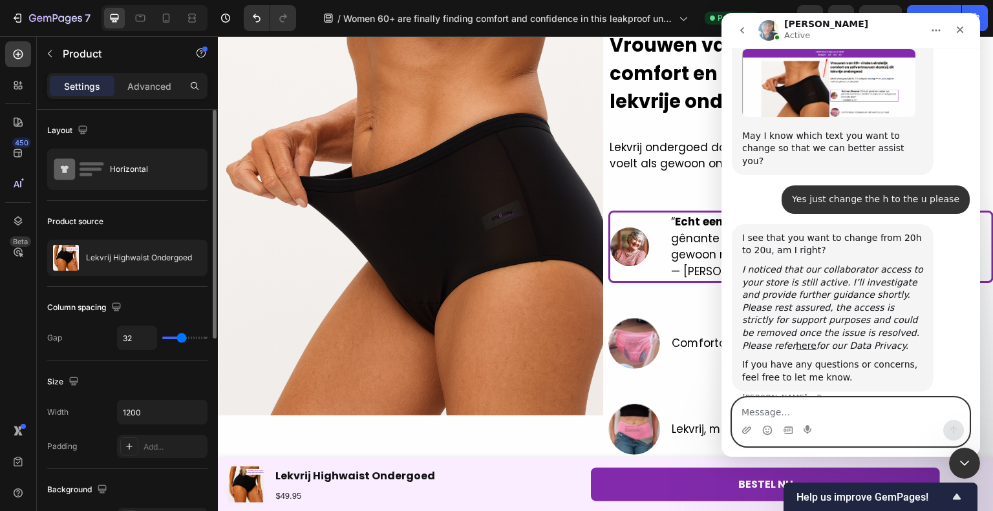
scroll to position [0, 0]
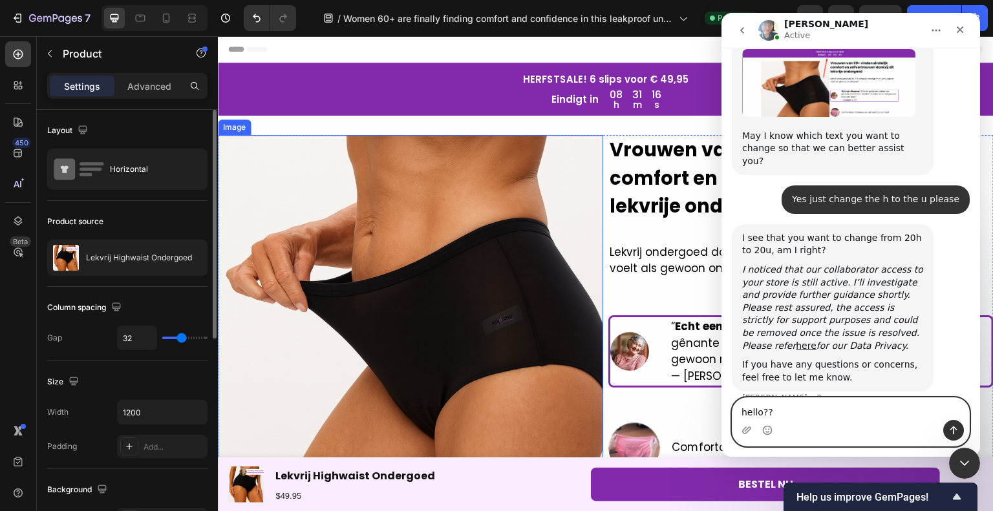
type textarea "hello???"
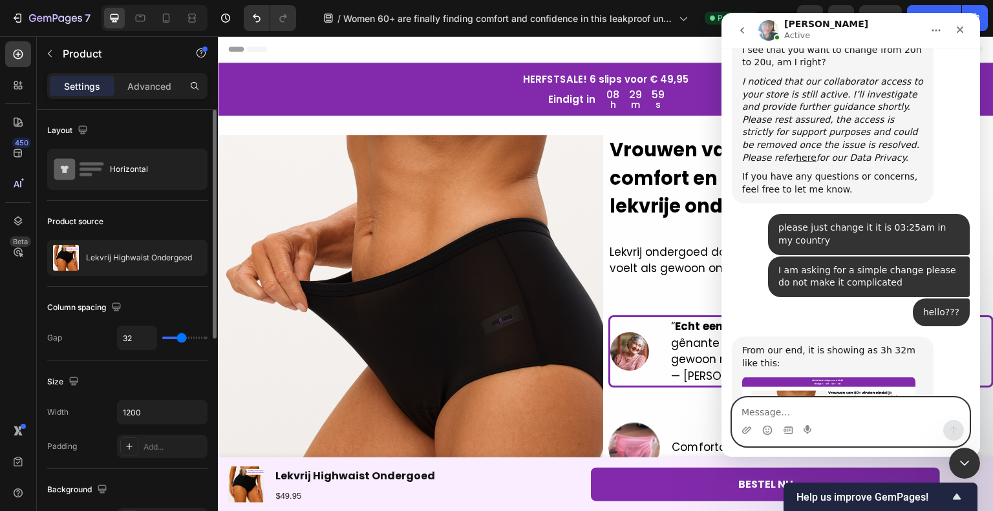
scroll to position [929, 0]
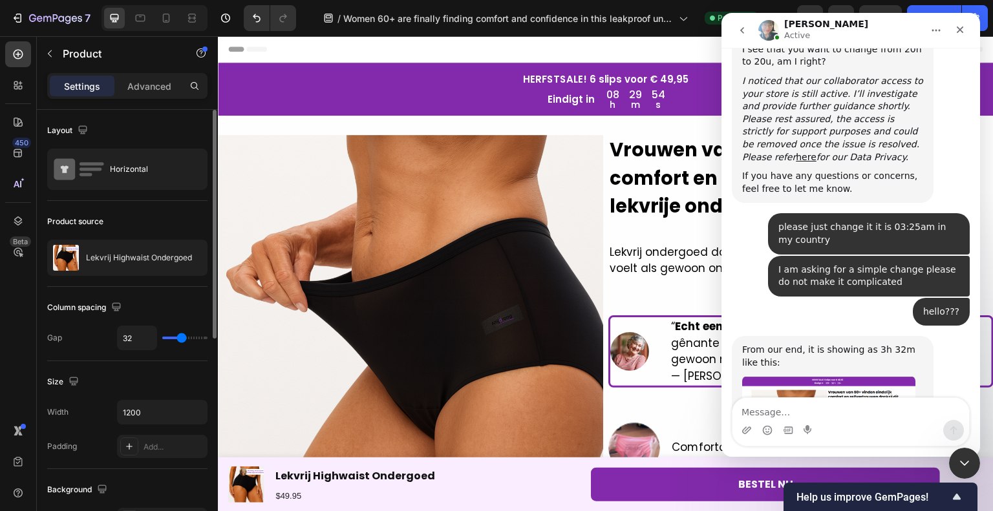
click at [937, 36] on button "Home" at bounding box center [935, 30] width 25 height 25
click at [966, 452] on div "Close Intercom Messenger" at bounding box center [962, 461] width 31 height 31
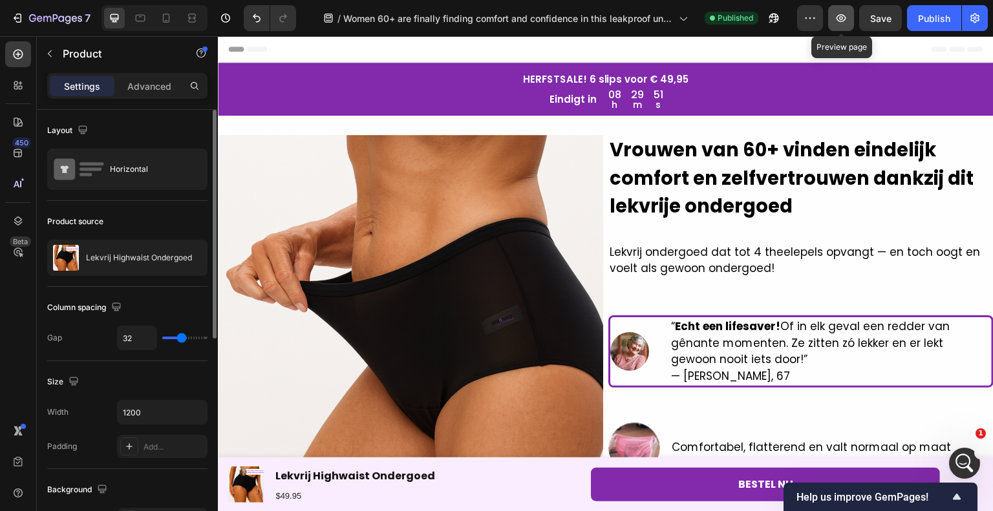
click at [850, 30] on button "button" at bounding box center [841, 18] width 26 height 26
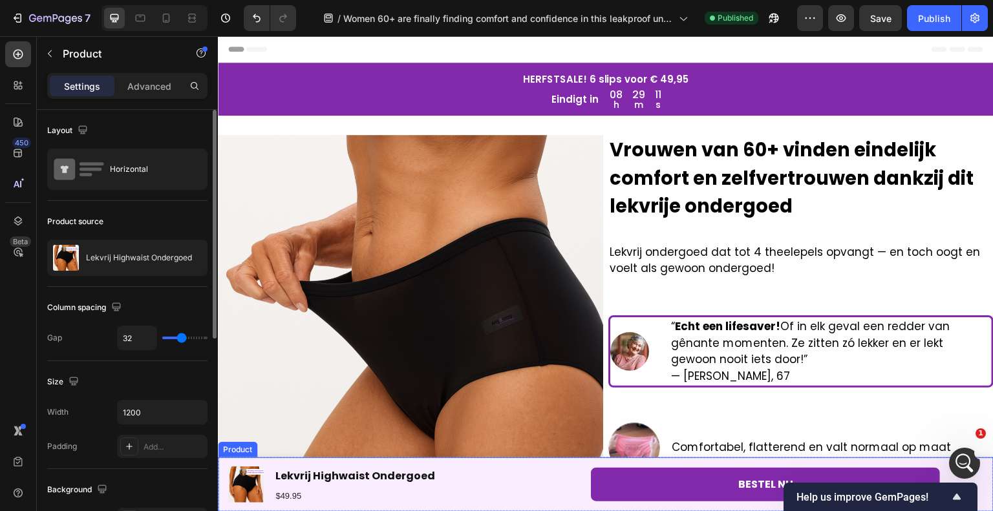
click at [938, 459] on div "Product Images Lekvrij Highwaist Ondergoed Product Title $49.95 Text Block Row …" at bounding box center [605, 485] width 775 height 54
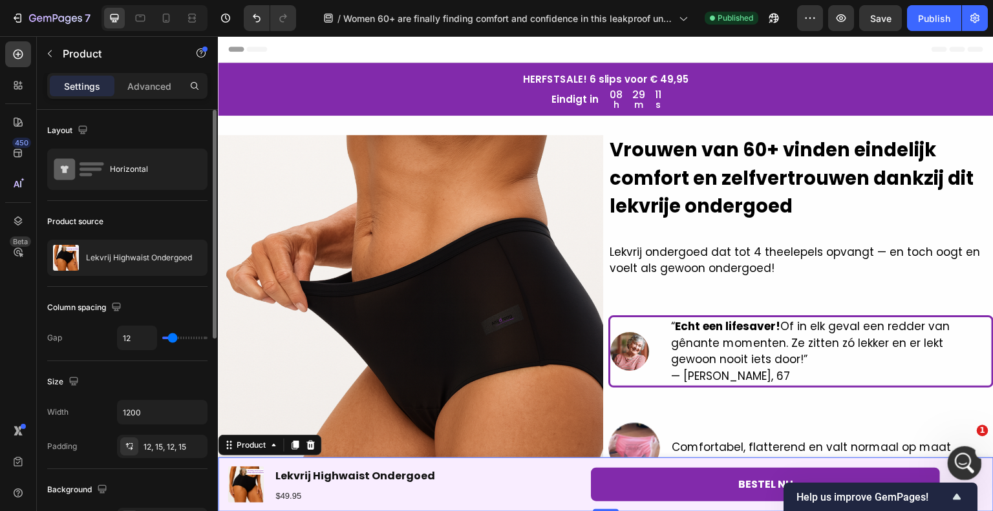
click at [969, 458] on icon "Open Intercom Messenger" at bounding box center [962, 461] width 21 height 21
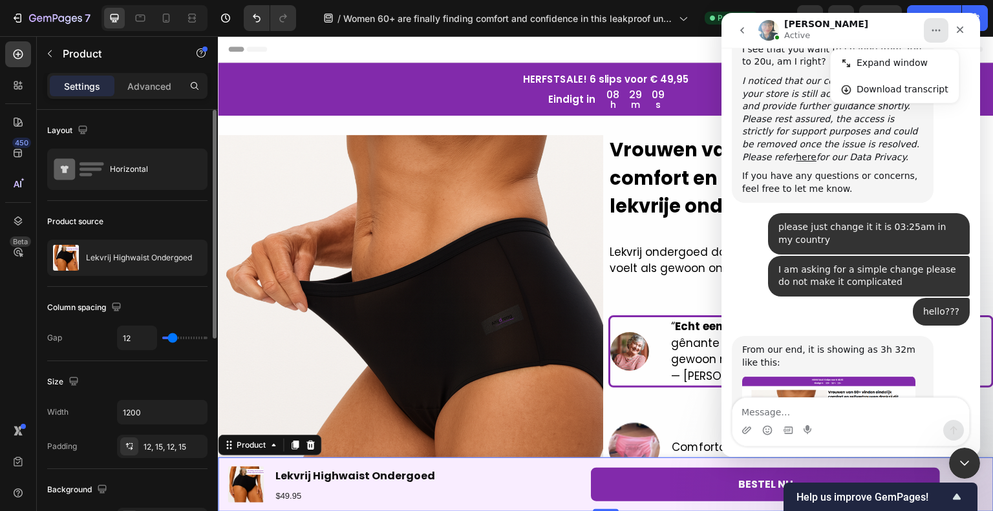
click at [792, 376] on img "Annie says…" at bounding box center [828, 401] width 173 height 51
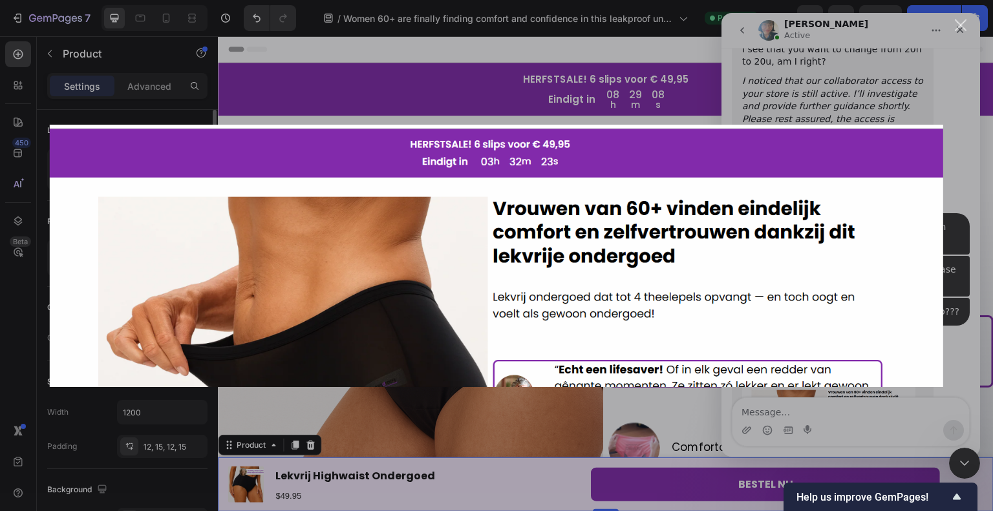
scroll to position [0, 0]
click at [801, 100] on div "Intercom messenger" at bounding box center [496, 255] width 993 height 511
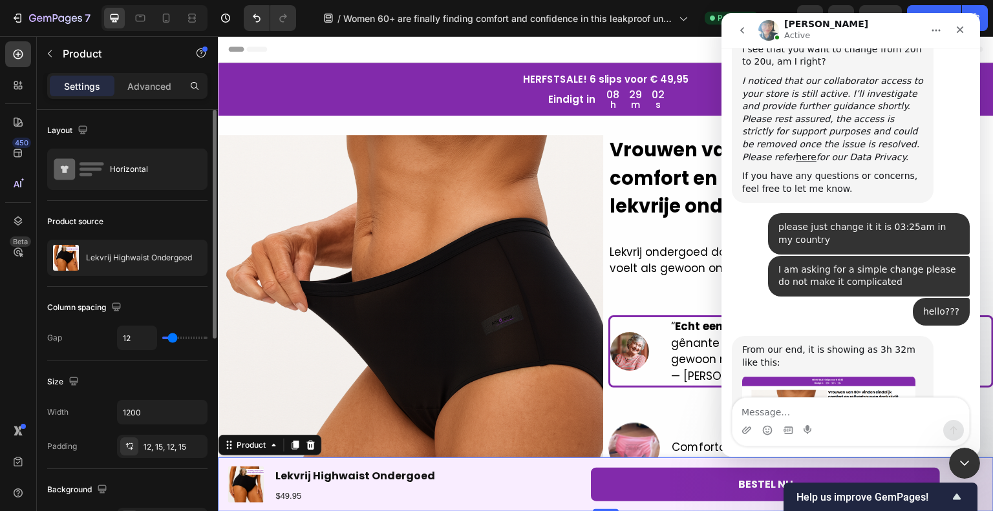
click at [871, 376] on img "Annie says…" at bounding box center [828, 401] width 173 height 51
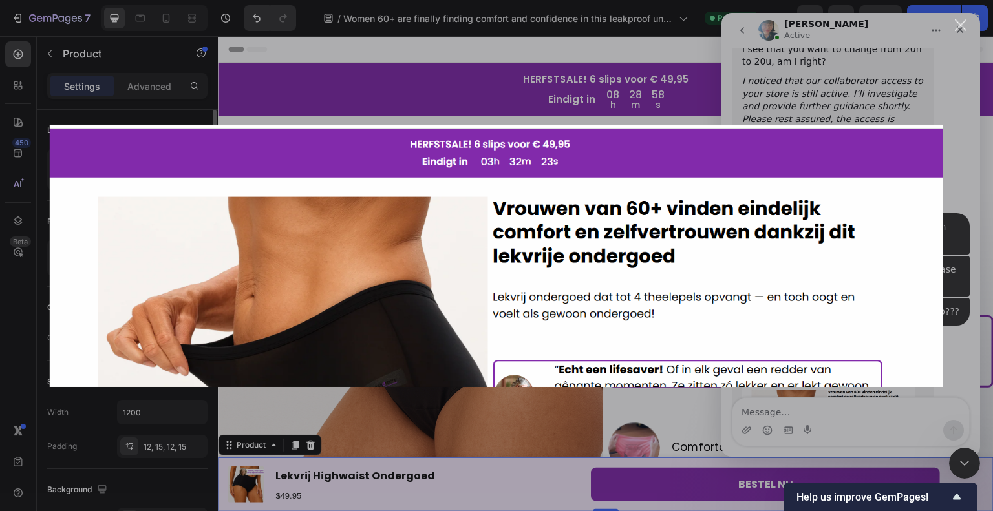
click at [809, 87] on div "Intercom messenger" at bounding box center [496, 255] width 993 height 511
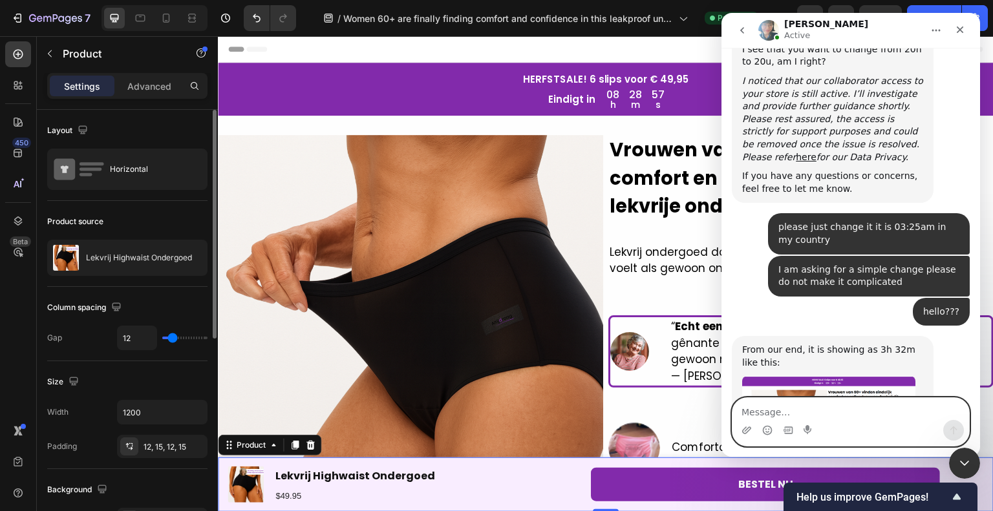
click at [845, 403] on textarea "Message…" at bounding box center [850, 409] width 237 height 22
type textarea "ON YOUR SCREENSHOT I STILL SEE THE H"
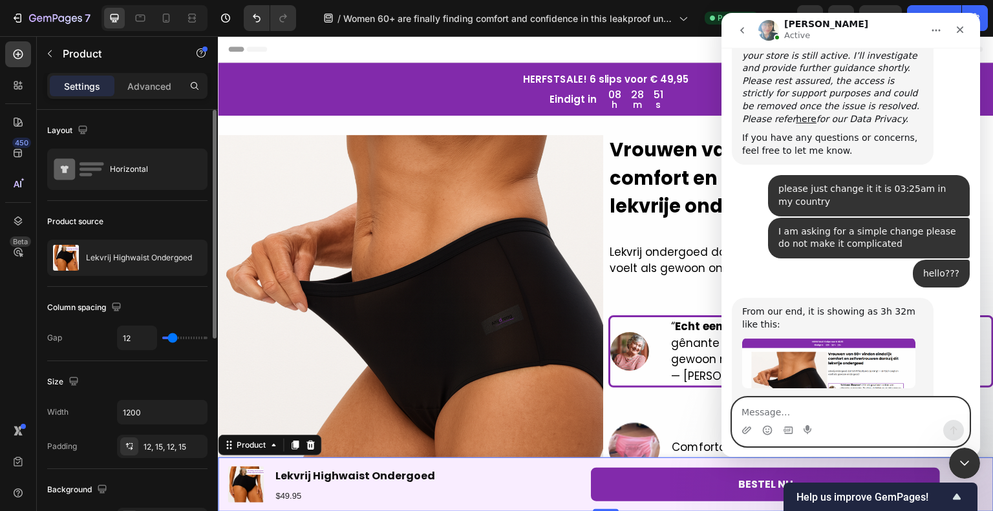
scroll to position [968, 0]
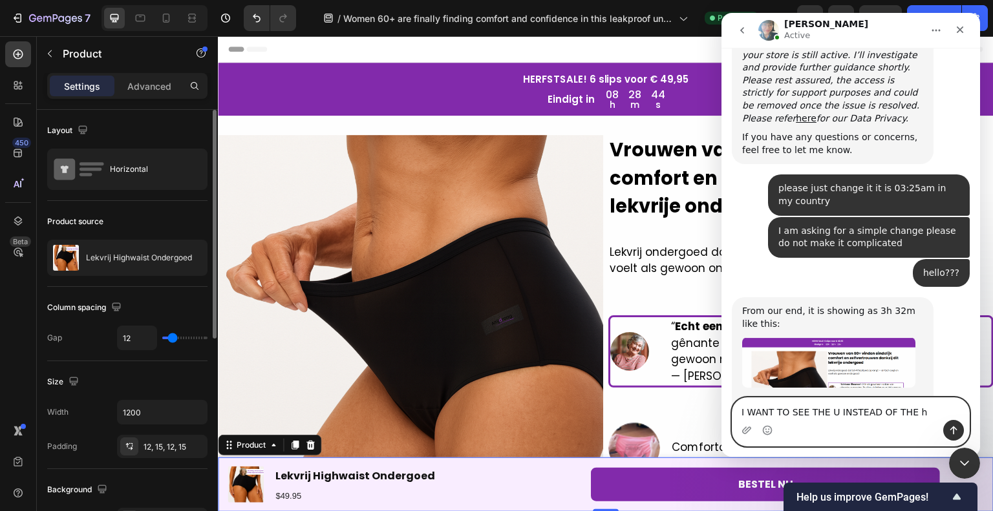
click at [830, 417] on textarea "I WANT TO SEE THE U INSTEAD OF THE h" at bounding box center [850, 409] width 237 height 22
type textarea "I WANT TO SEE THE u INSTEAD OF THE h"
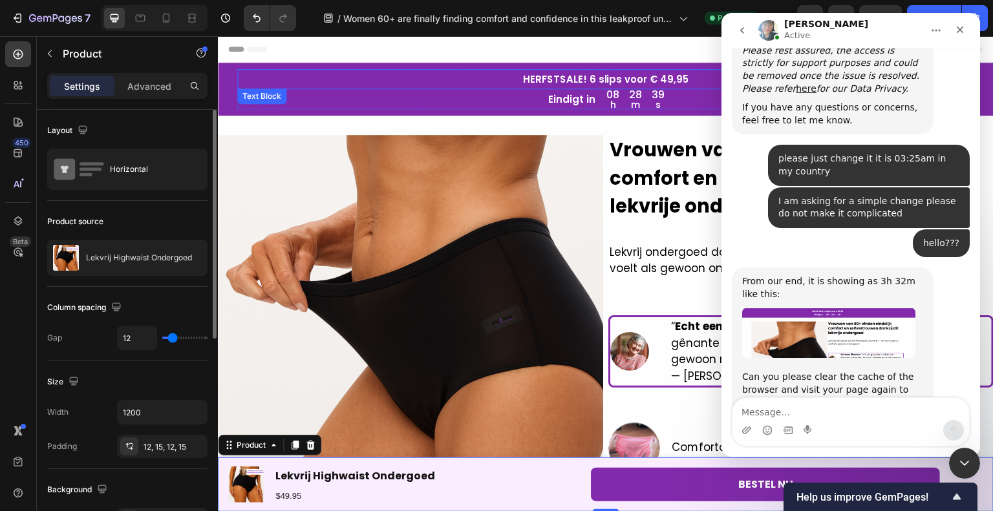
click at [567, 81] on p "HERFSTSALE! 6 slips voor € 49,95" at bounding box center [605, 78] width 734 height 17
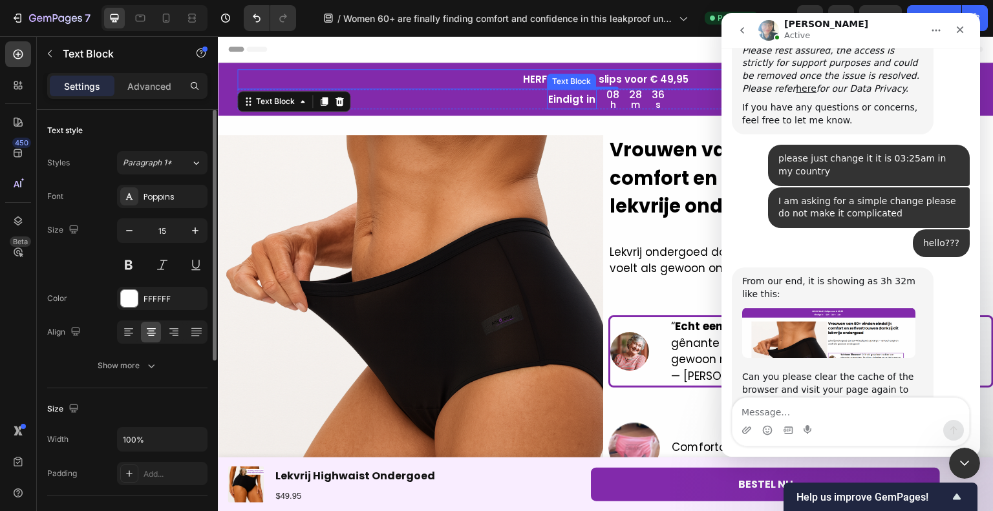
click at [549, 79] on div "Text Block" at bounding box center [571, 82] width 44 height 12
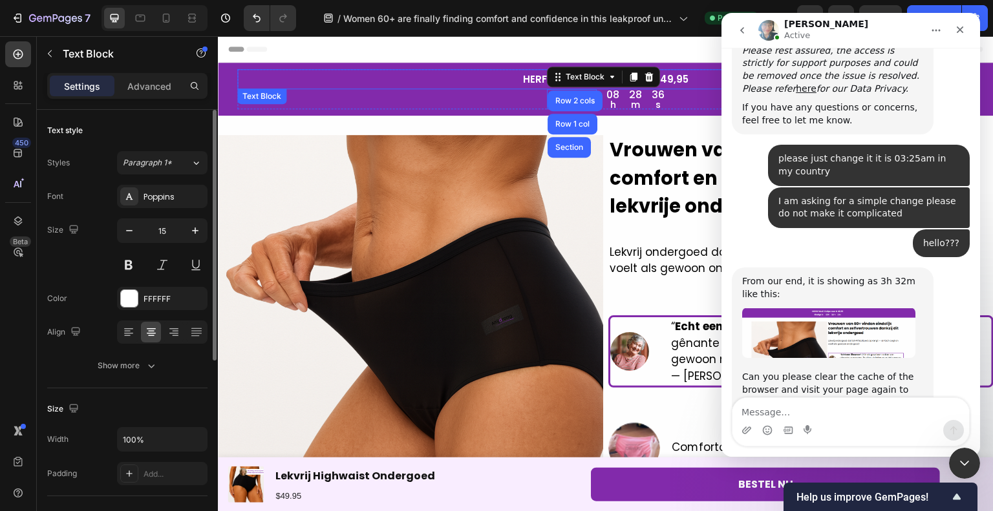
click at [521, 82] on p "HERFSTSALE! 6 slips voor € 49,95" at bounding box center [605, 78] width 734 height 17
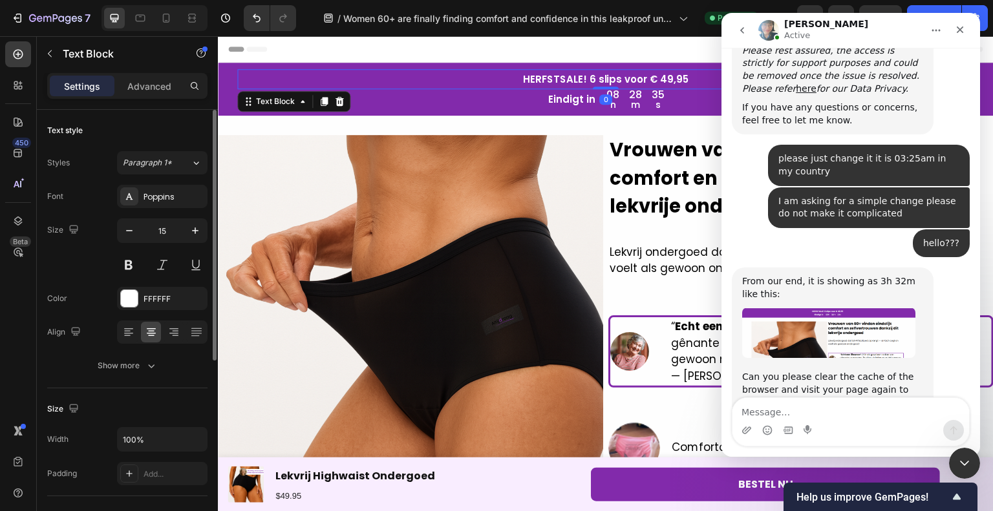
click at [521, 82] on p "HERFSTSALE! 6 slips voor € 49,95" at bounding box center [605, 78] width 734 height 17
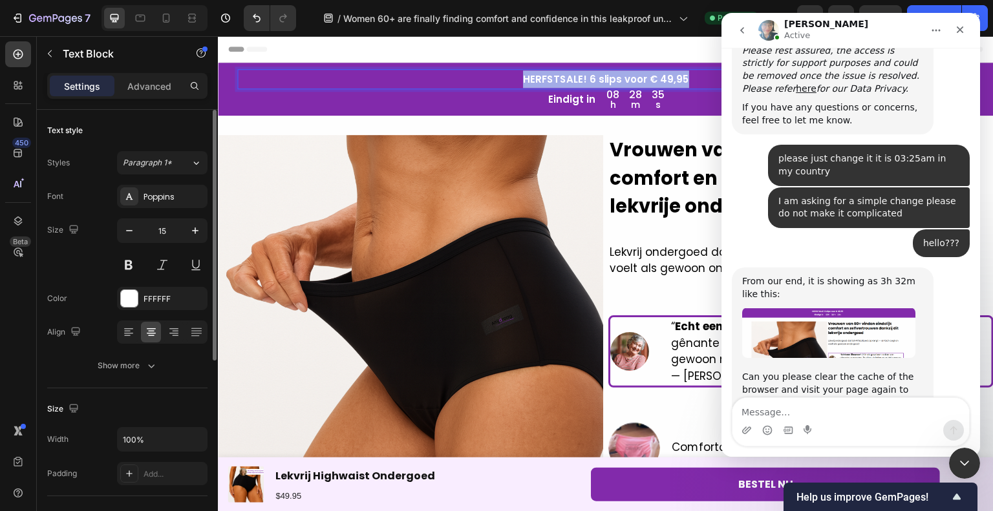
click at [521, 82] on p "HERFSTSALE! 6 slips voor € 49,95" at bounding box center [605, 78] width 734 height 17
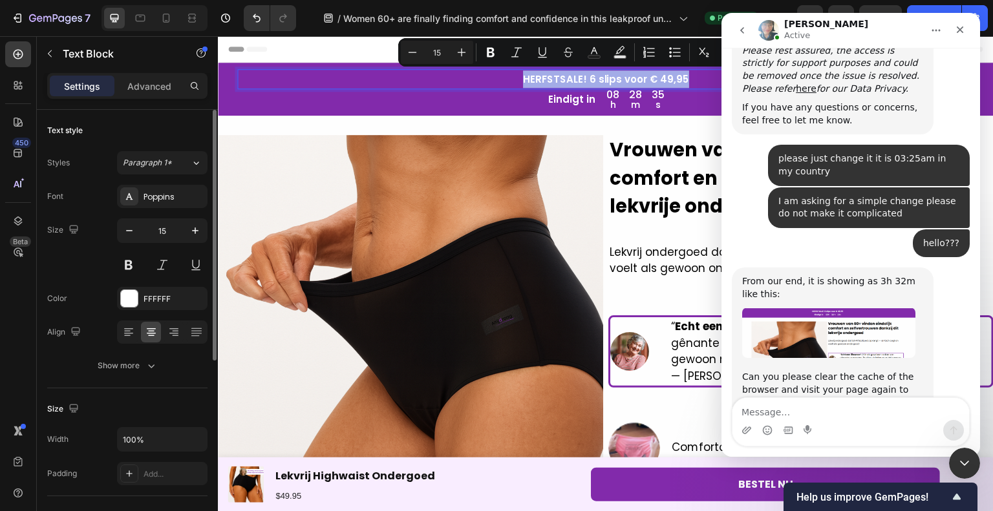
click at [539, 82] on p "HERFSTSALE! 6 slips voor € 49,95" at bounding box center [605, 78] width 734 height 17
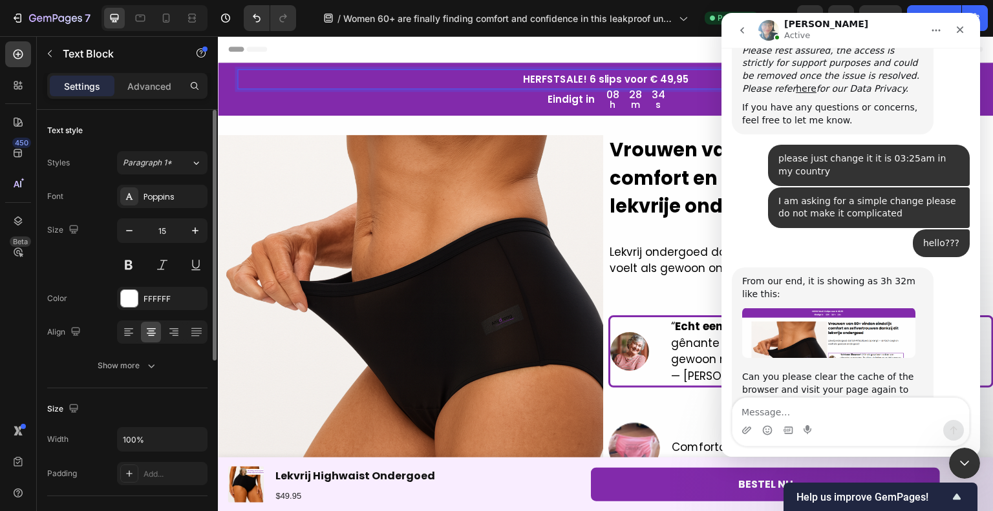
click at [579, 83] on p "HERFSTSALE! 6 slips voor € 49,95" at bounding box center [605, 78] width 734 height 17
click at [489, 61] on div "Header" at bounding box center [605, 49] width 755 height 26
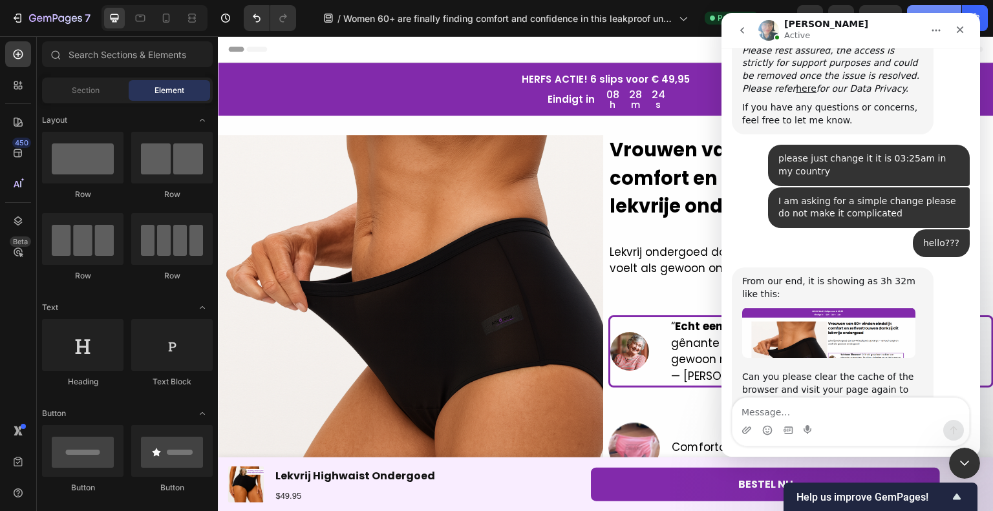
click at [945, 10] on button "Publish" at bounding box center [934, 18] width 54 height 26
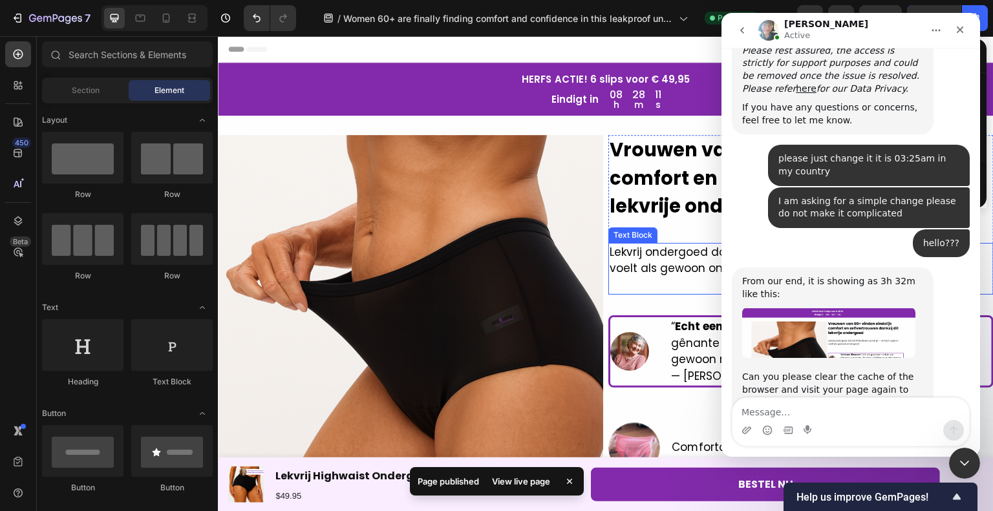
scroll to position [1047, 0]
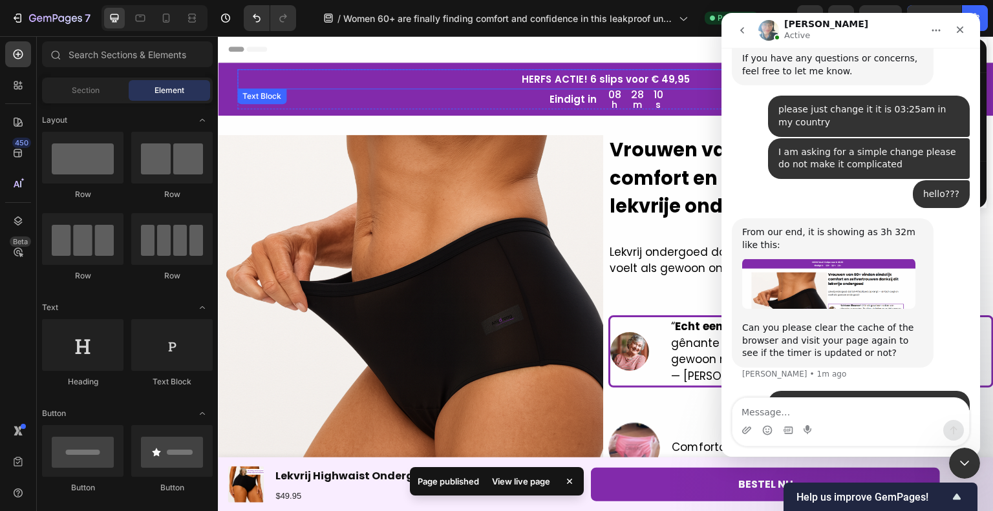
click at [679, 83] on p "HERFS ACTIE! 6 slips voor € 49,95" at bounding box center [605, 78] width 734 height 17
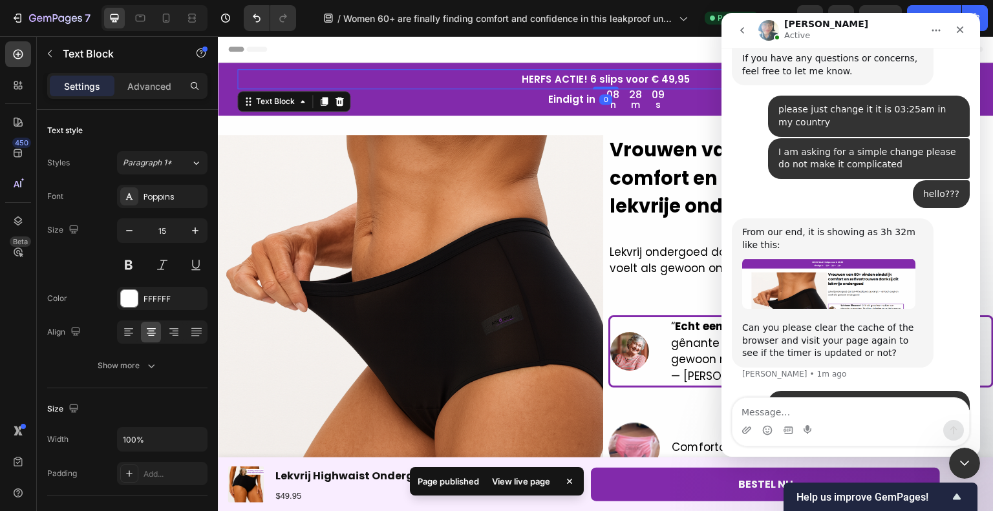
click at [679, 83] on p "HERFS ACTIE! 6 slips voor € 49,95" at bounding box center [605, 78] width 734 height 17
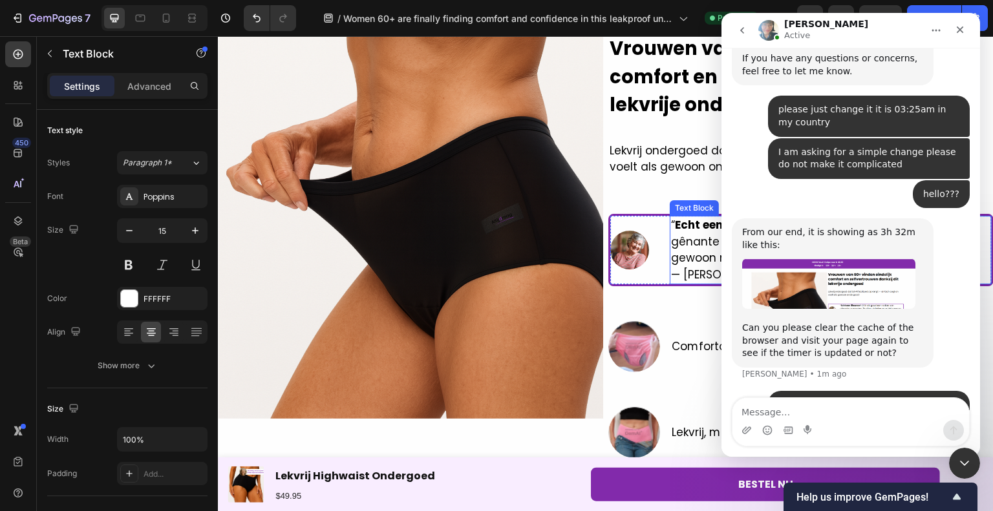
scroll to position [0, 0]
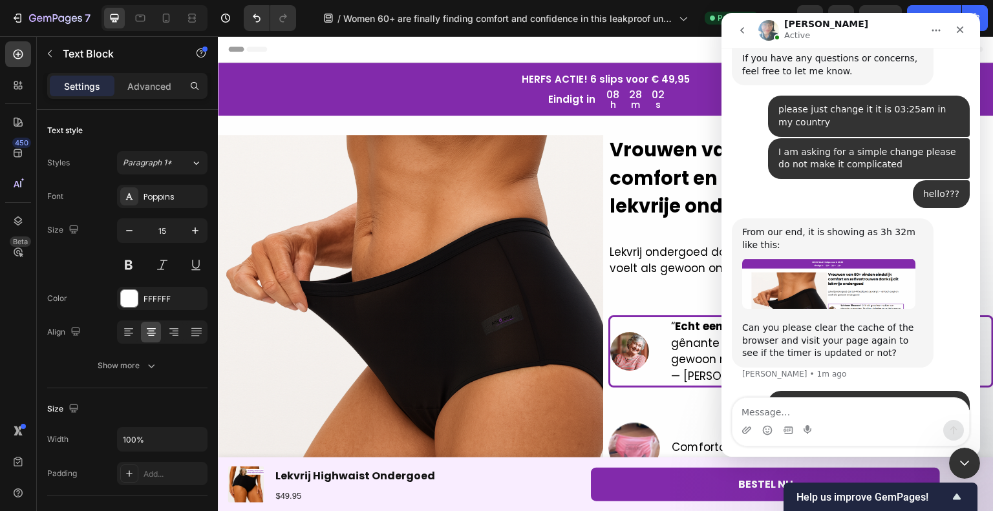
click at [594, 81] on p "HERFS ACTIE! 6 slips voor € 49,95" at bounding box center [605, 78] width 734 height 17
click at [592, 81] on p "HERFS ACTIE! 6 slips voor € 49,95" at bounding box center [605, 78] width 734 height 17
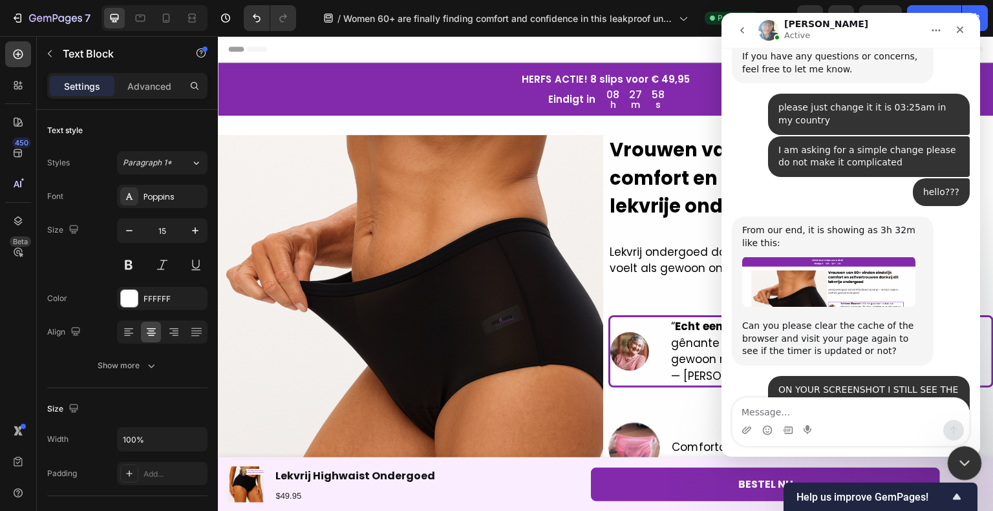
click at [961, 459] on icon "Close Intercom Messenger" at bounding box center [962, 462] width 16 height 16
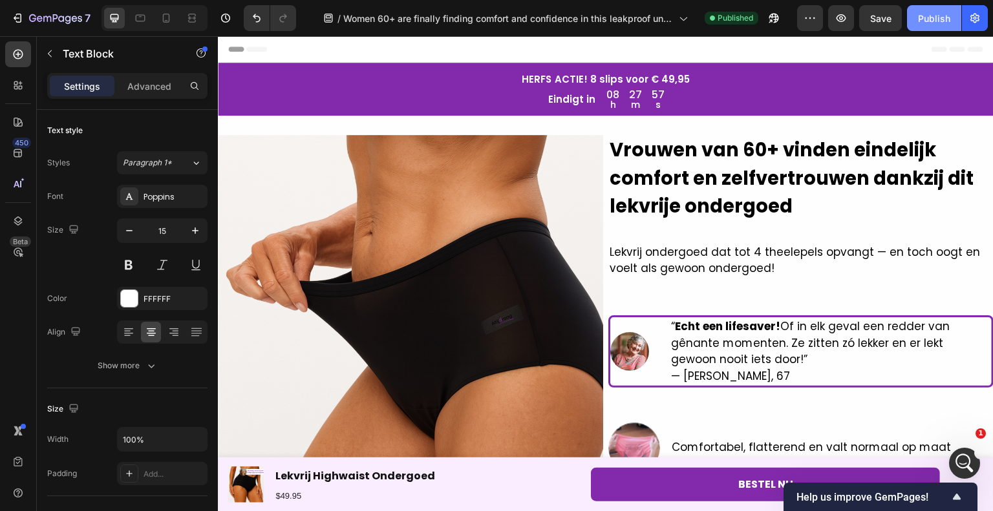
click at [930, 12] on div "Publish" at bounding box center [934, 19] width 32 height 14
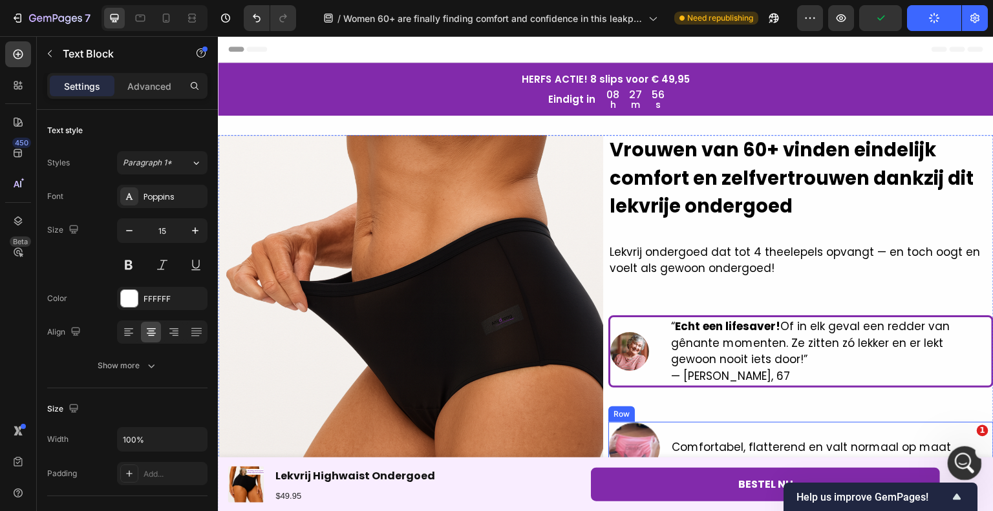
click at [963, 461] on icon "Open Intercom Messenger" at bounding box center [962, 461] width 9 height 10
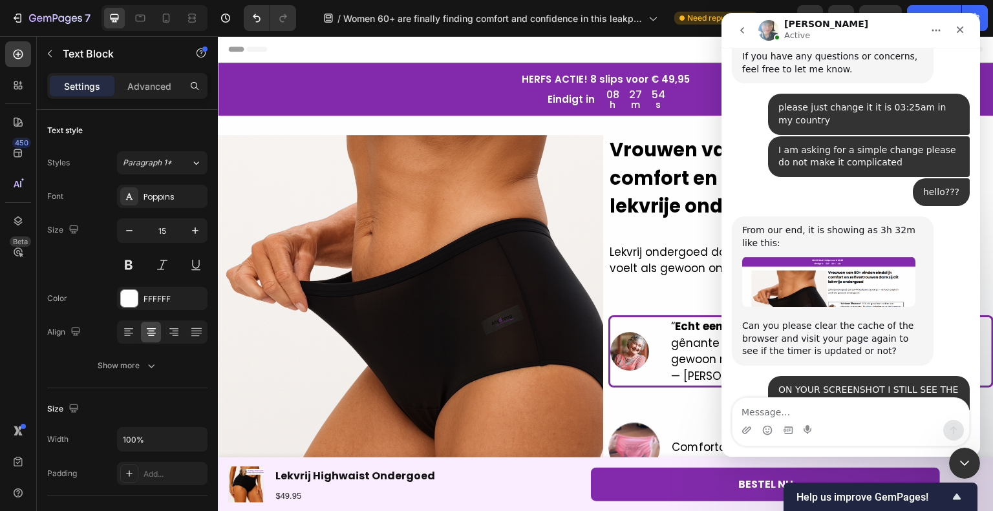
click at [862, 417] on textarea "Message…" at bounding box center [850, 409] width 237 height 22
type textarea "Yes"
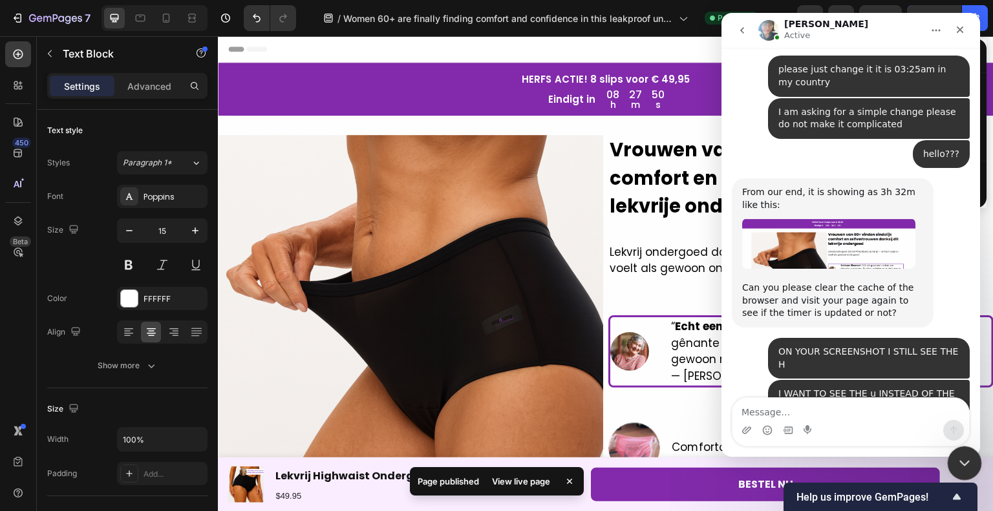
click at [964, 467] on icon "Close Intercom Messenger" at bounding box center [962, 462] width 16 height 16
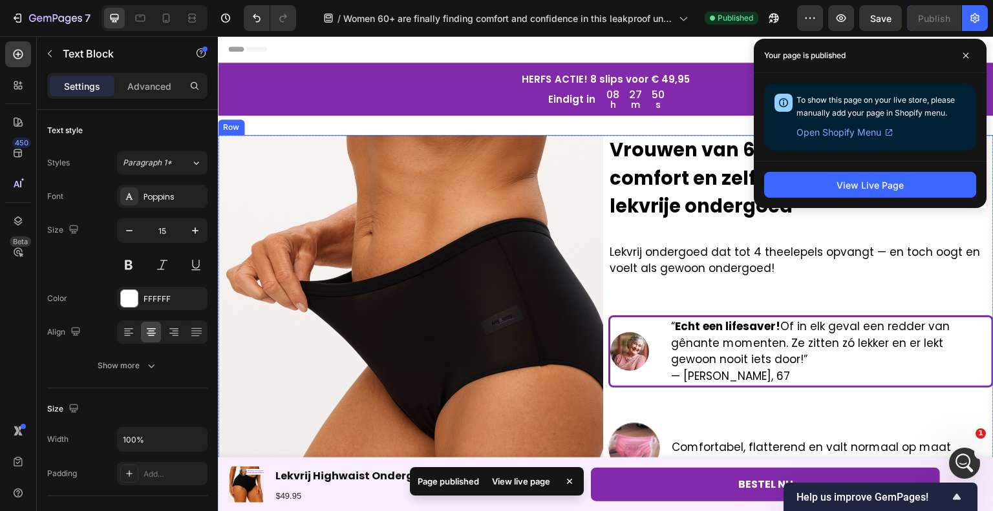
scroll to position [323, 0]
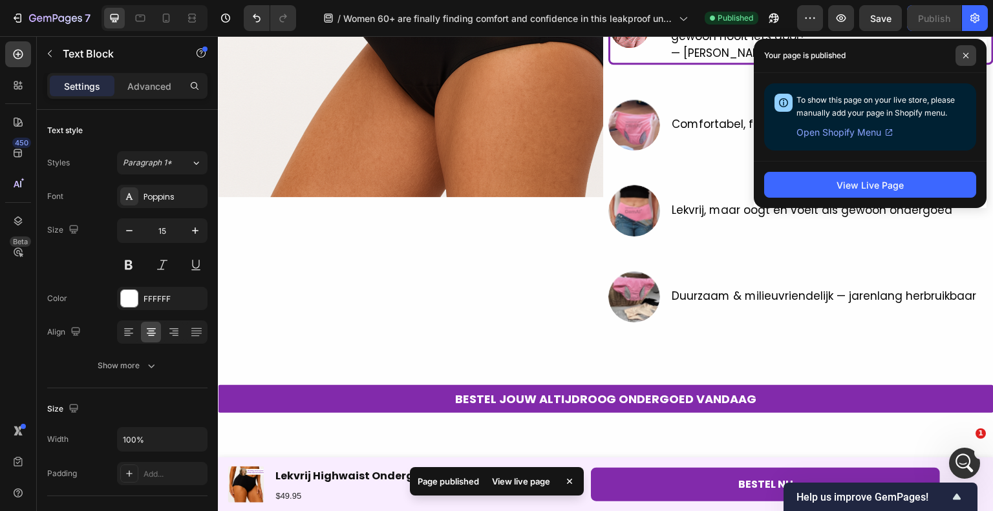
click at [971, 46] on span at bounding box center [965, 55] width 21 height 21
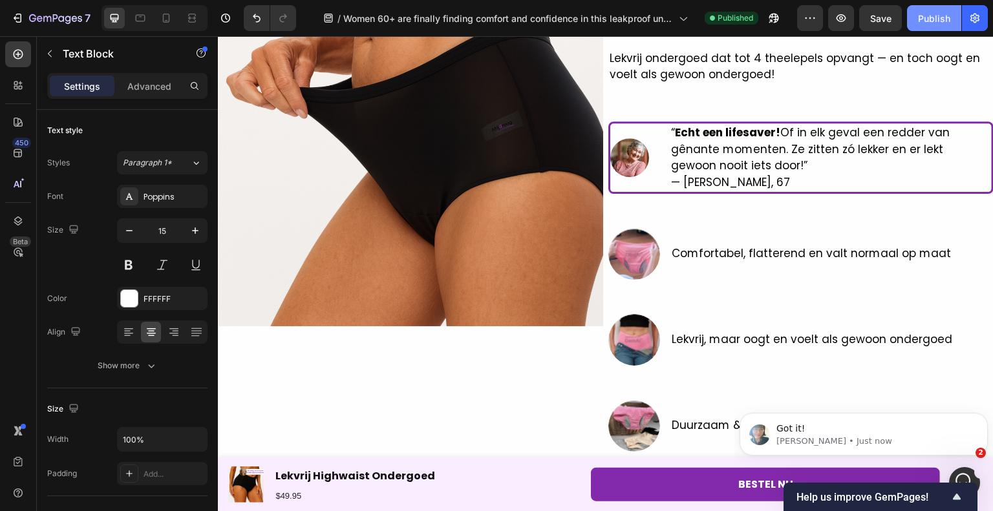
scroll to position [0, 0]
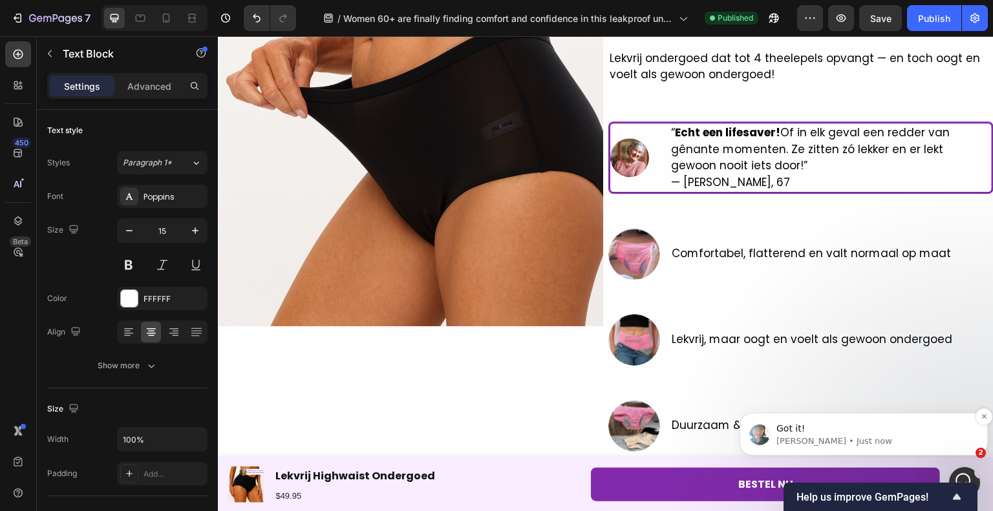
click at [878, 439] on p "[PERSON_NAME] • Just now" at bounding box center [873, 442] width 195 height 12
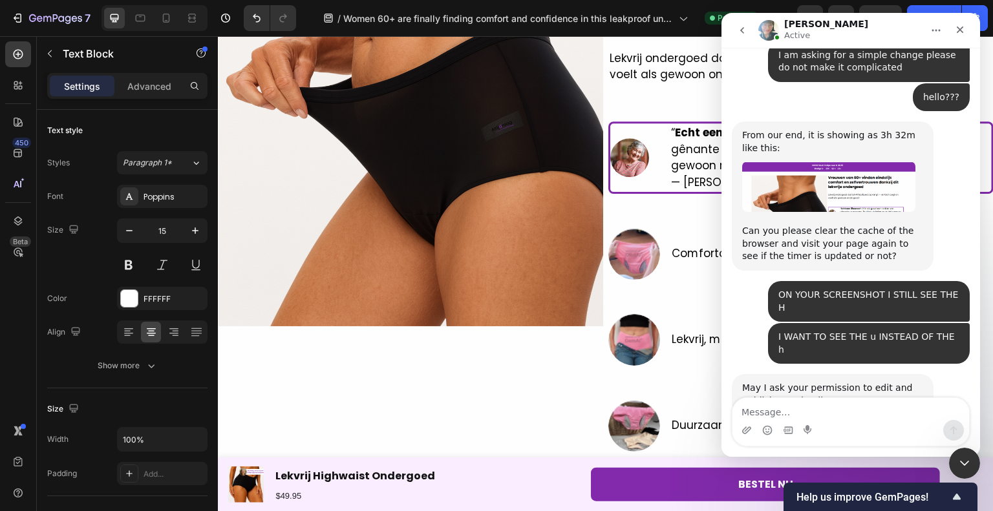
scroll to position [1147, 0]
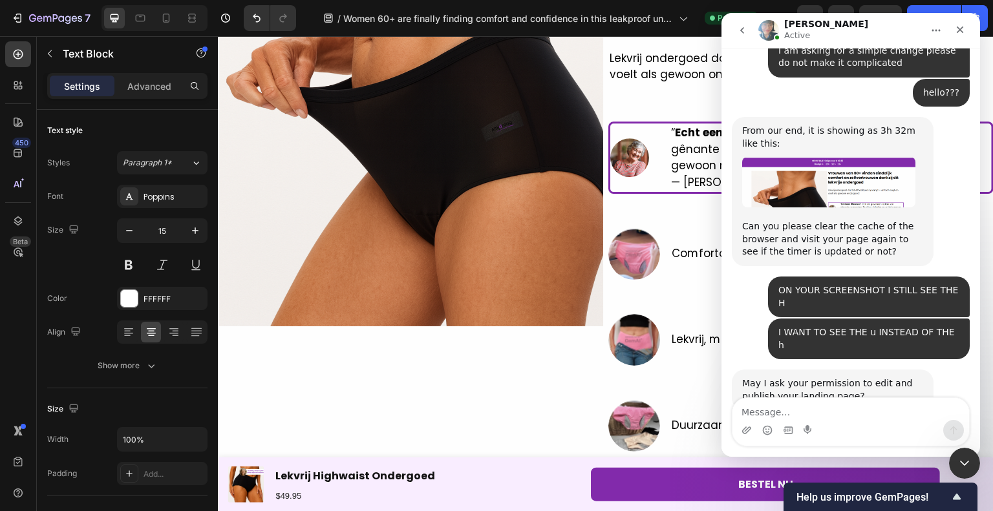
click at [750, 418] on textarea "Message…" at bounding box center [850, 409] width 237 height 22
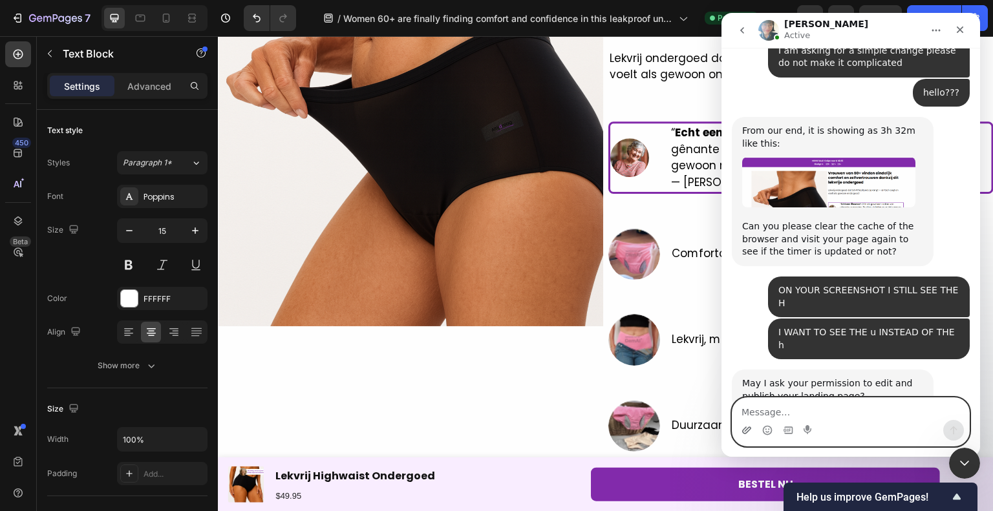
click at [744, 430] on icon "Upload attachment" at bounding box center [746, 430] width 10 height 10
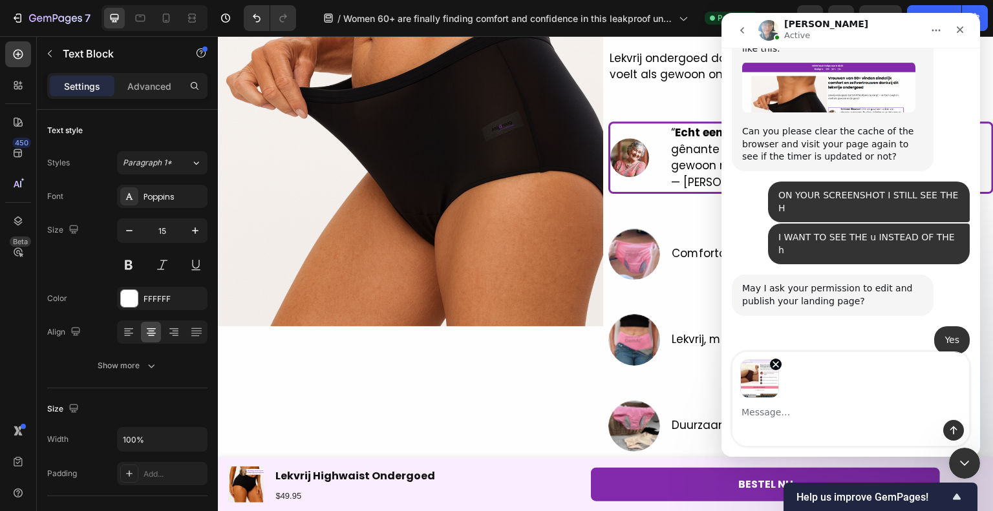
scroll to position [1243, 0]
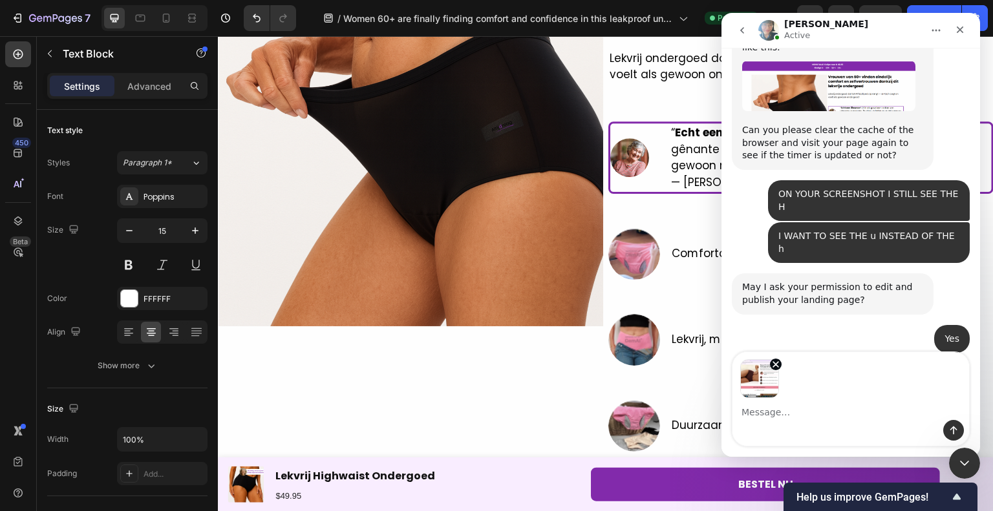
click at [822, 423] on div "Intercom messenger" at bounding box center [850, 430] width 237 height 21
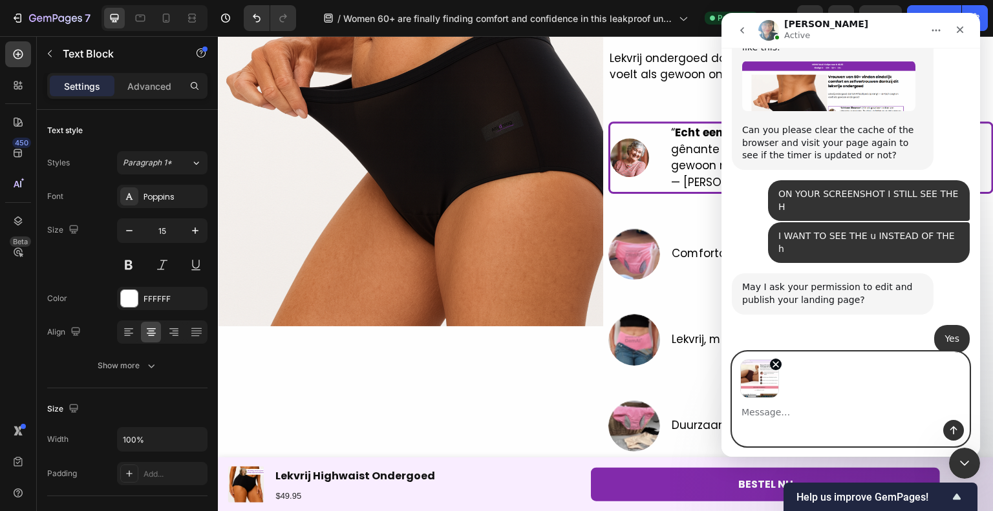
click at [801, 420] on textarea "Message…" at bounding box center [850, 409] width 237 height 22
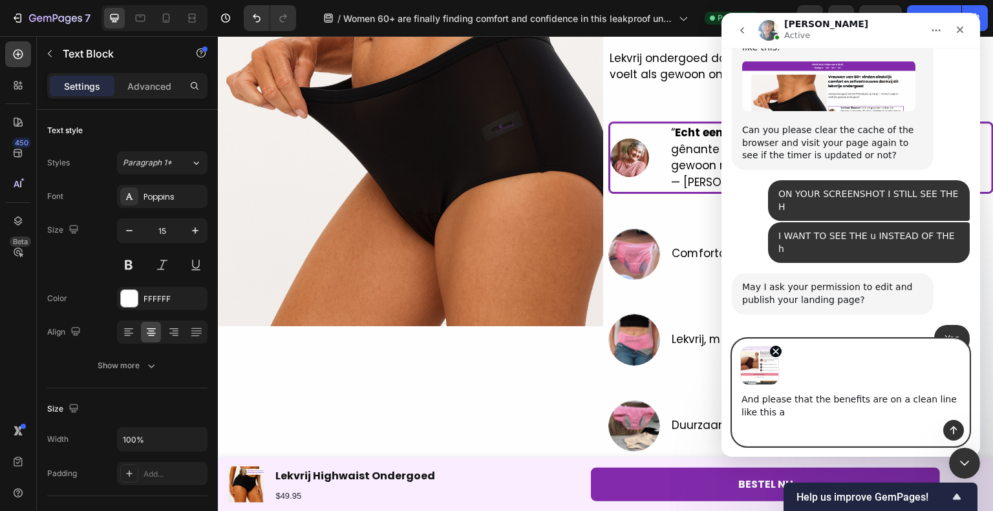
scroll to position [1256, 0]
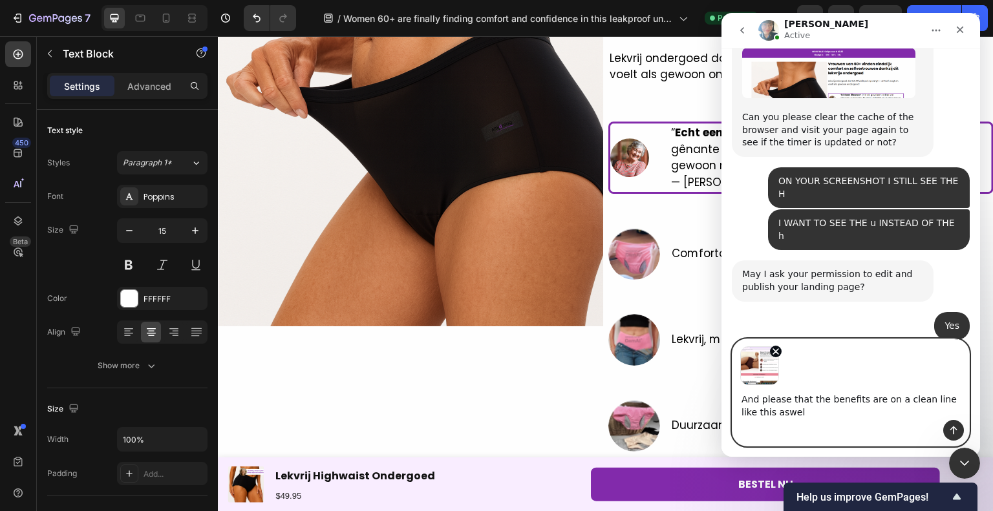
type textarea "And please that the benefits are on a clean line like this aswell"
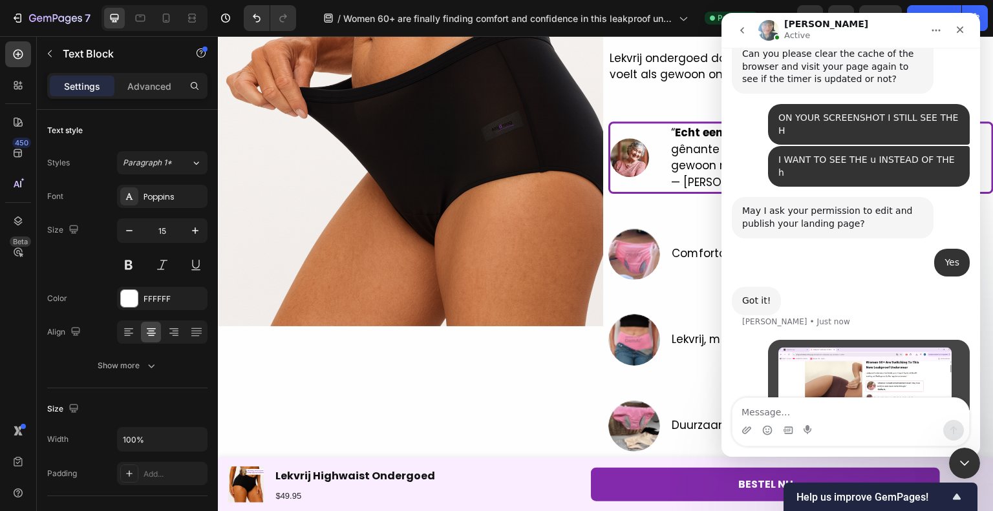
scroll to position [1342, 0]
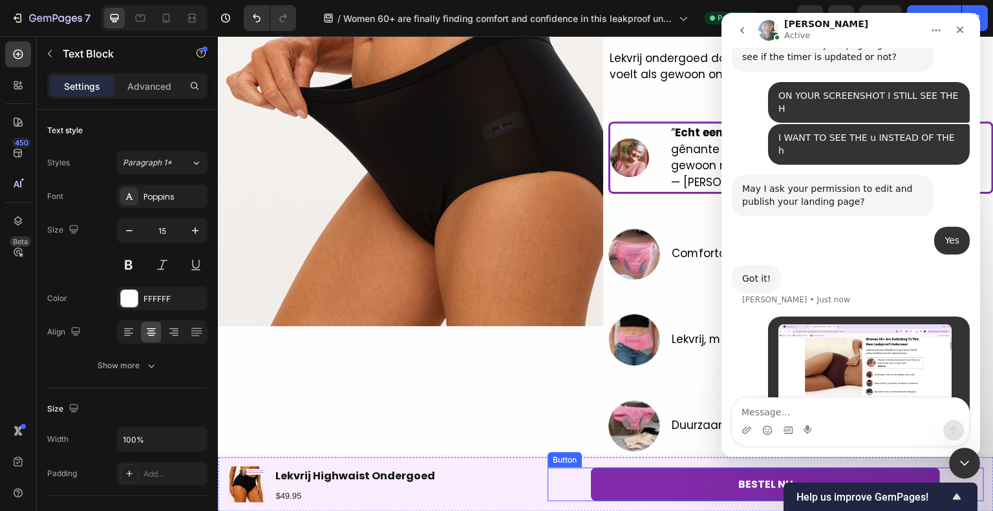
click at [689, 510] on div "Product Images Lekvrij Highwaist Ondergoed Product Title $49.95 Text Block Row …" at bounding box center [605, 485] width 775 height 54
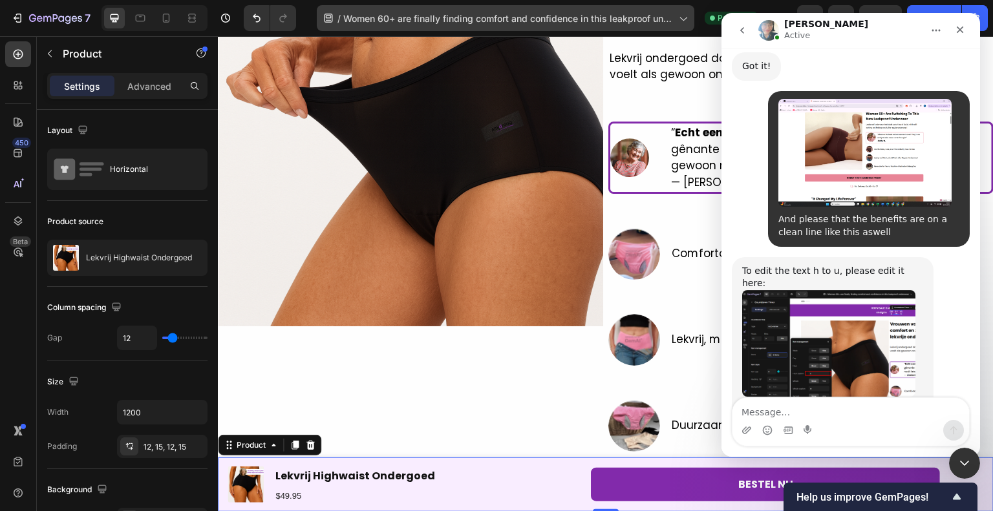
scroll to position [1570, 0]
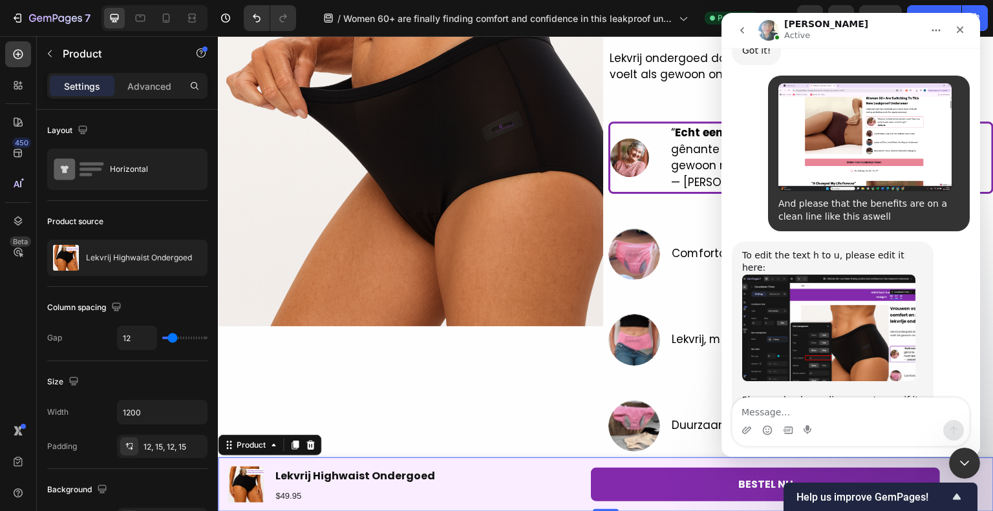
click at [854, 394] on div "Please reload your live page to see if it works now: https://altijdroog.nl/page…" at bounding box center [832, 413] width 181 height 38
click at [843, 421] on link "https://altijdroog.nl/pages/waarom-vrouwen-van-60-overstappen-op-dit-ondergoed" at bounding box center [792, 426] width 101 height 10
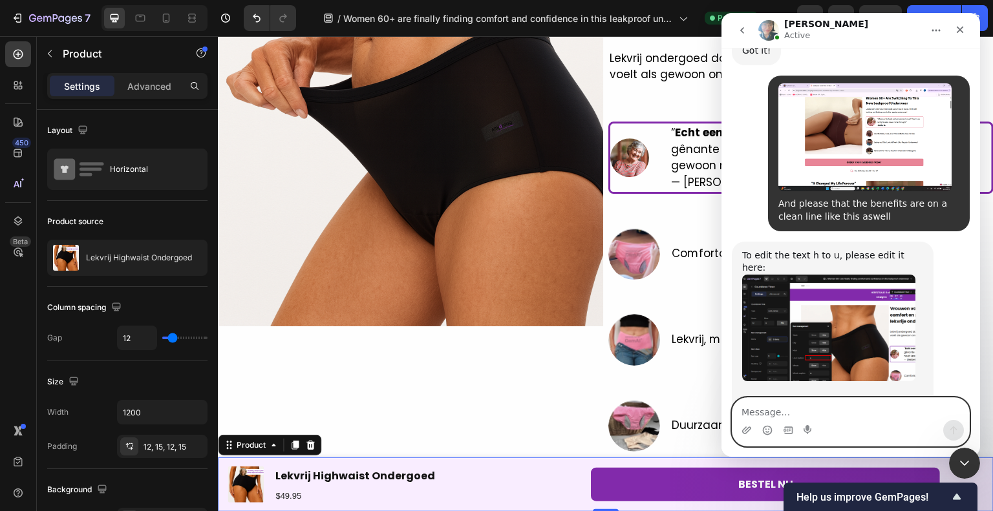
click at [840, 405] on textarea "Message…" at bounding box center [850, 409] width 237 height 22
type textarea "this is good"
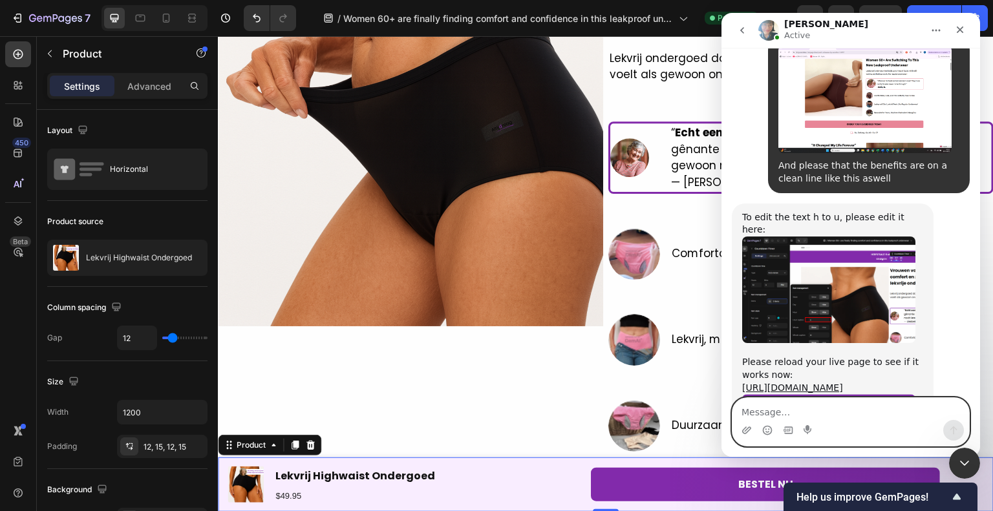
scroll to position [1608, 0]
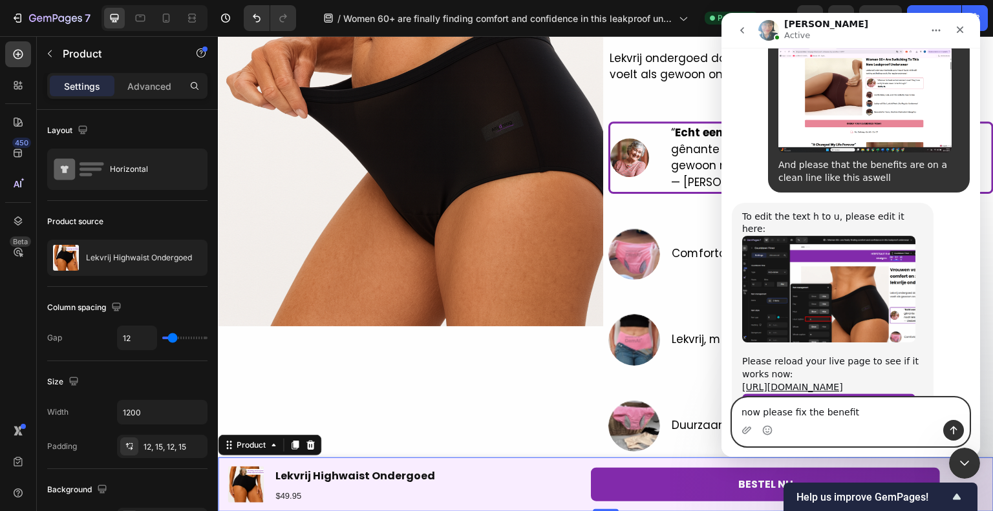
type textarea "now please fix the benefits"
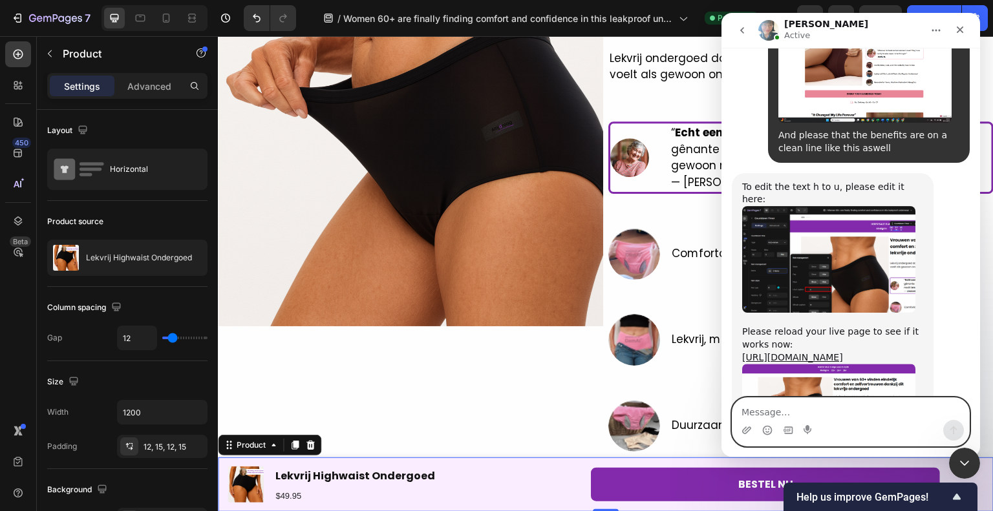
scroll to position [1676, 0]
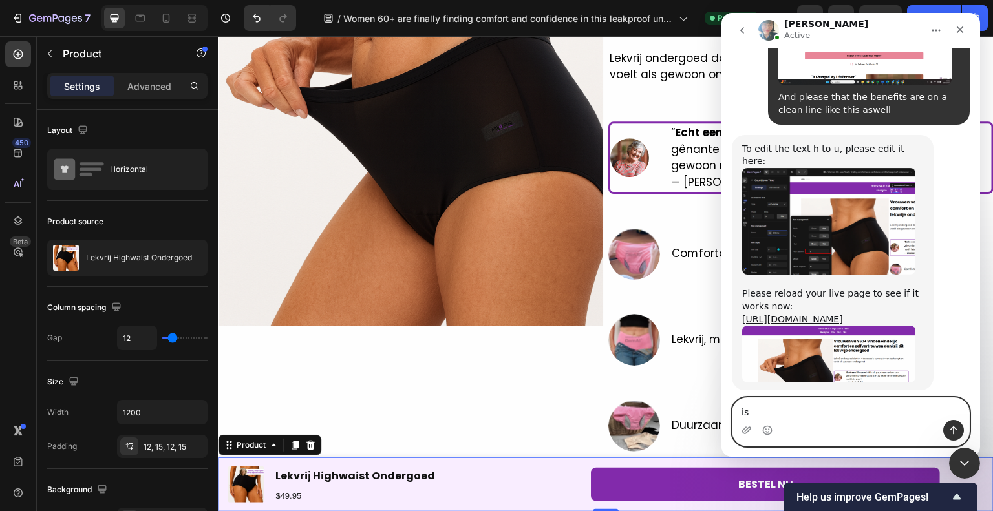
click at [827, 407] on textarea "is" at bounding box center [850, 409] width 237 height 22
type textarea "is it done?"
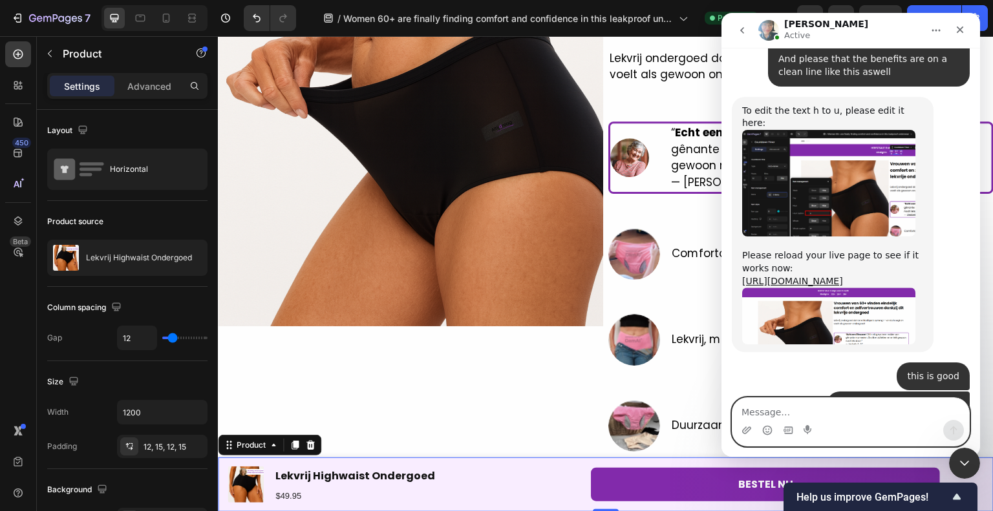
scroll to position [1715, 0]
